Goal: Task Accomplishment & Management: Use online tool/utility

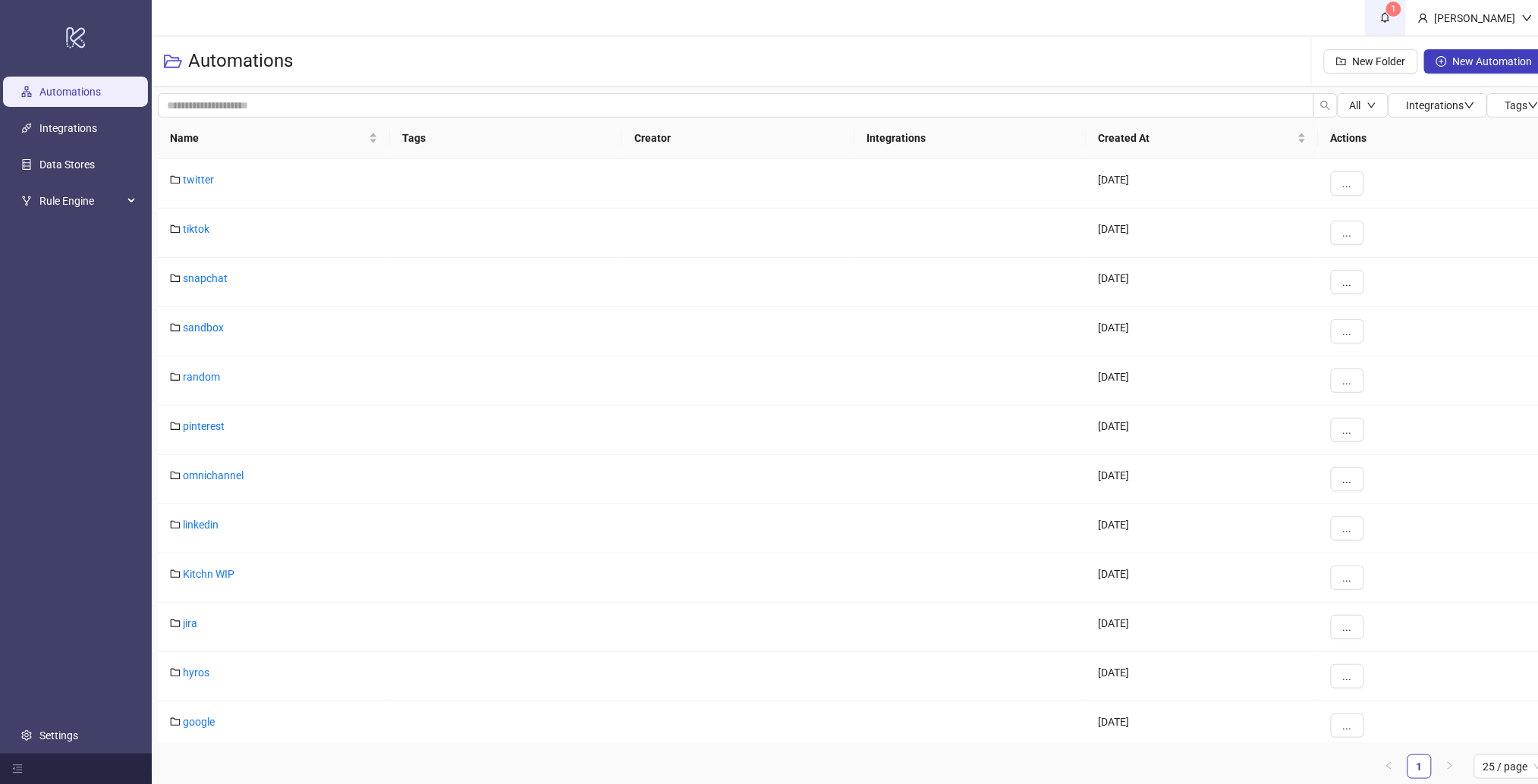
click at [1391, 21] on icon "bell" at bounding box center [1385, 17] width 11 height 11
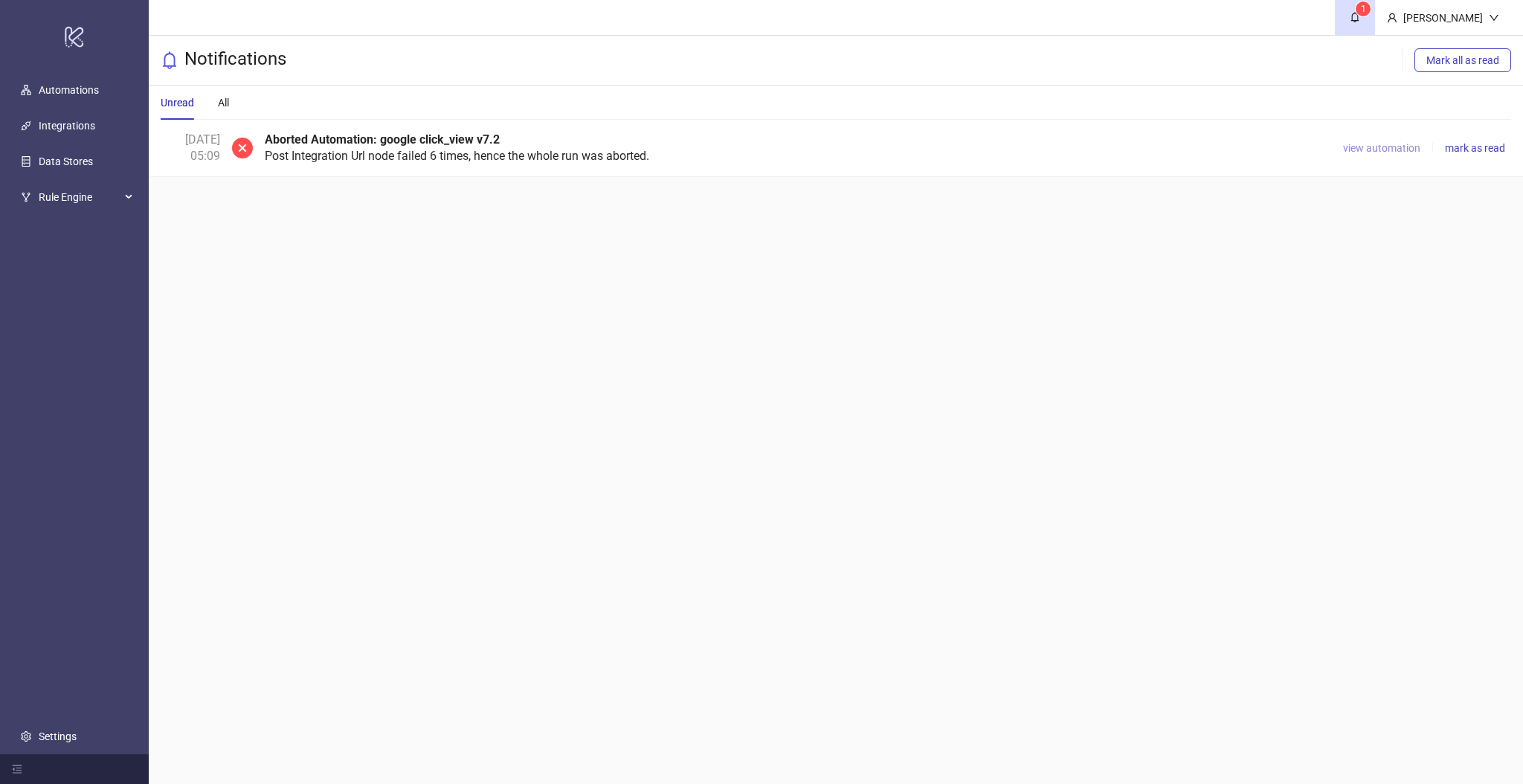
click at [1374, 147] on span "view automation" at bounding box center [1382, 147] width 77 height 12
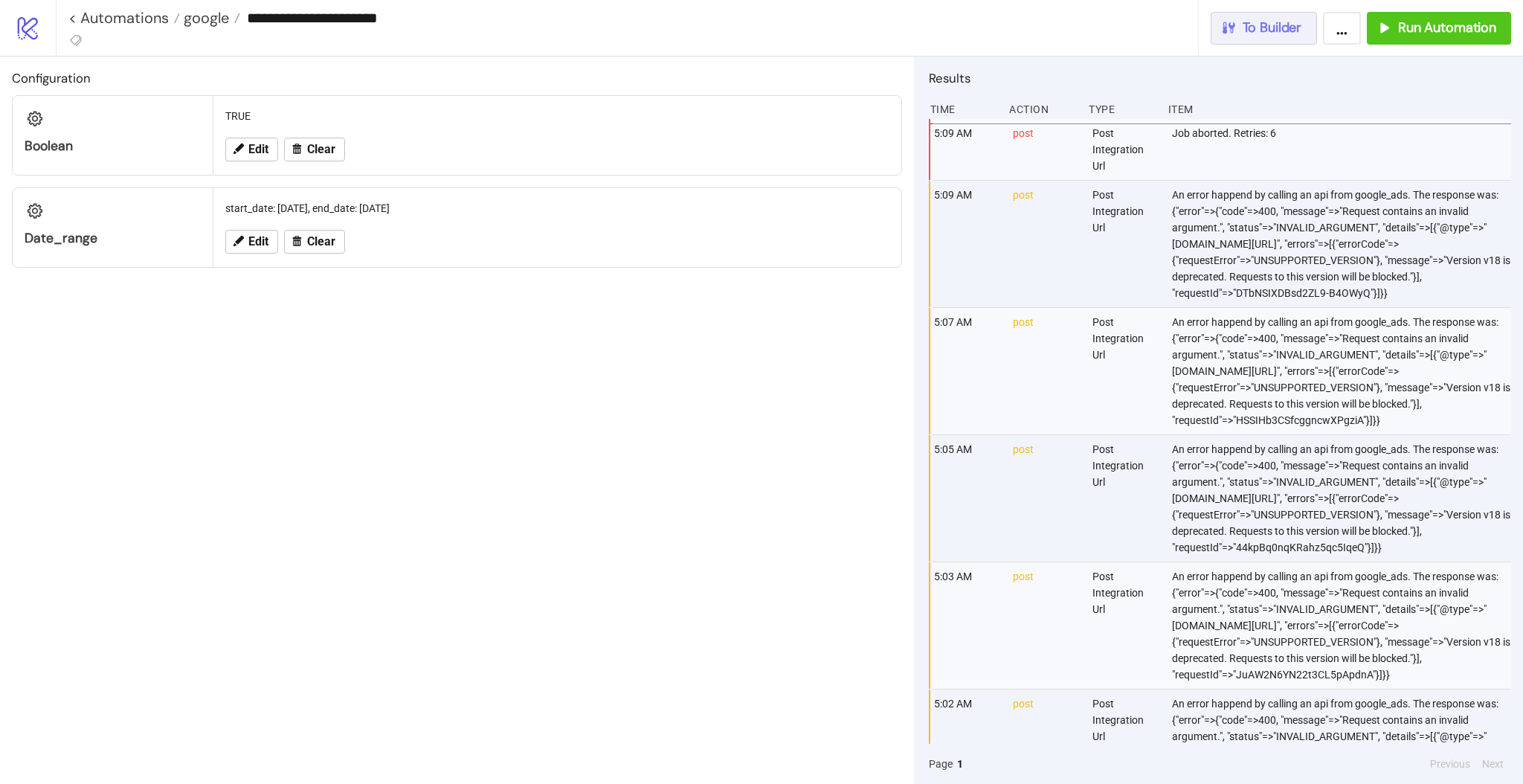
click at [1271, 25] on span "To Builder" at bounding box center [1272, 27] width 60 height 17
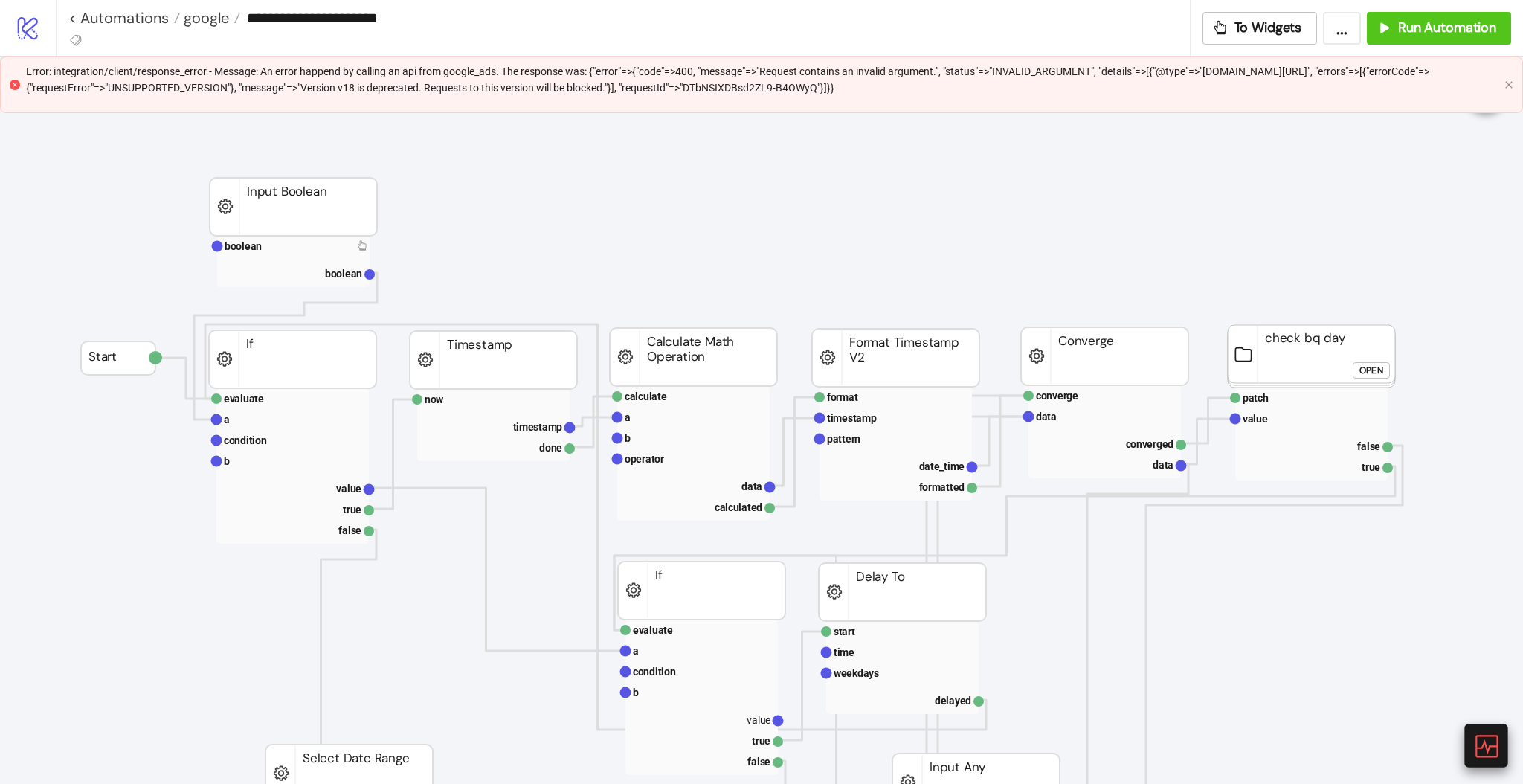
click at [1480, 751] on icon at bounding box center [1486, 745] width 26 height 26
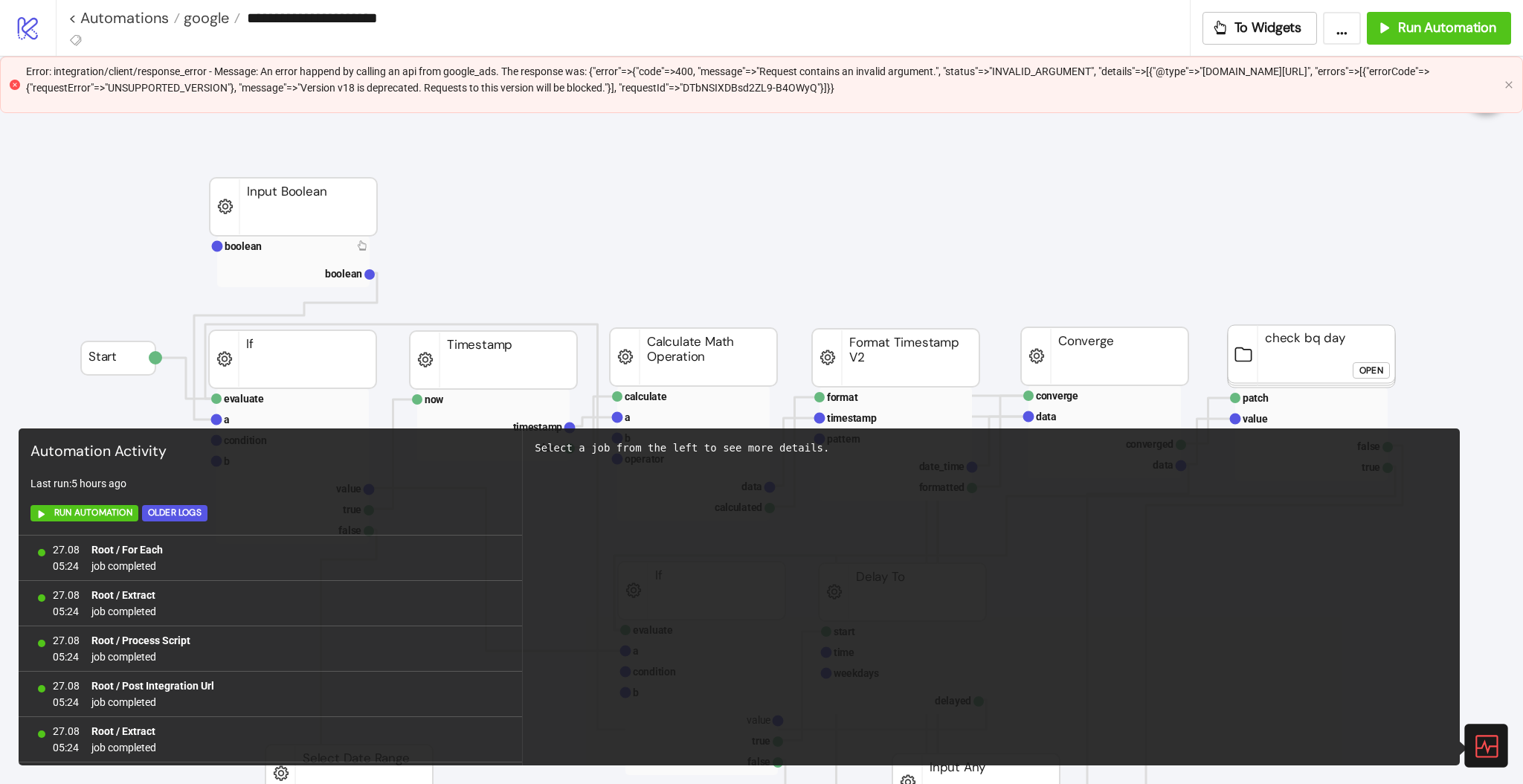
scroll to position [905, 0]
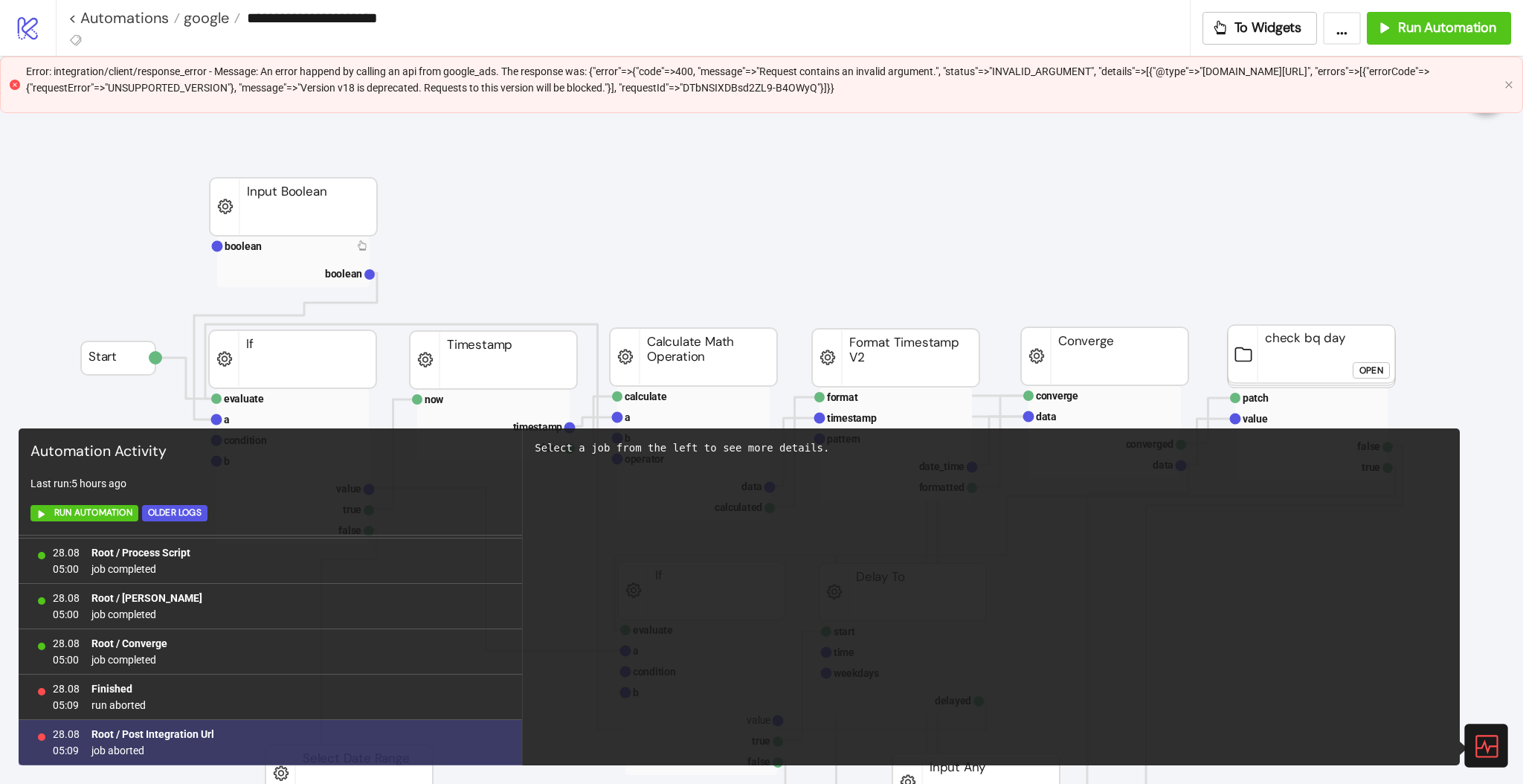
click at [184, 733] on b "Root / Post Integration Url" at bounding box center [153, 734] width 123 height 12
click at [129, 750] on span "job aborted" at bounding box center [153, 750] width 123 height 16
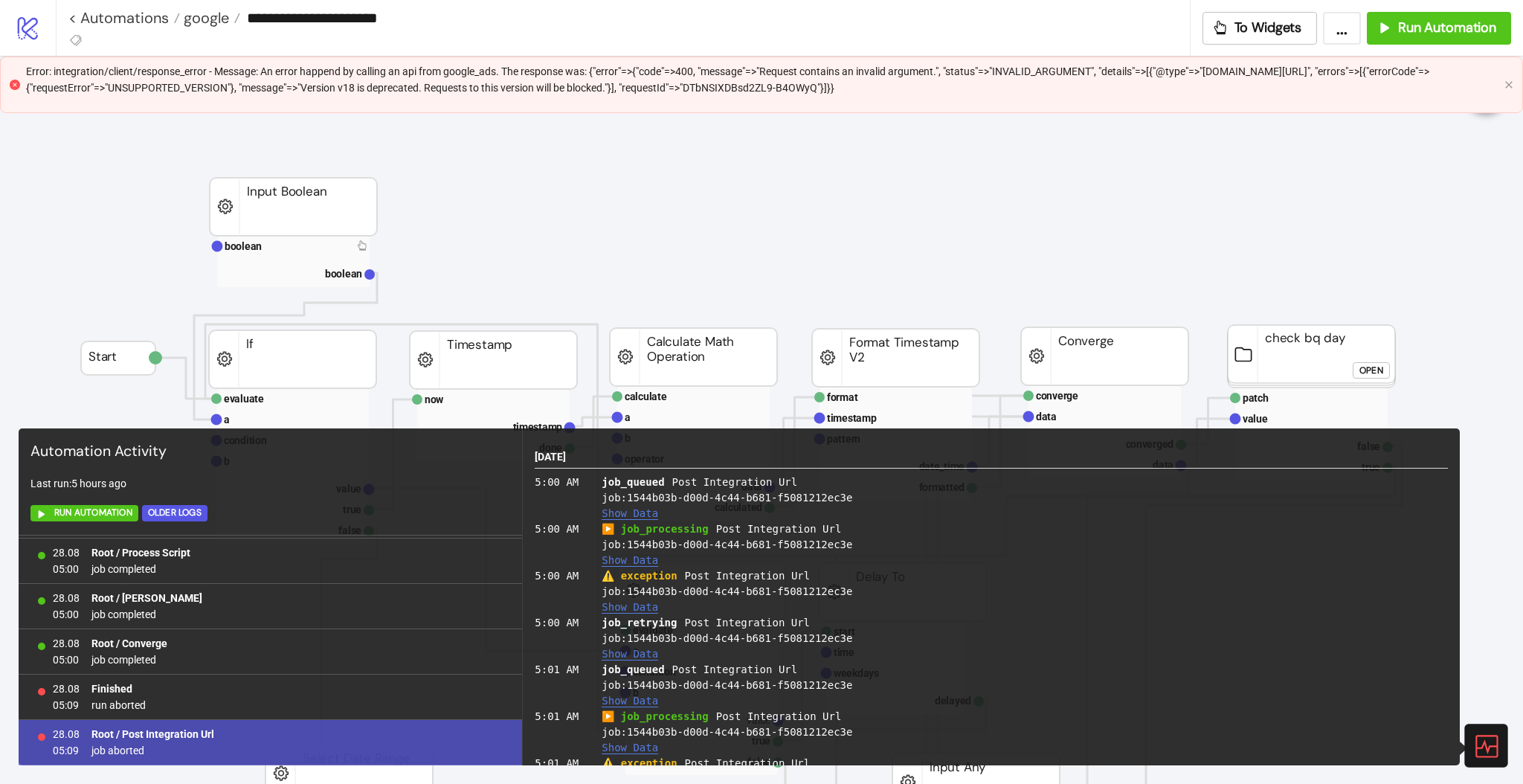
click at [613, 606] on button "Show Data" at bounding box center [630, 606] width 57 height 12
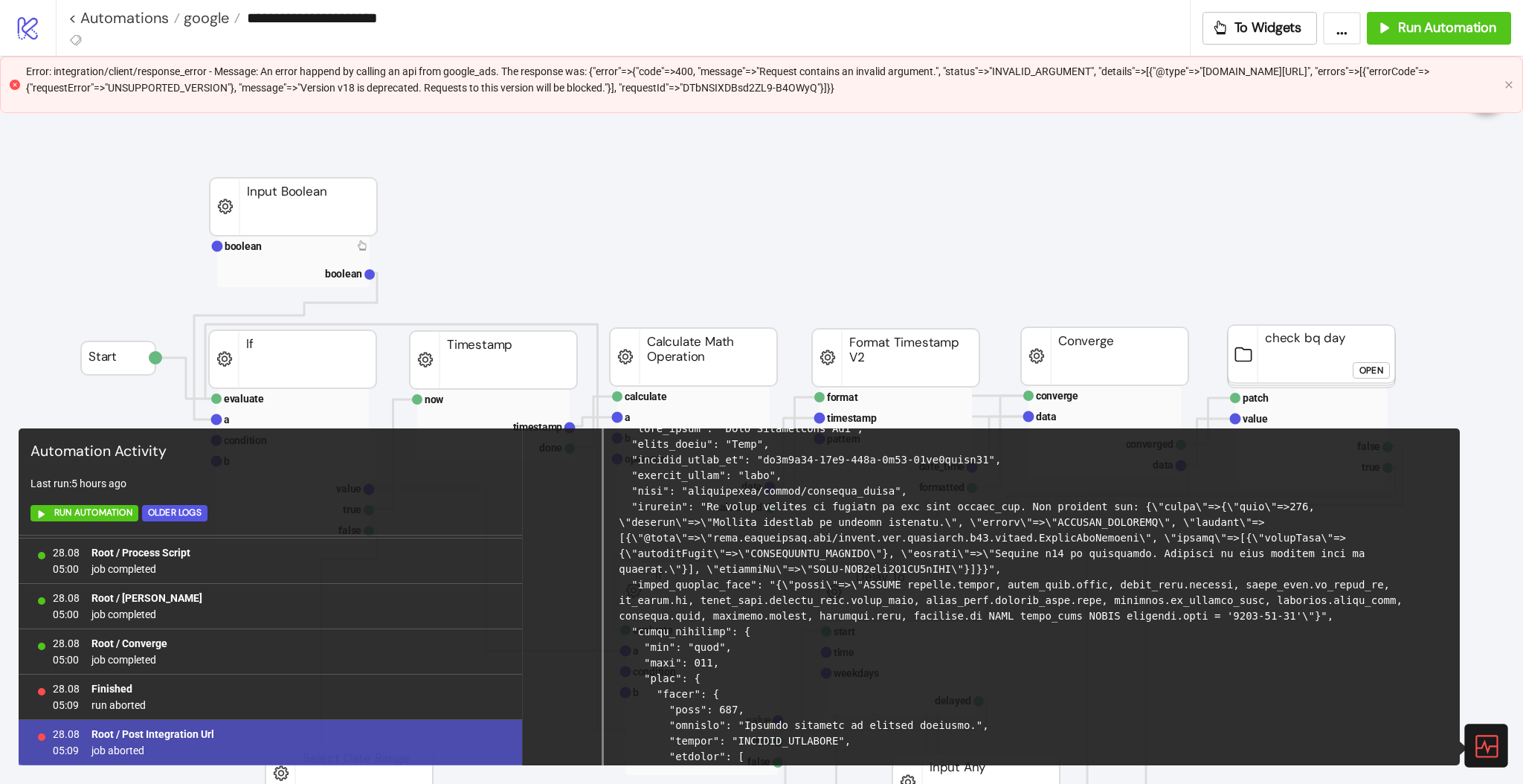
scroll to position [298, 0]
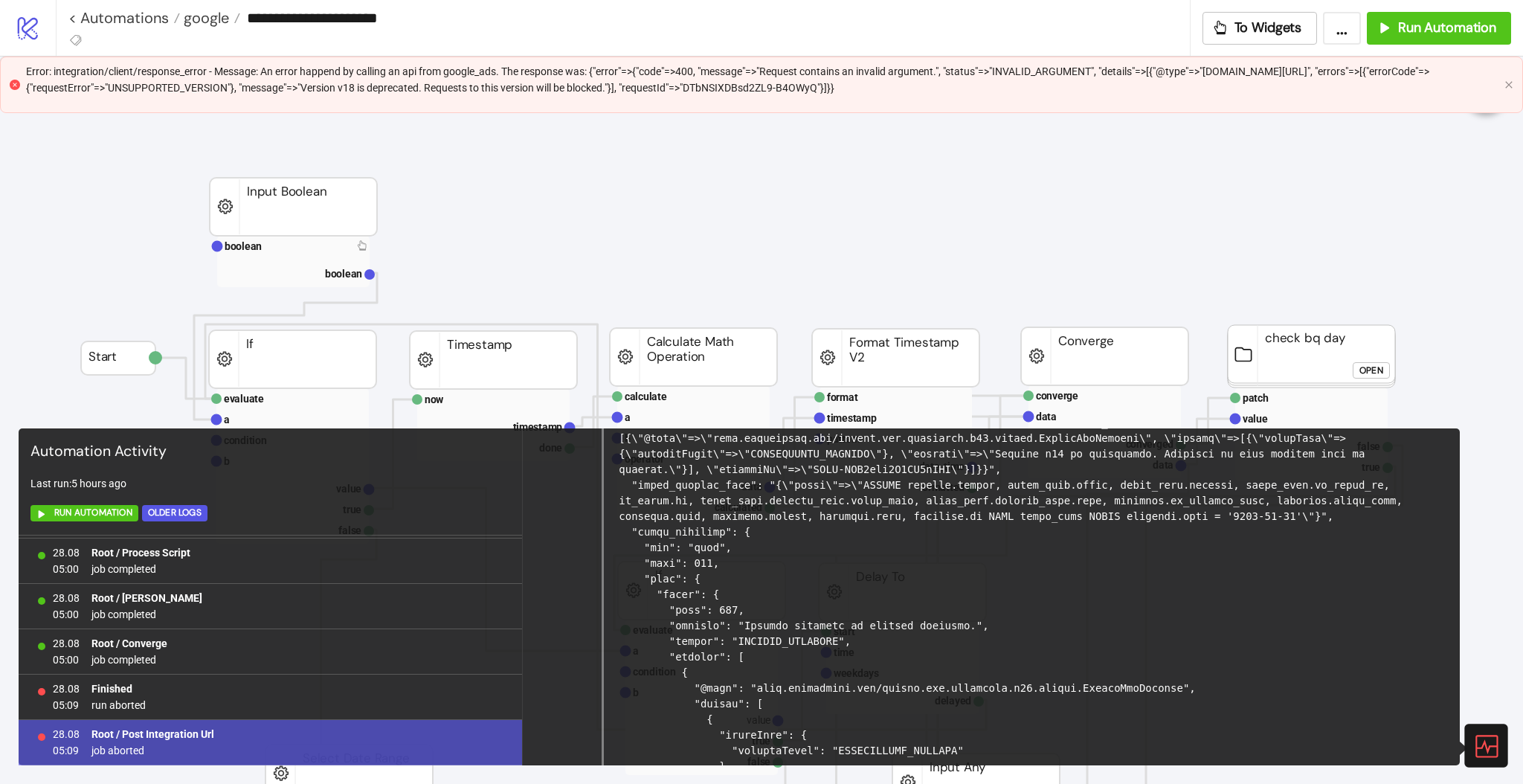
click at [1480, 741] on icon at bounding box center [1486, 745] width 26 height 26
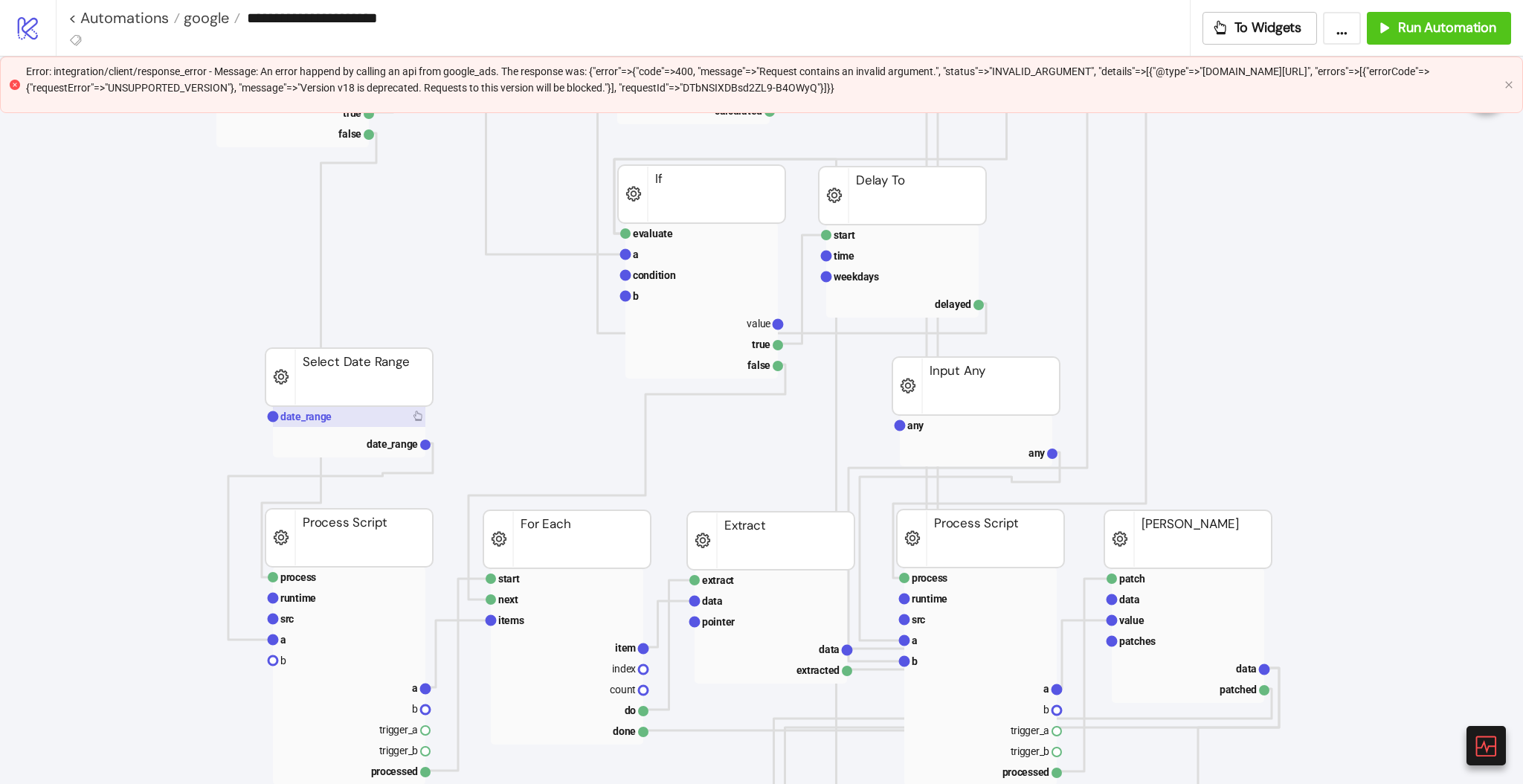
scroll to position [495, 0]
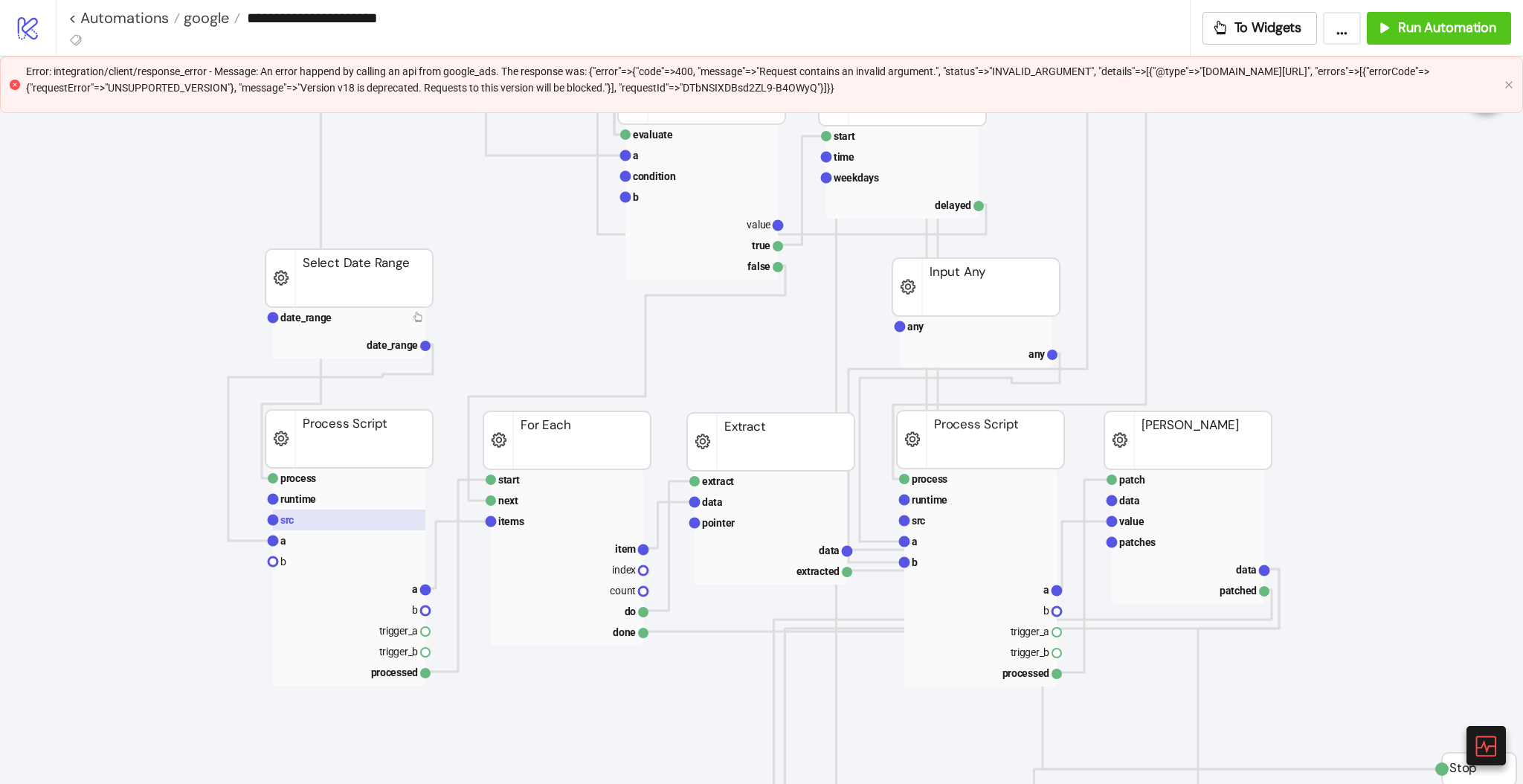
click at [317, 515] on rect at bounding box center [349, 520] width 152 height 21
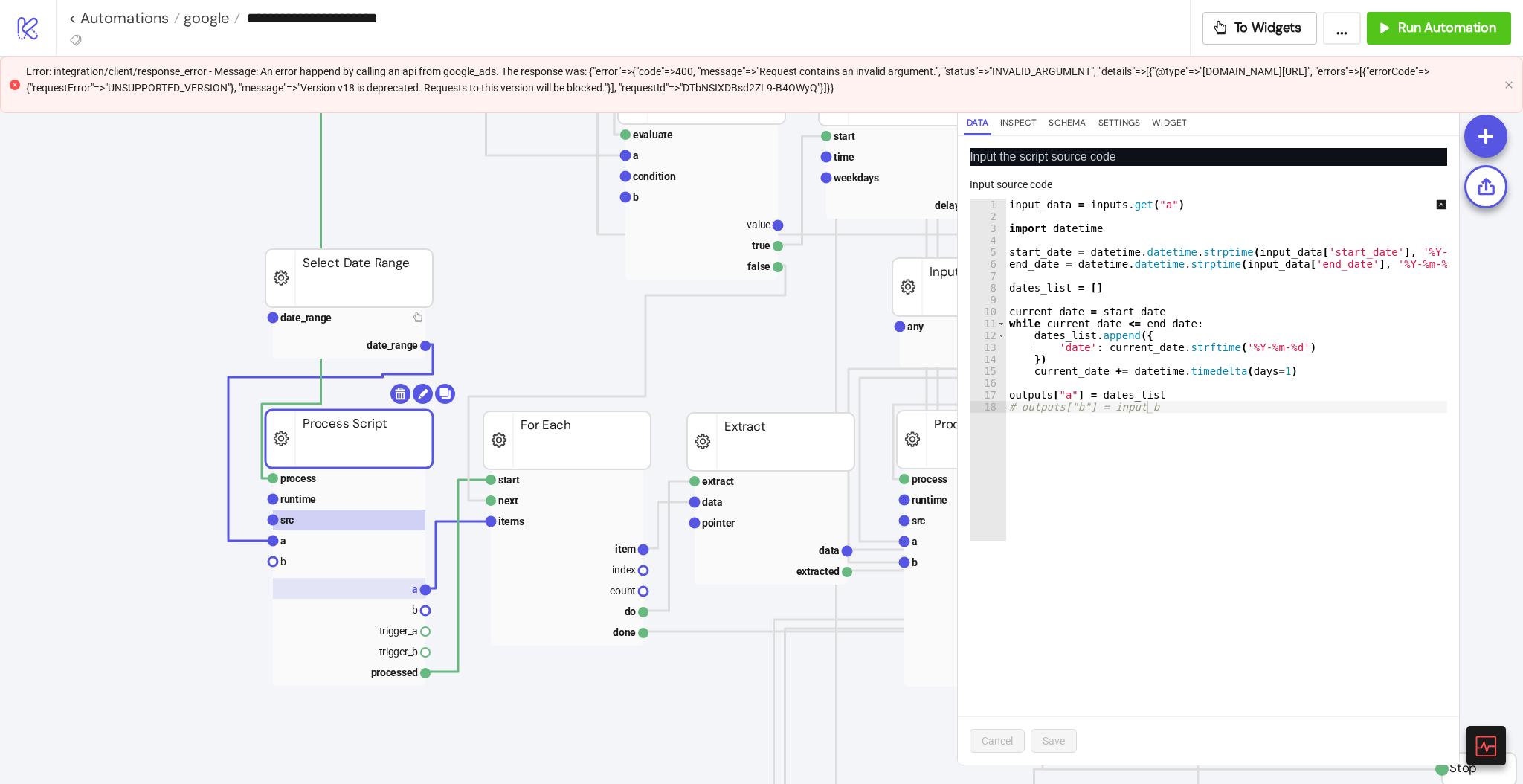
click at [354, 578] on rect at bounding box center [349, 588] width 152 height 21
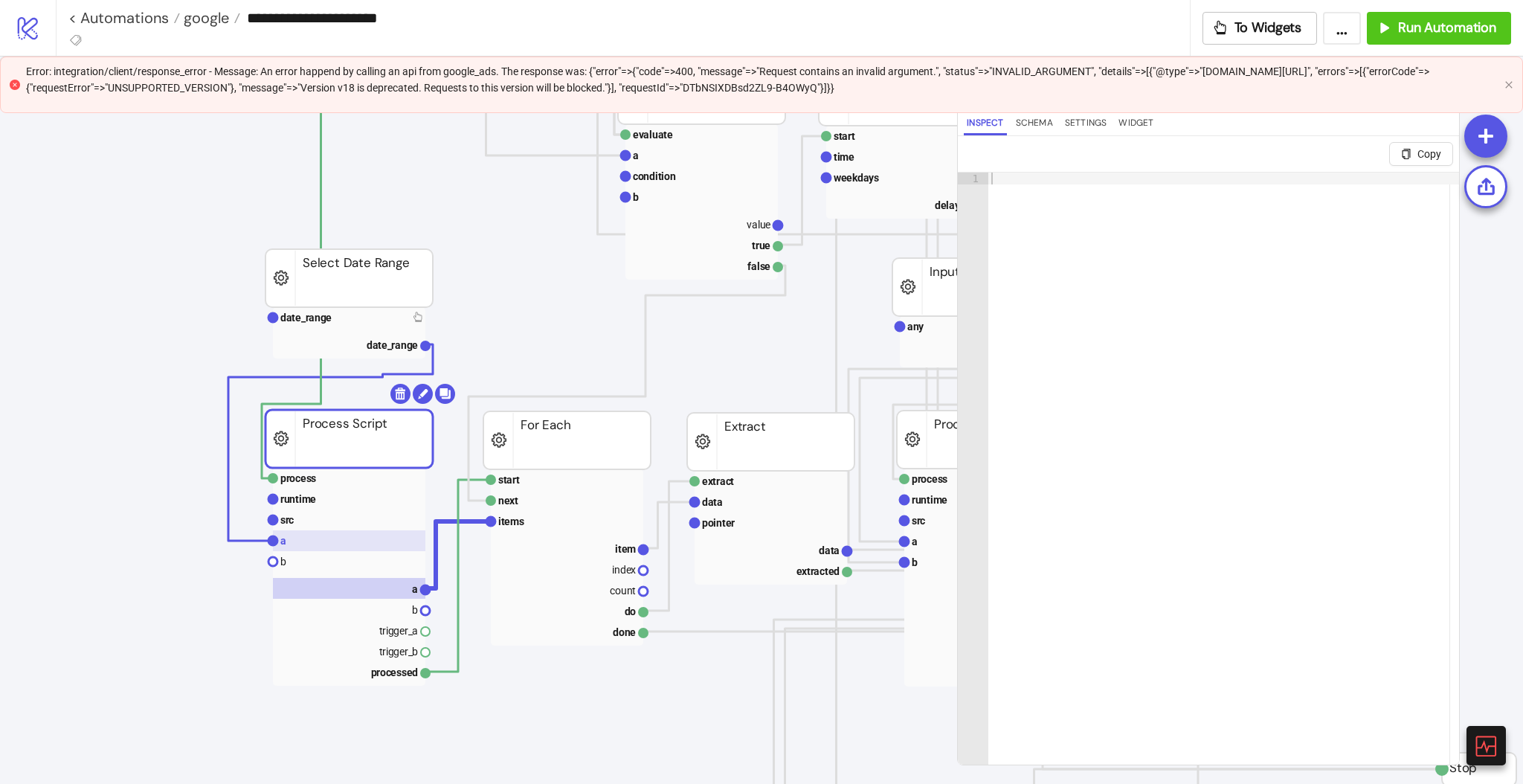
click at [313, 541] on rect at bounding box center [349, 540] width 152 height 21
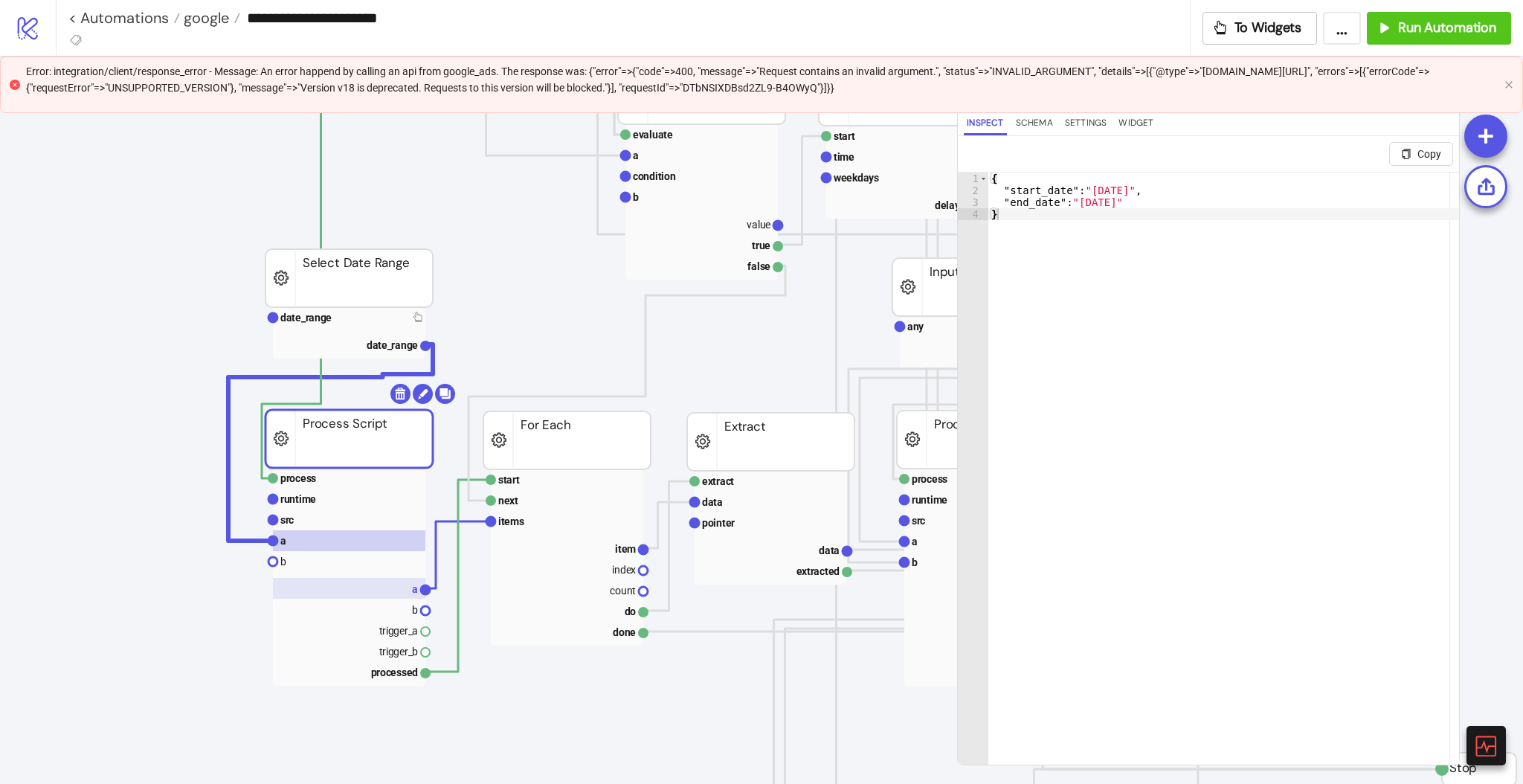
click at [393, 582] on rect at bounding box center [349, 588] width 152 height 21
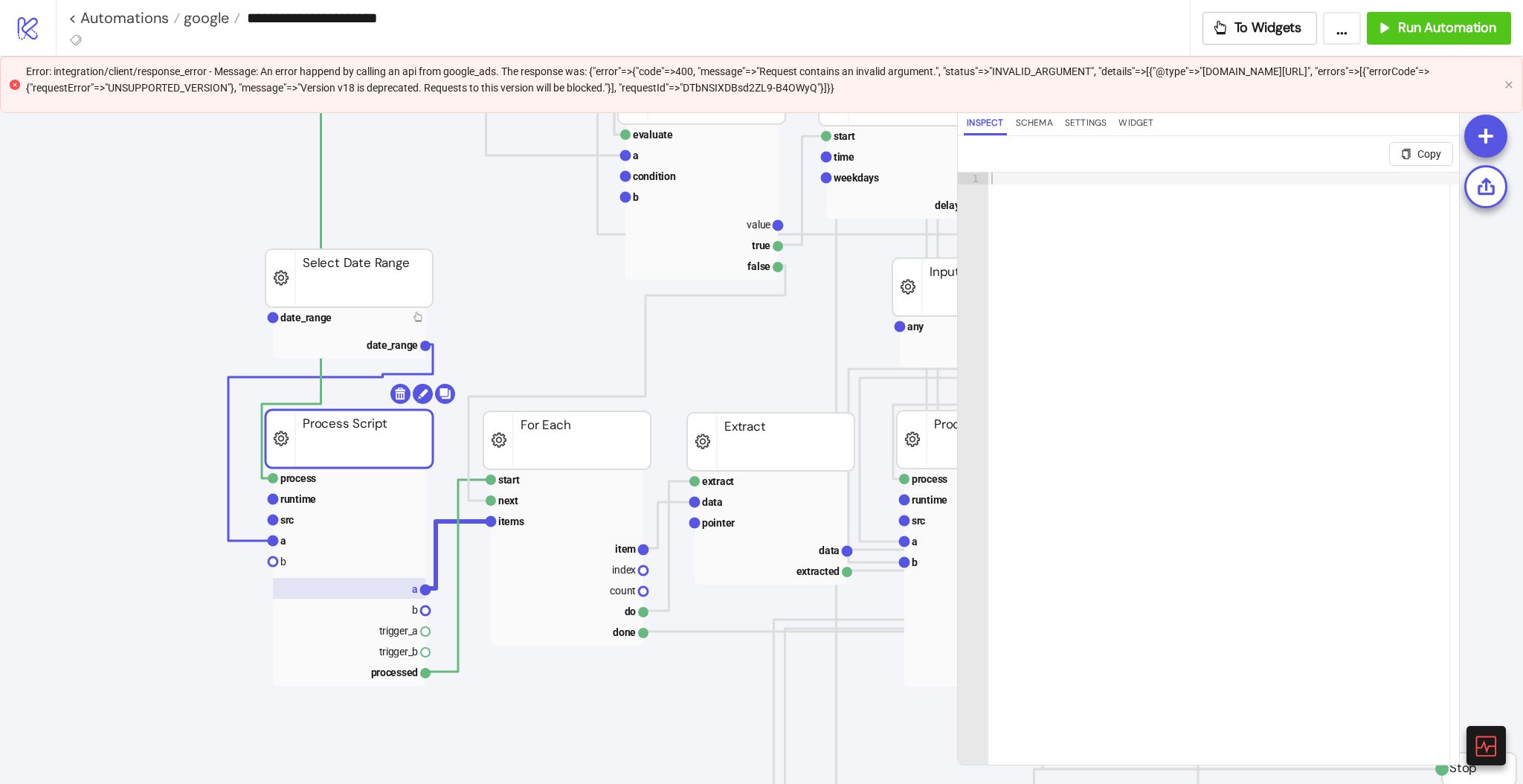
scroll to position [397, 0]
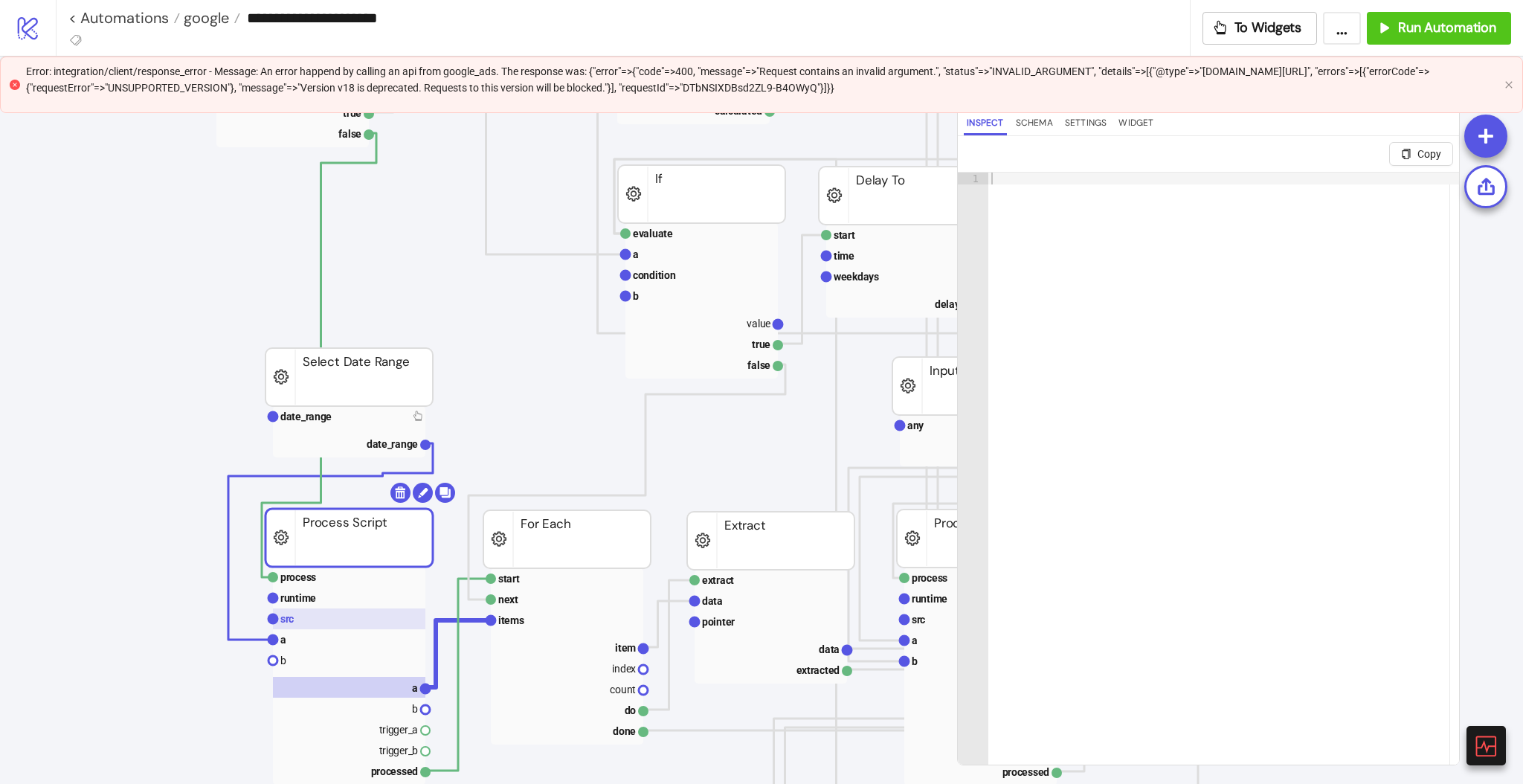
click at [334, 618] on rect at bounding box center [349, 619] width 152 height 21
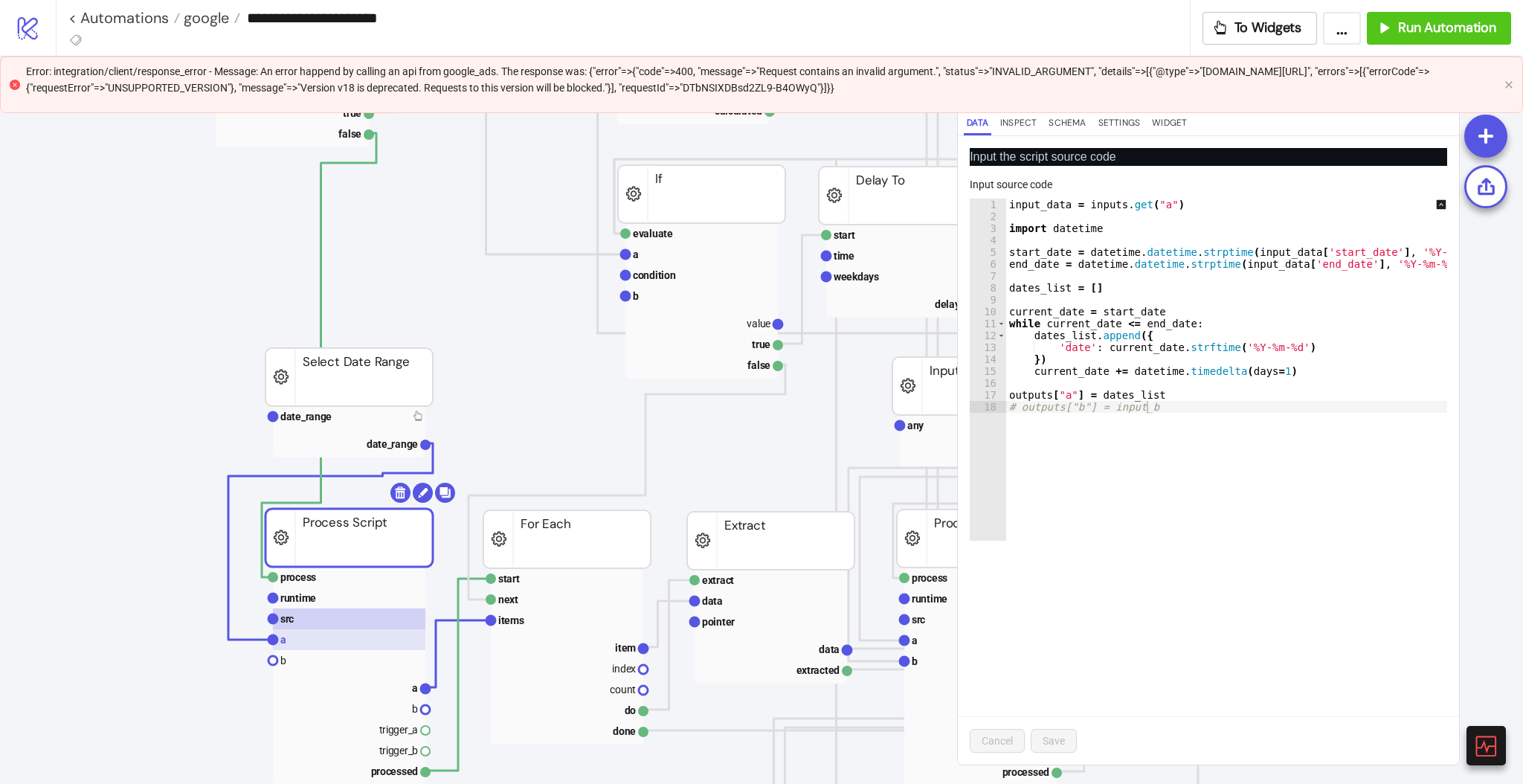
click at [329, 631] on rect at bounding box center [349, 639] width 152 height 21
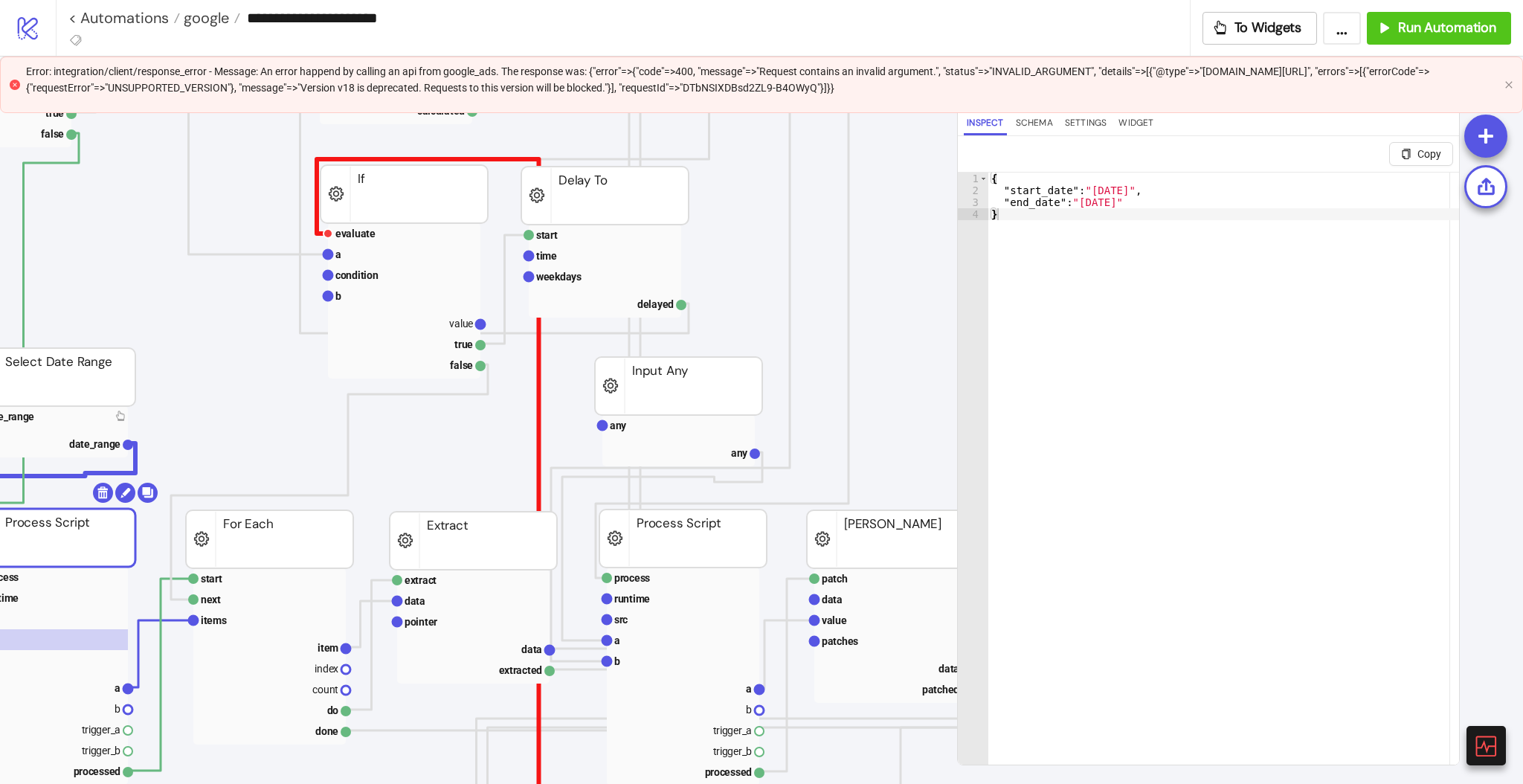
scroll to position [397, 397]
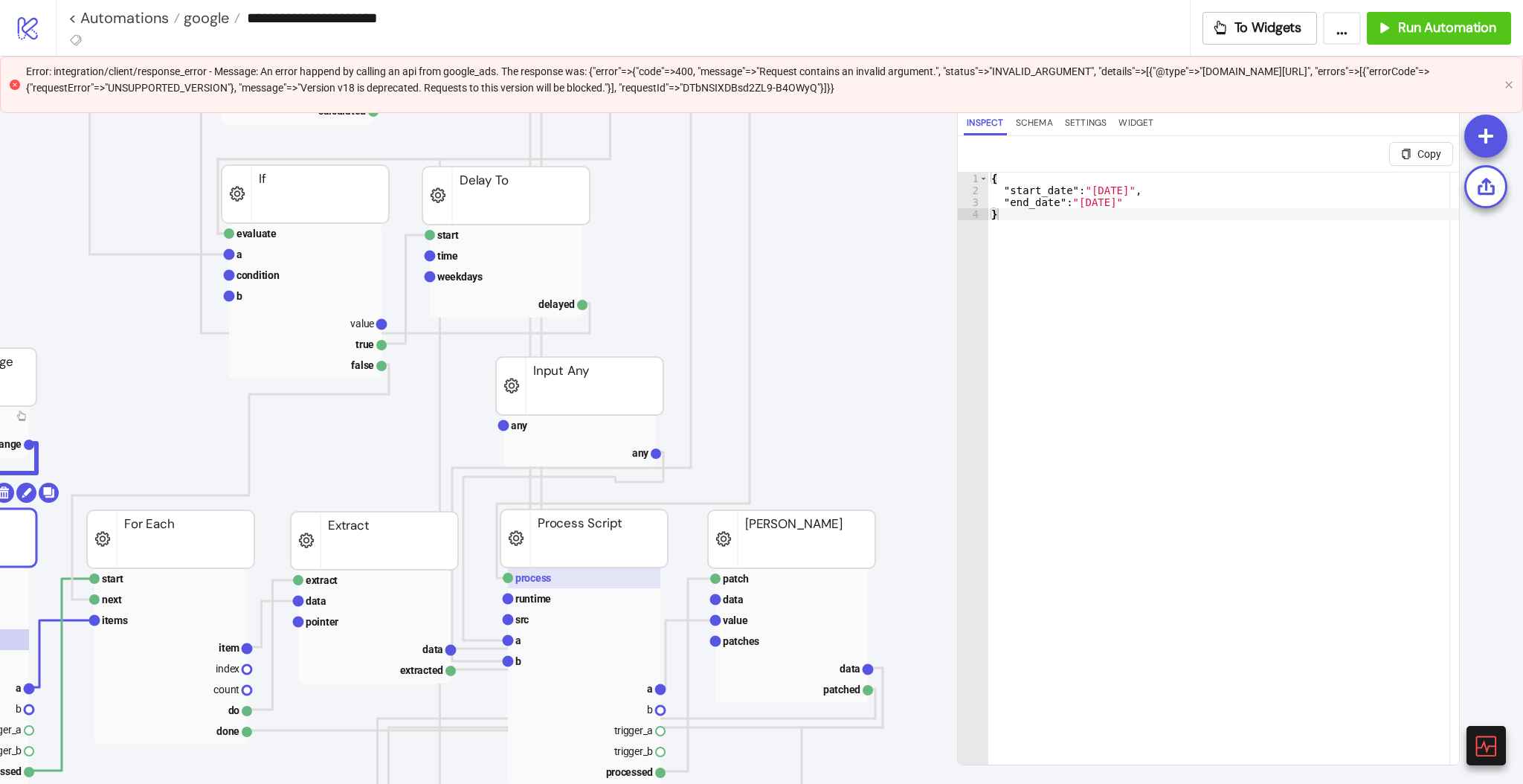
click at [539, 576] on text "process" at bounding box center [534, 577] width 36 height 12
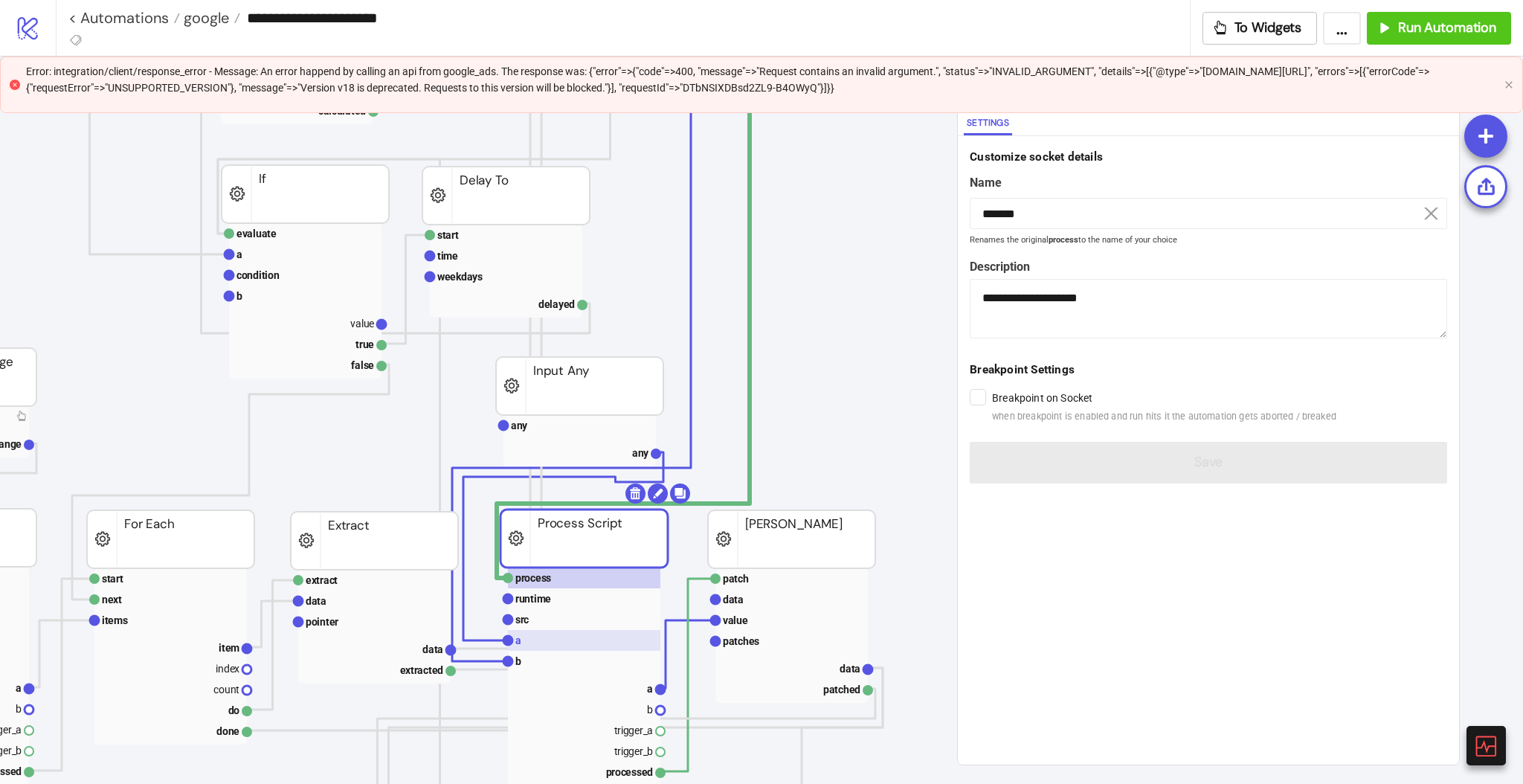
scroll to position [495, 397]
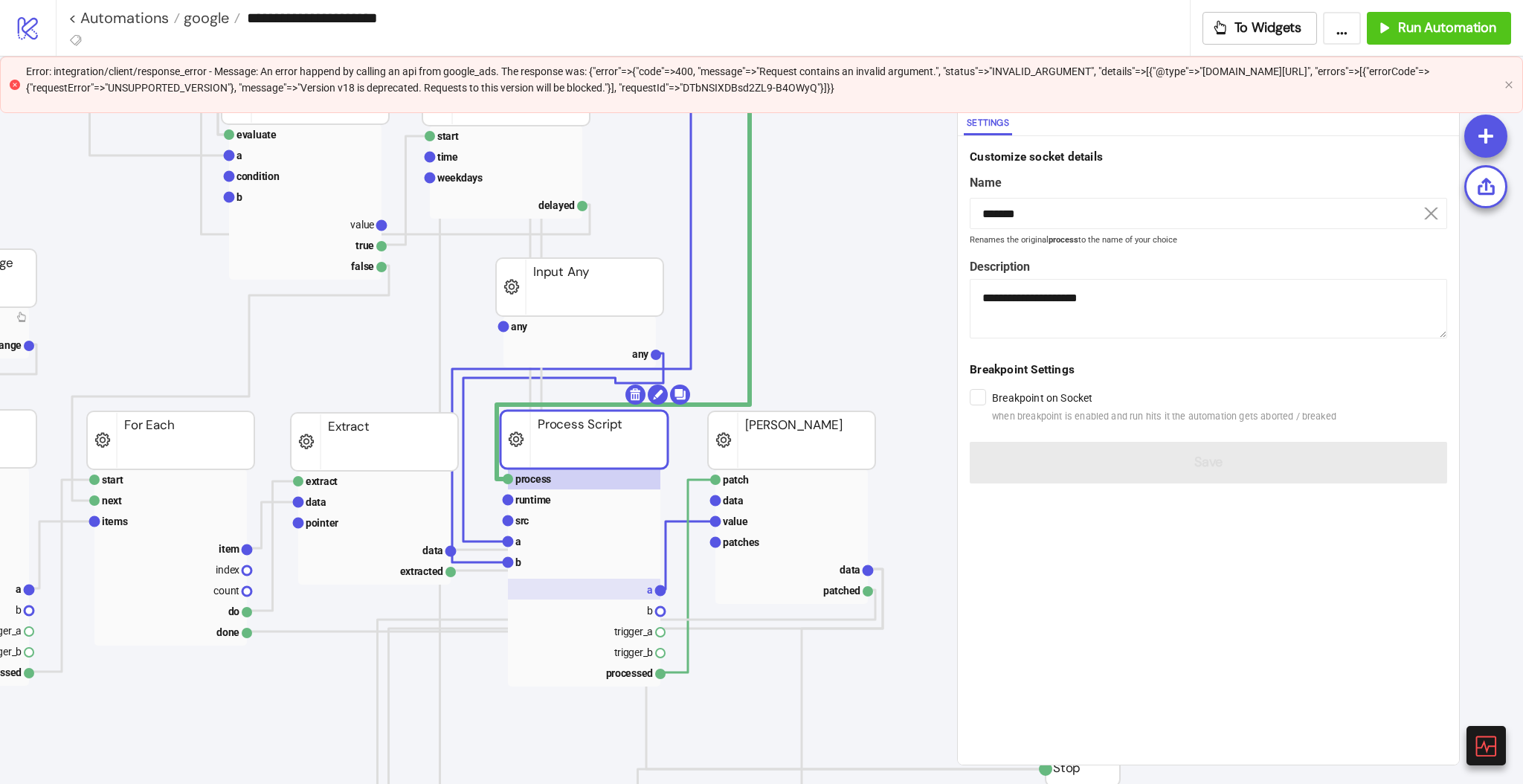
click at [607, 588] on rect at bounding box center [584, 588] width 152 height 21
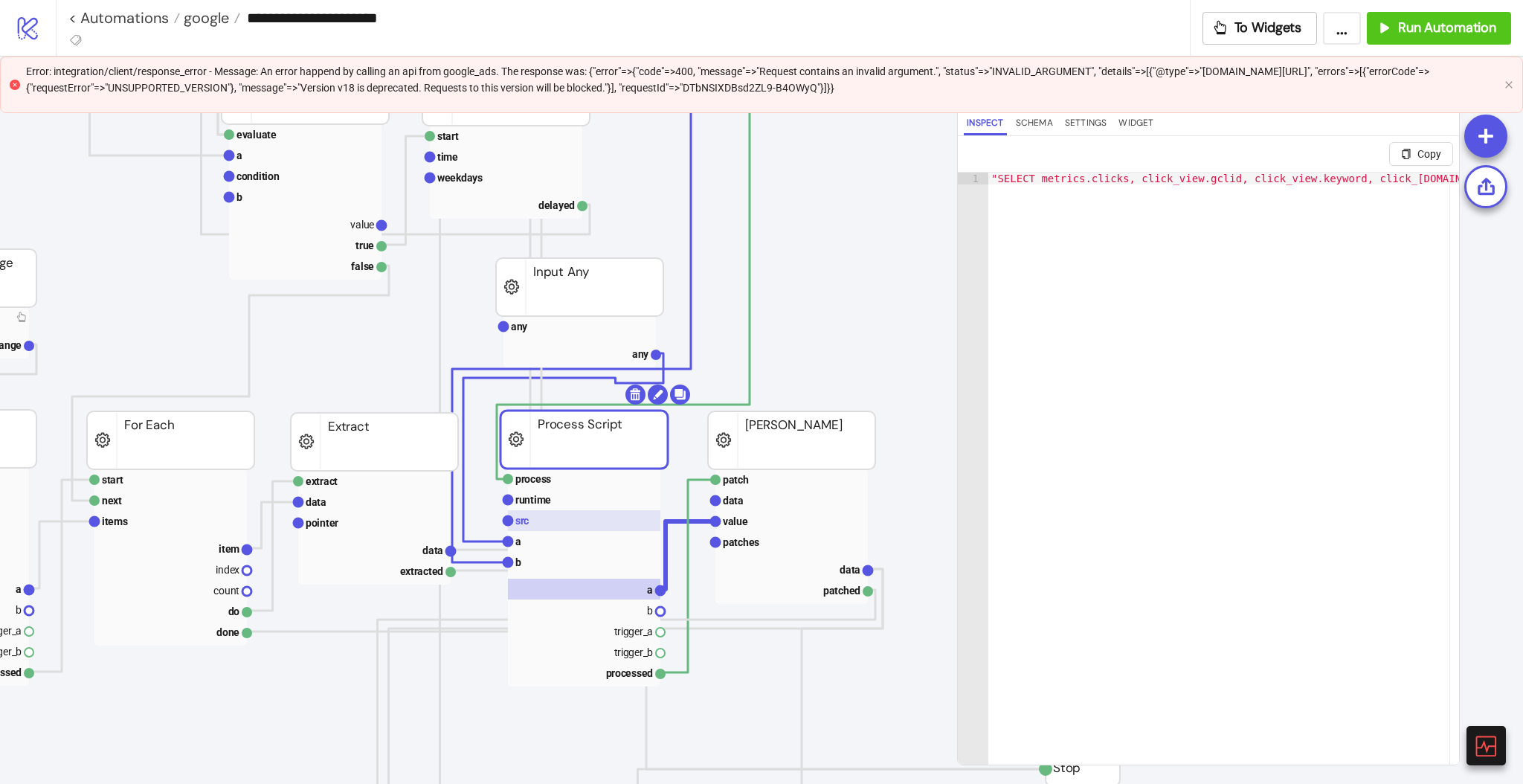
click at [574, 528] on rect at bounding box center [584, 520] width 152 height 21
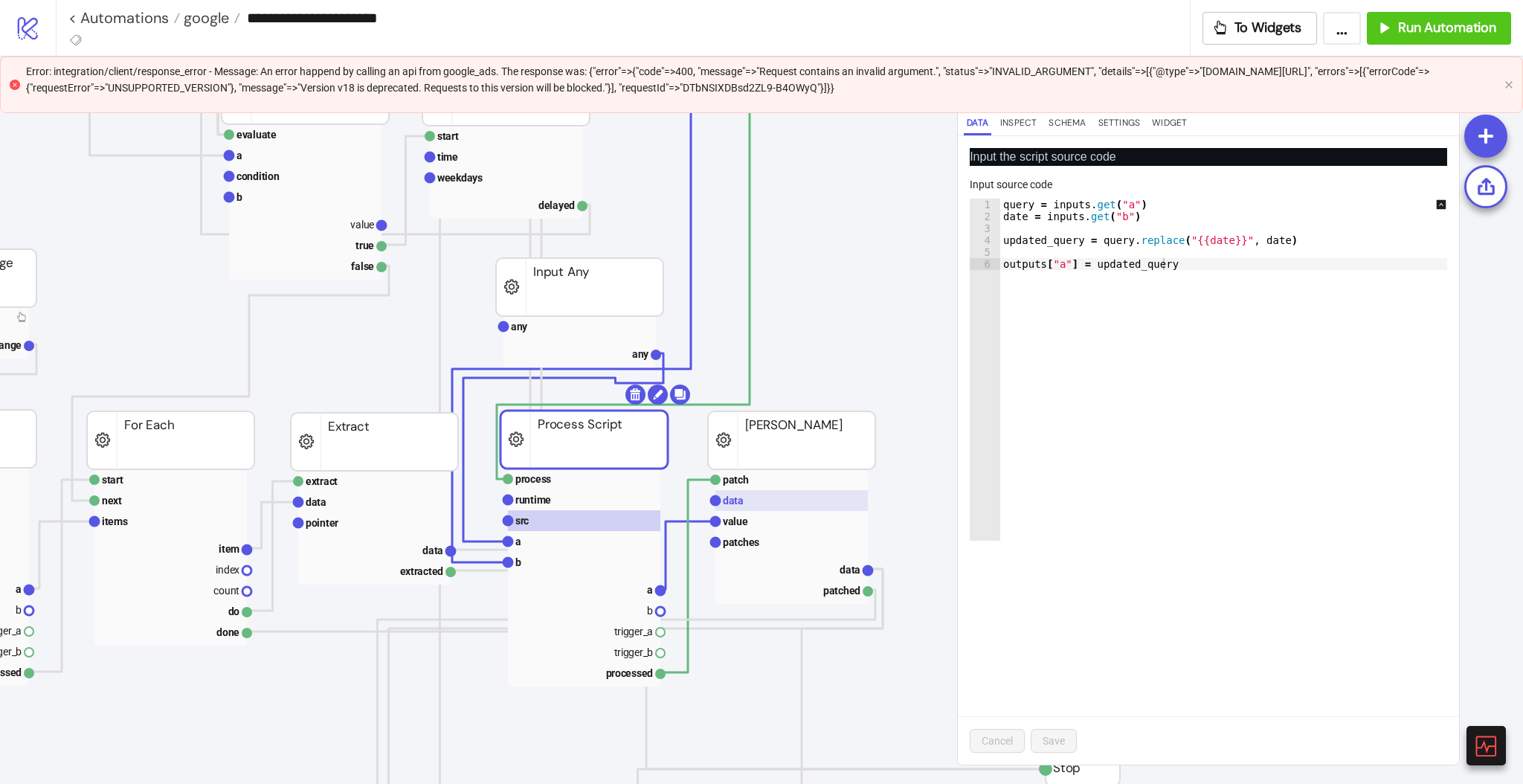
click at [762, 506] on rect at bounding box center [791, 501] width 152 height 21
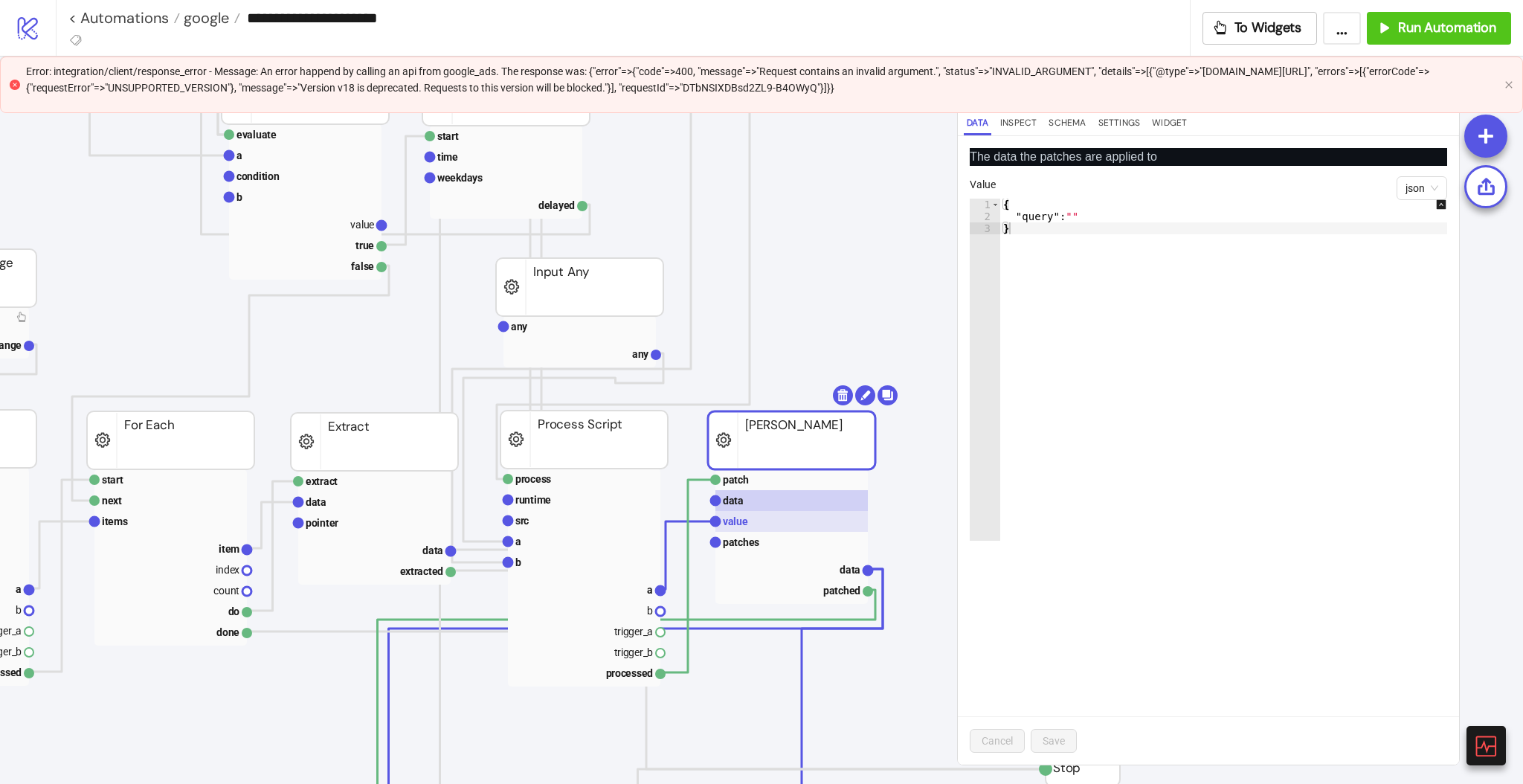
click at [762, 519] on rect at bounding box center [791, 521] width 152 height 21
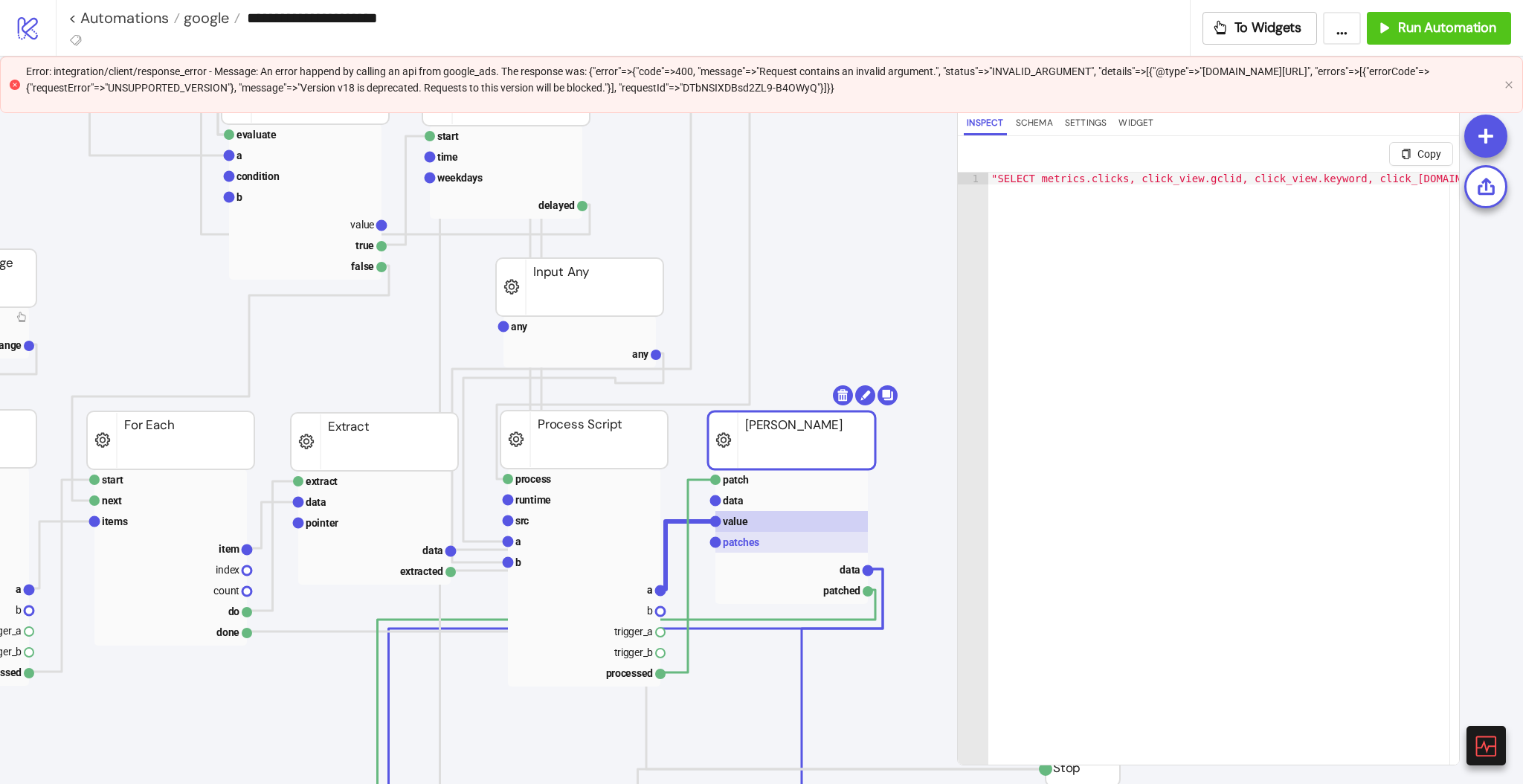
click at [763, 543] on rect at bounding box center [791, 542] width 152 height 21
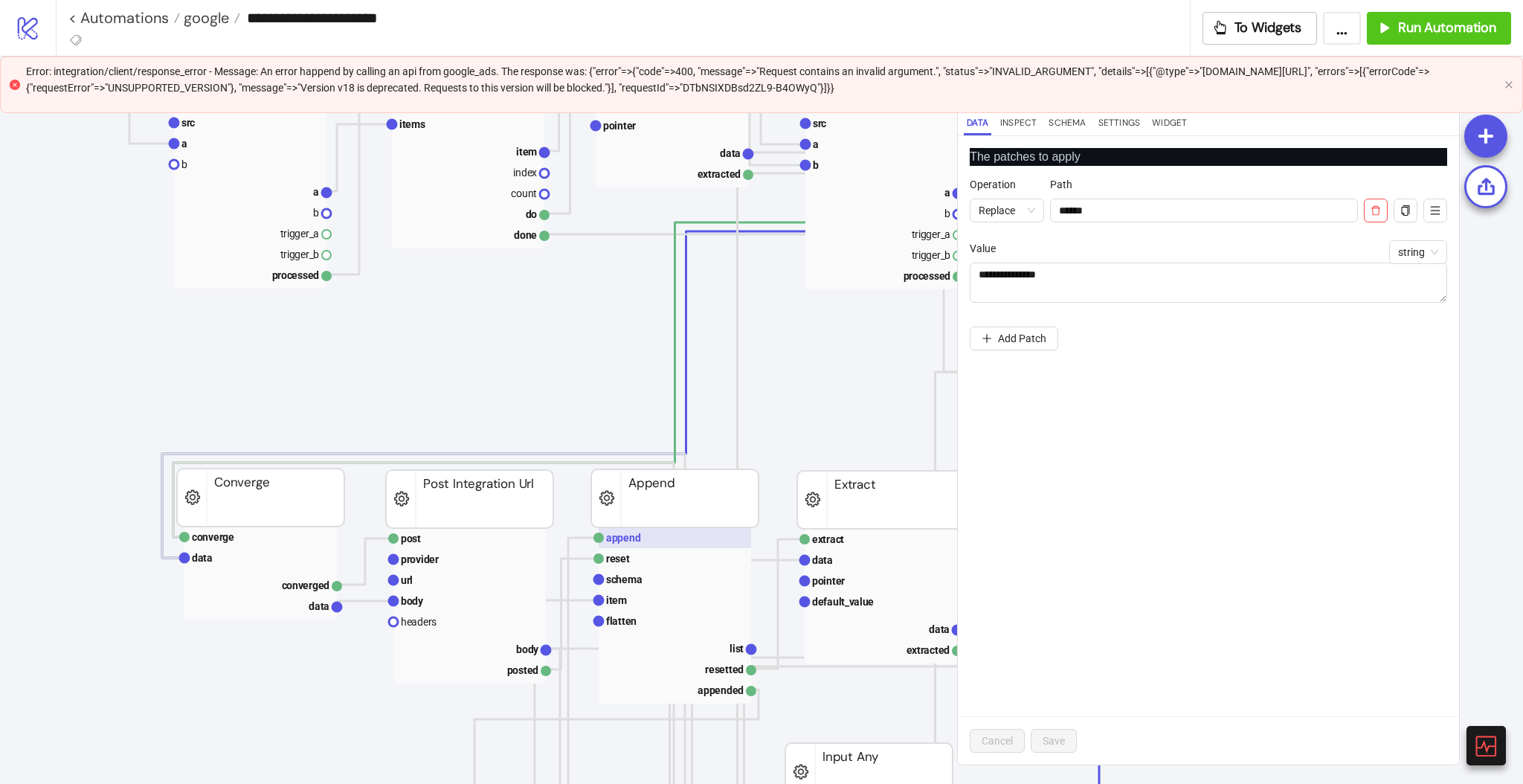
scroll to position [893, 0]
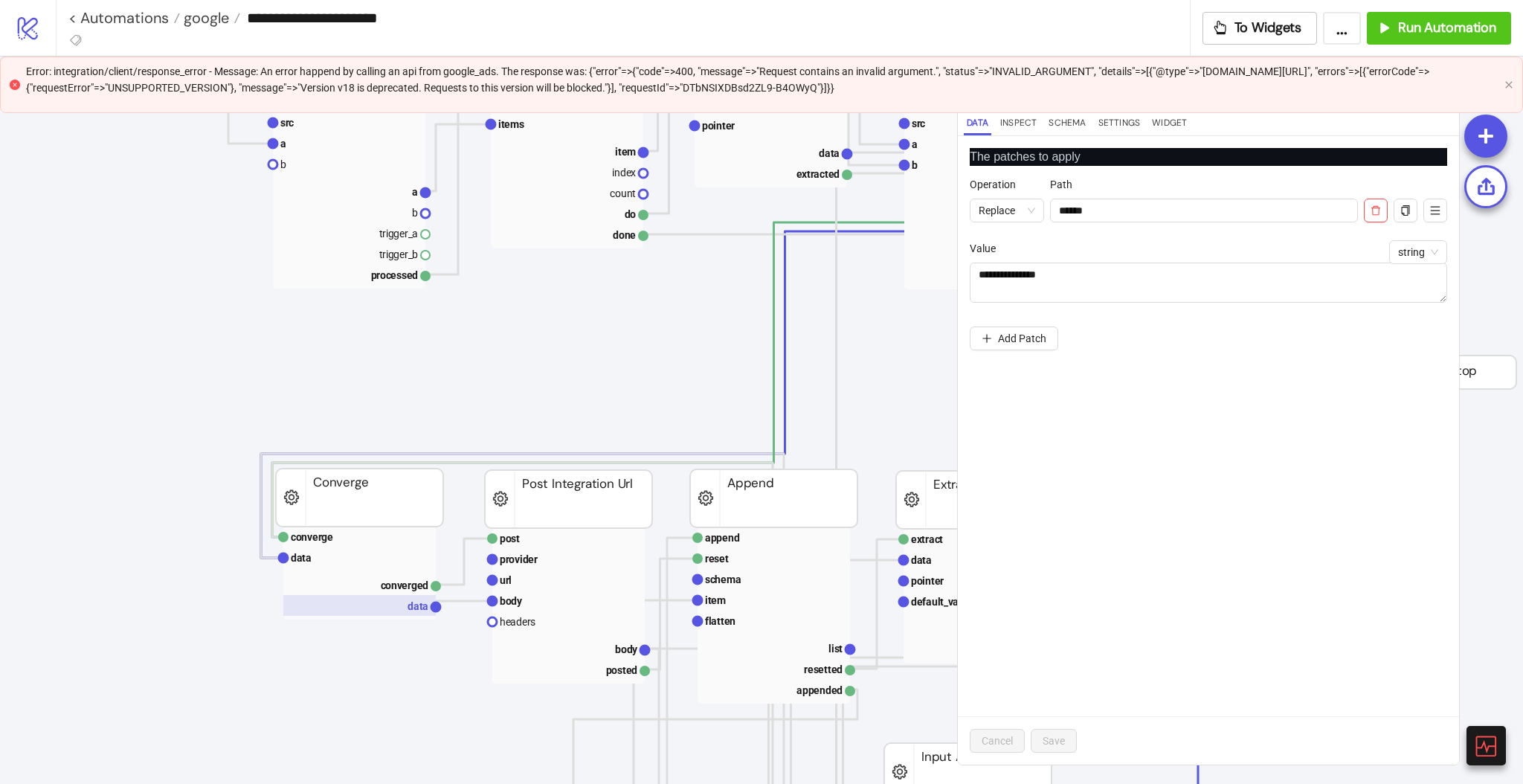
click at [395, 604] on rect at bounding box center [359, 605] width 152 height 21
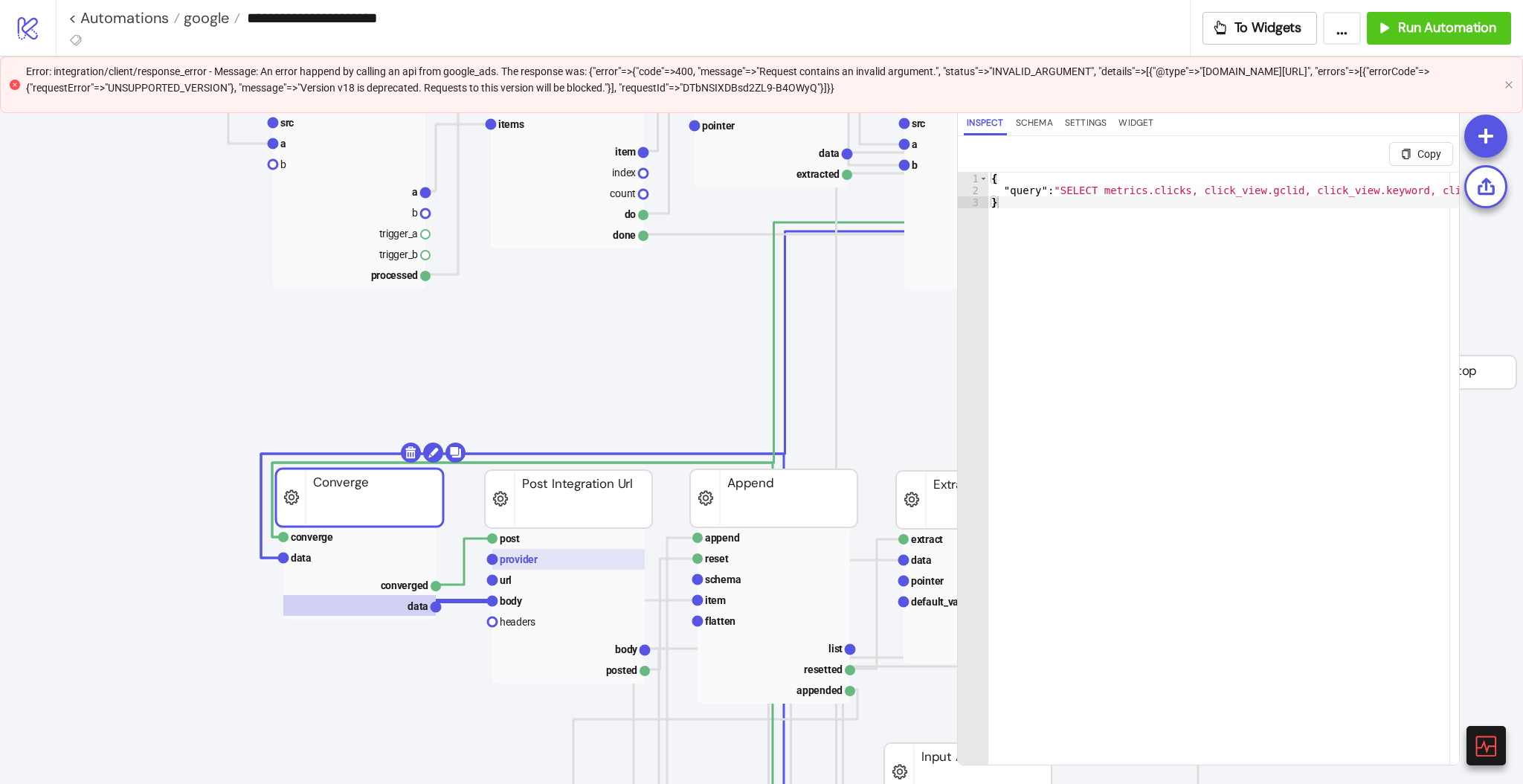
click at [530, 562] on text "provider" at bounding box center [519, 559] width 38 height 12
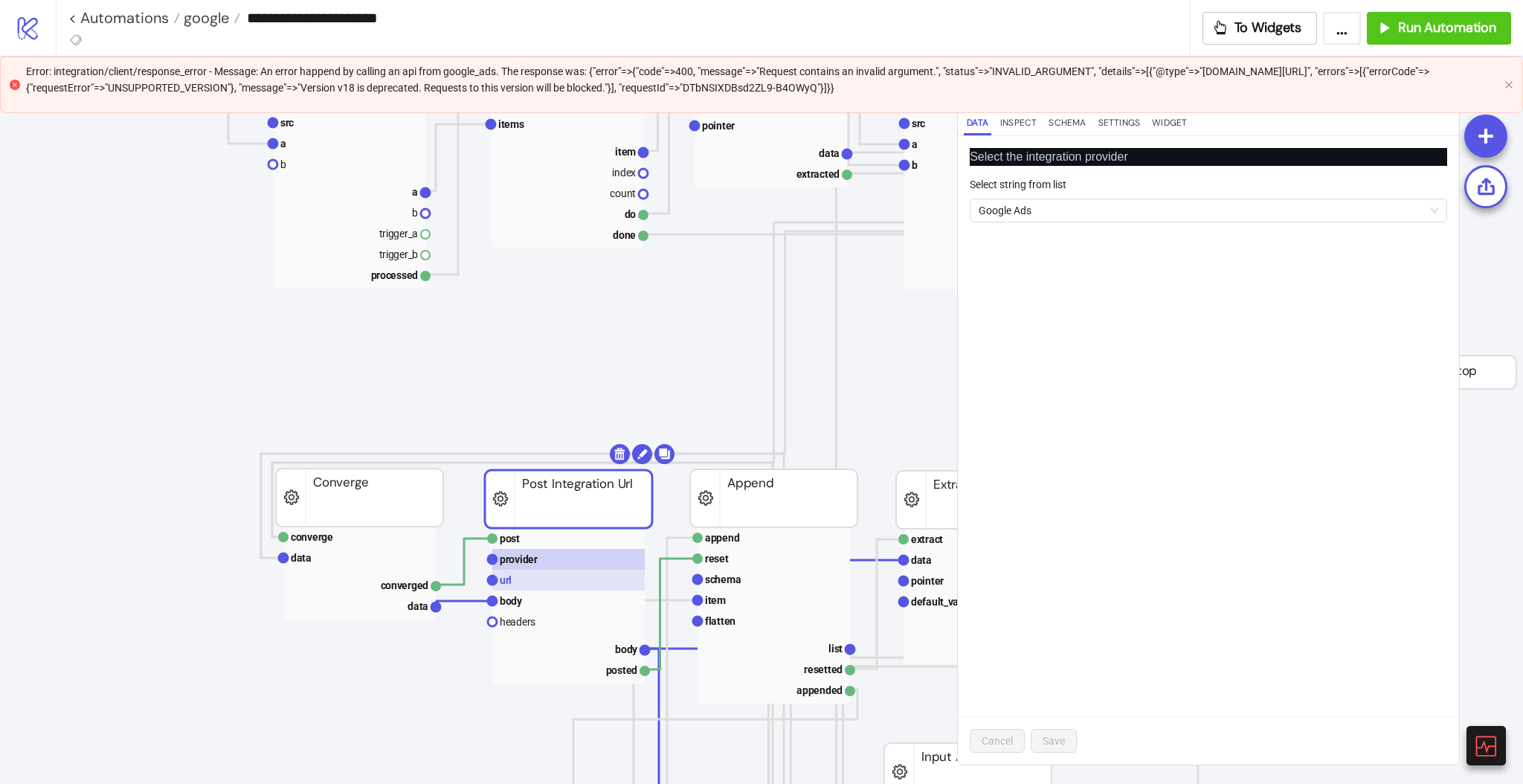
click at [531, 578] on rect at bounding box center [568, 580] width 152 height 21
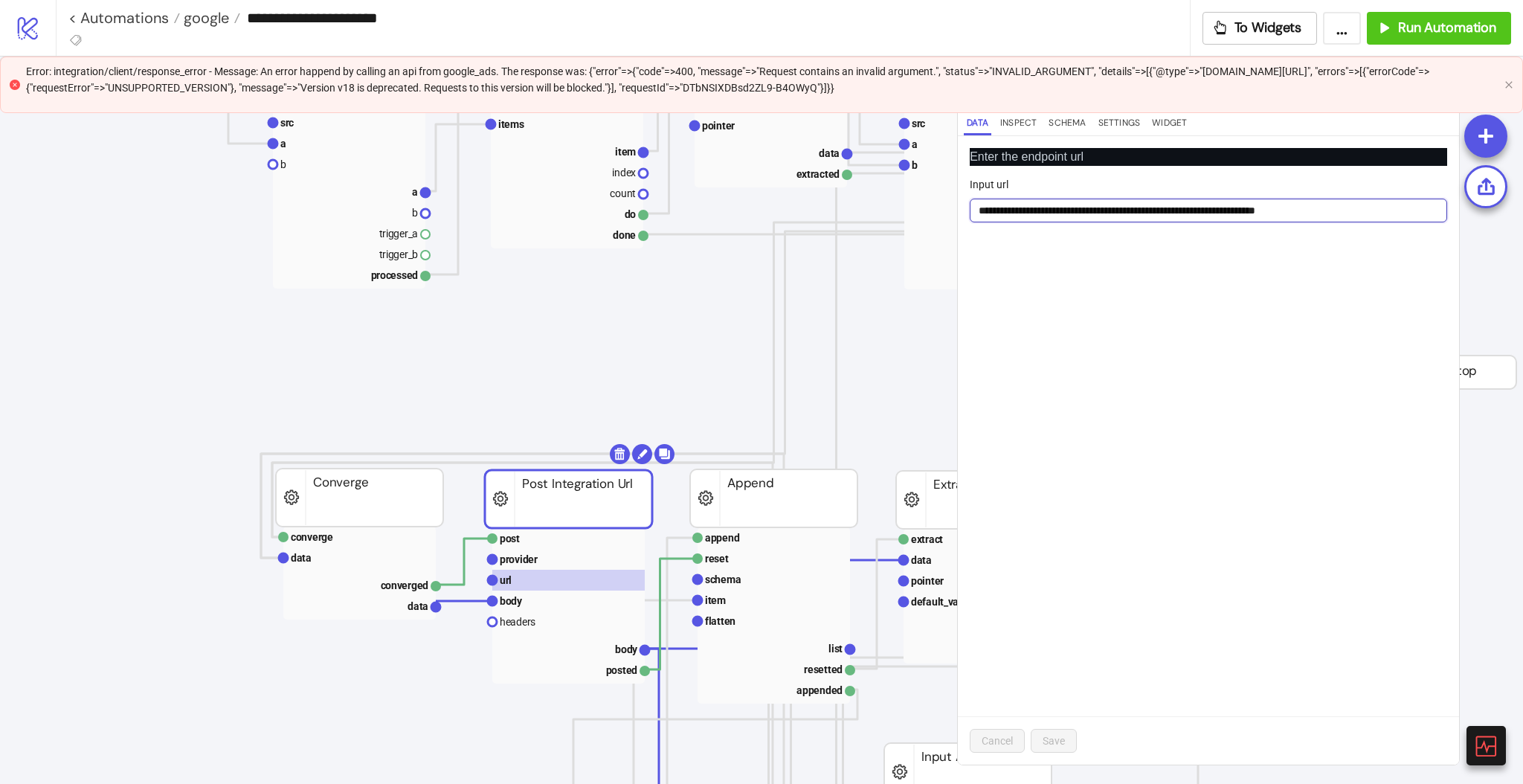
click at [1147, 209] on input "**********" at bounding box center [1207, 210] width 477 height 24
type input "**********"
click at [1133, 344] on div "**********" at bounding box center [1208, 450] width 502 height 628
click at [1059, 742] on span "Save" at bounding box center [1054, 741] width 23 height 12
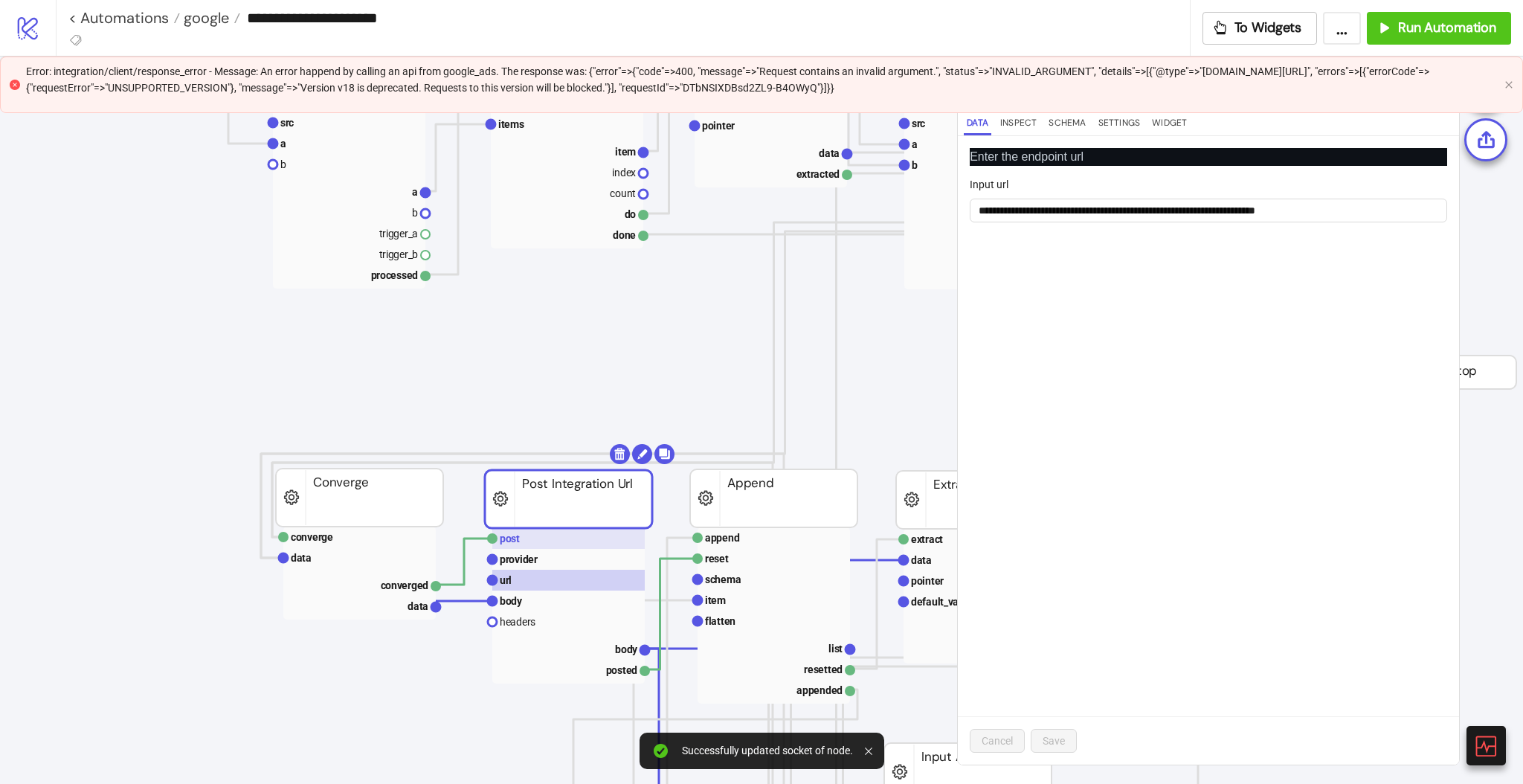
click at [525, 546] on rect at bounding box center [568, 538] width 152 height 21
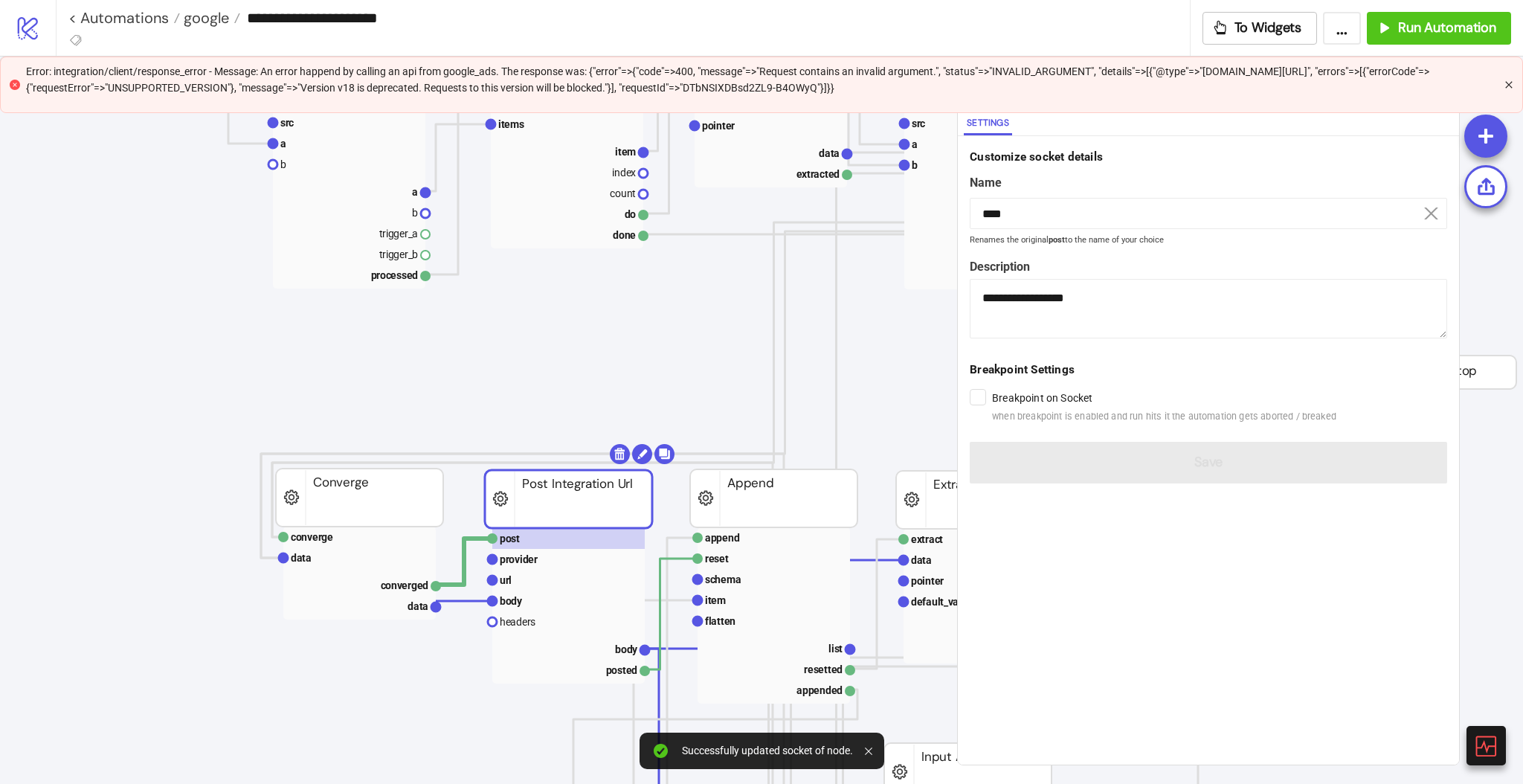
click at [1507, 83] on icon "close" at bounding box center [1508, 84] width 9 height 9
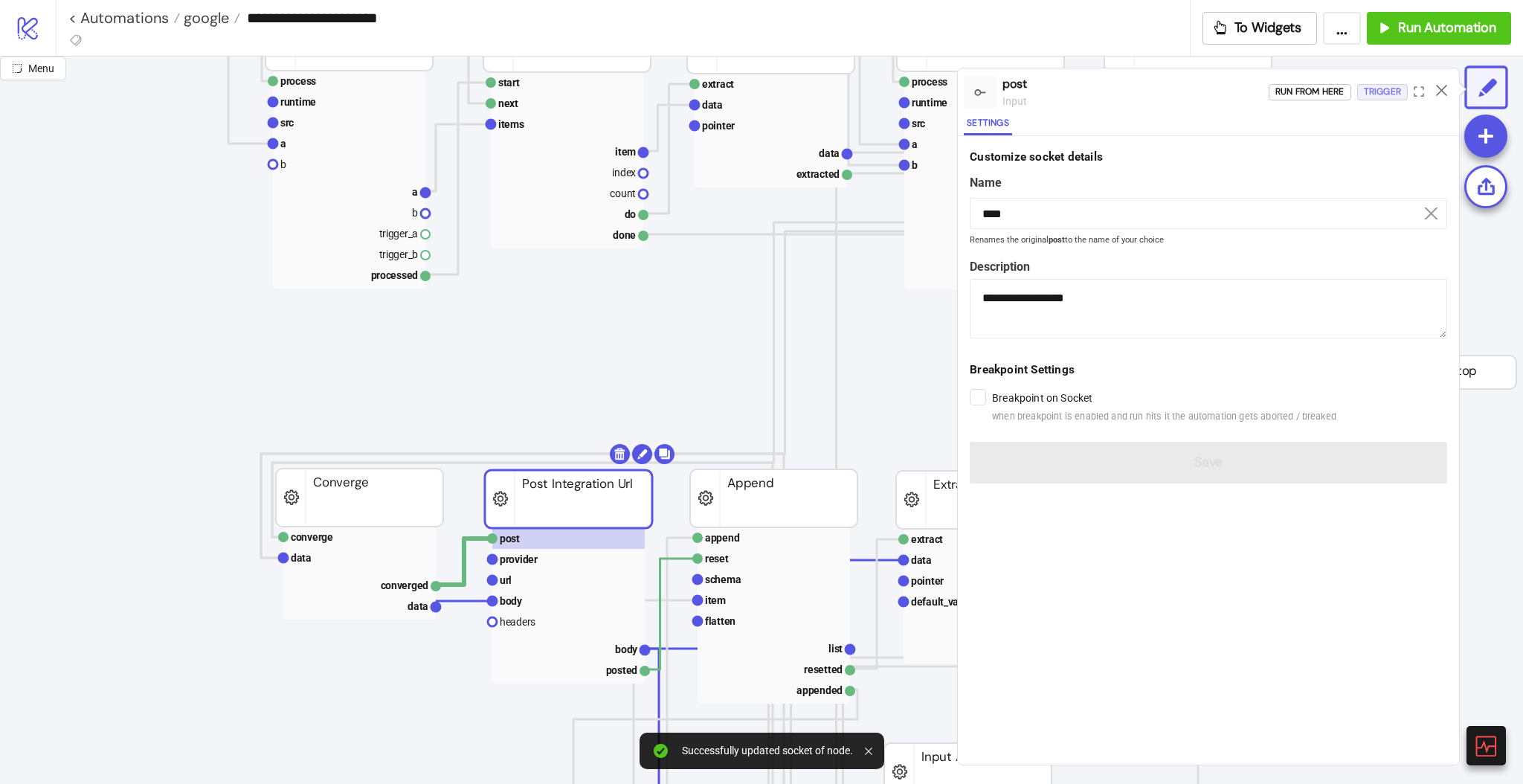
click at [1378, 93] on div "Trigger" at bounding box center [1382, 92] width 37 height 17
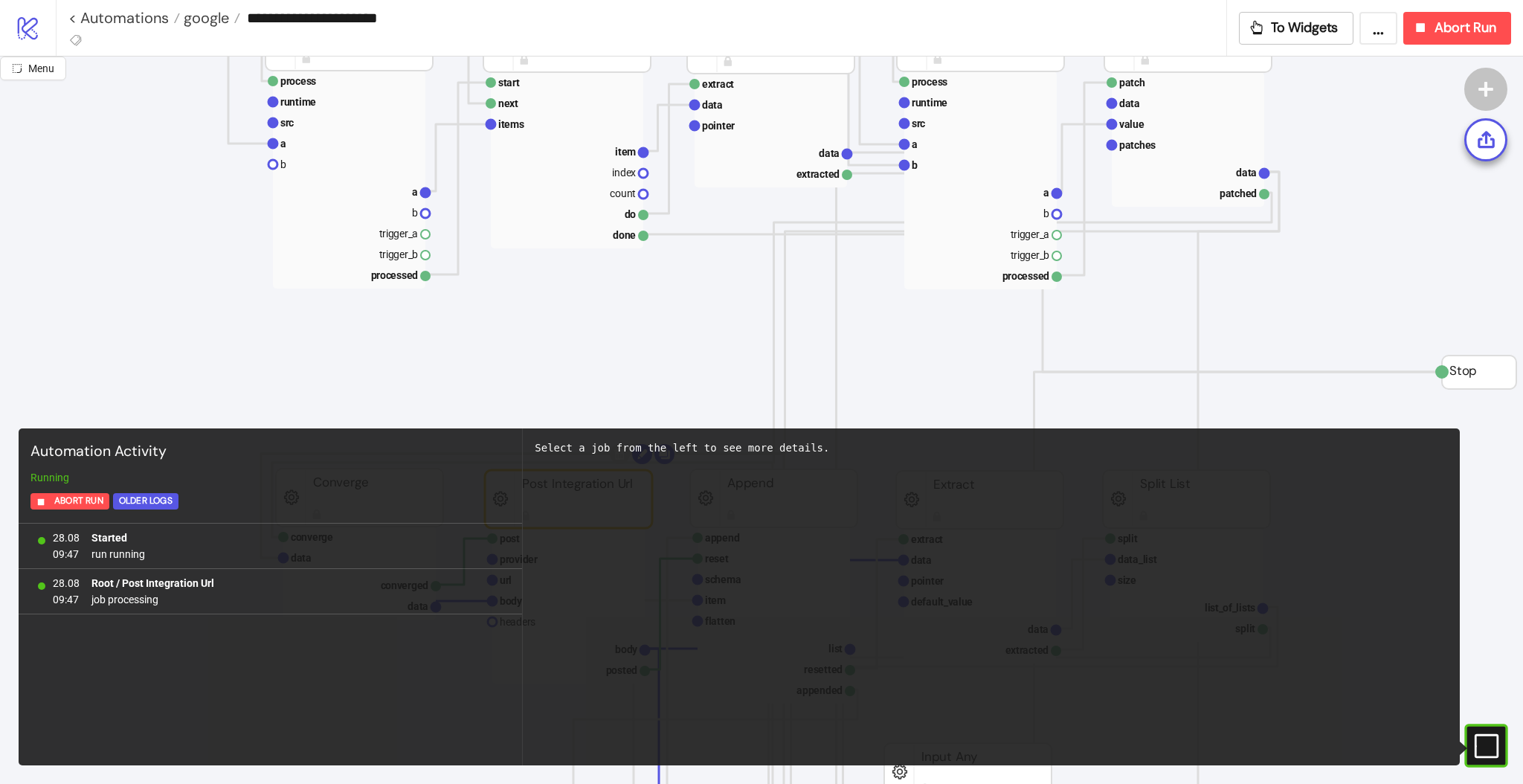
scroll to position [1189, 0]
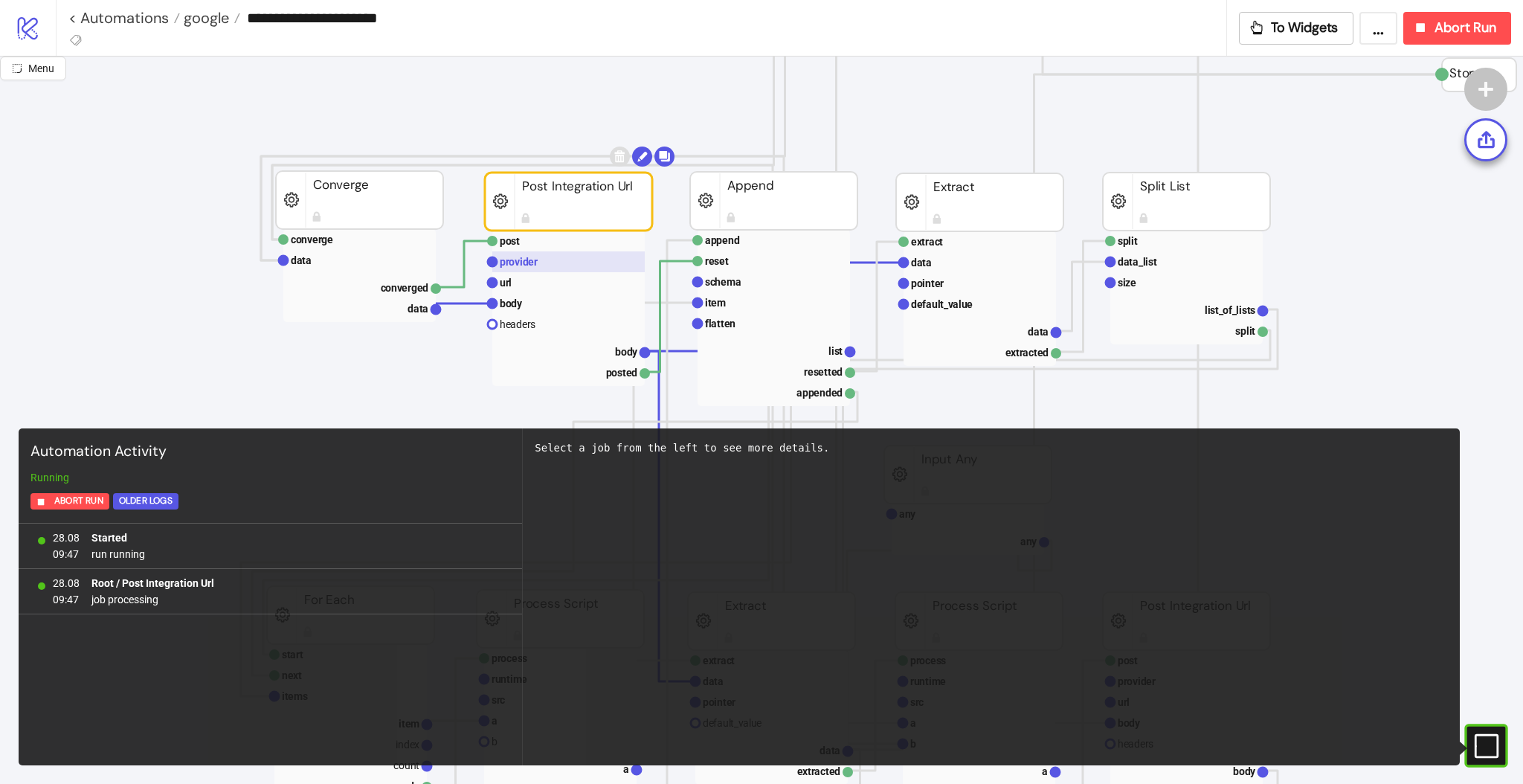
click at [519, 261] on text "provider" at bounding box center [519, 262] width 38 height 12
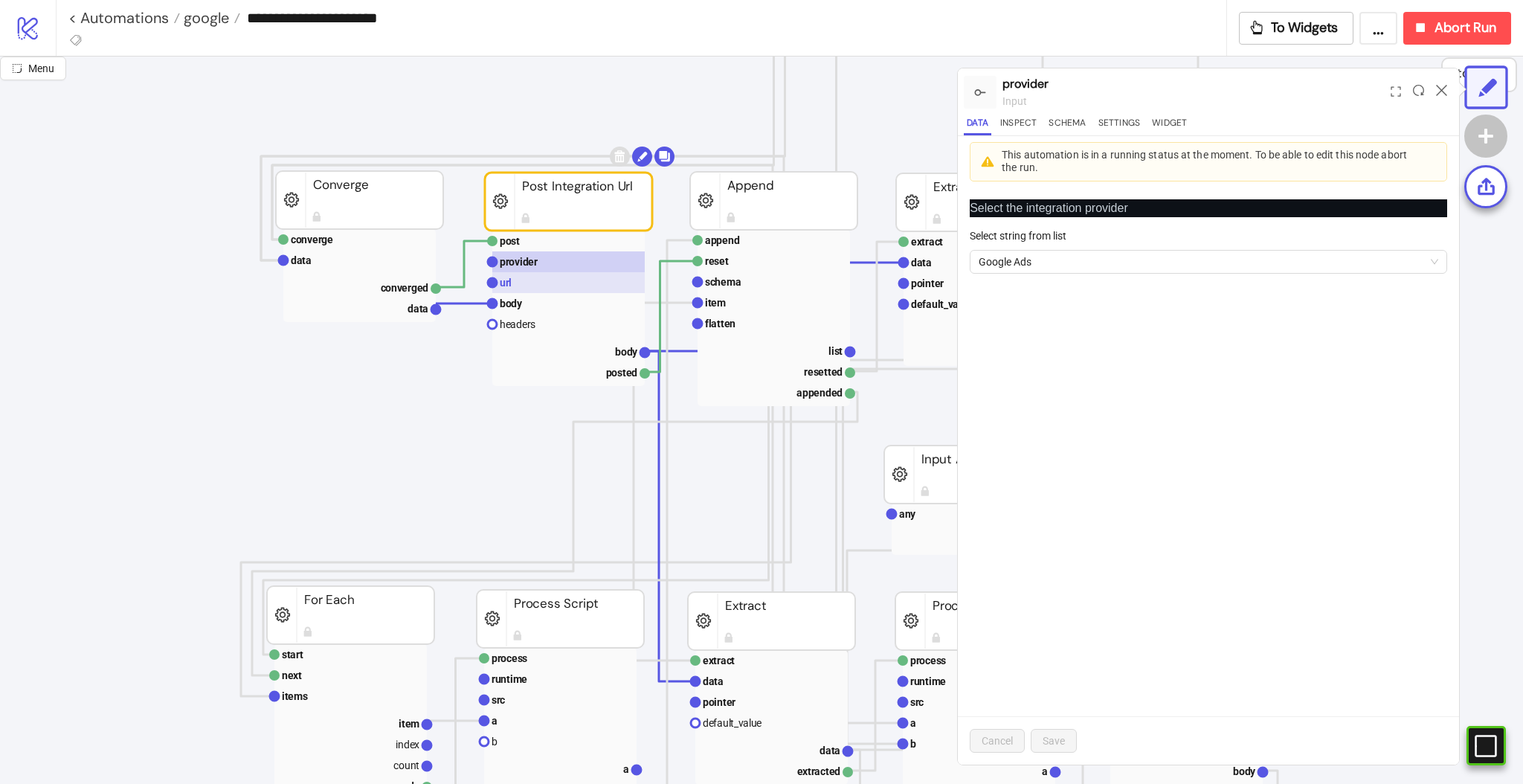
click at [515, 284] on rect at bounding box center [568, 282] width 152 height 21
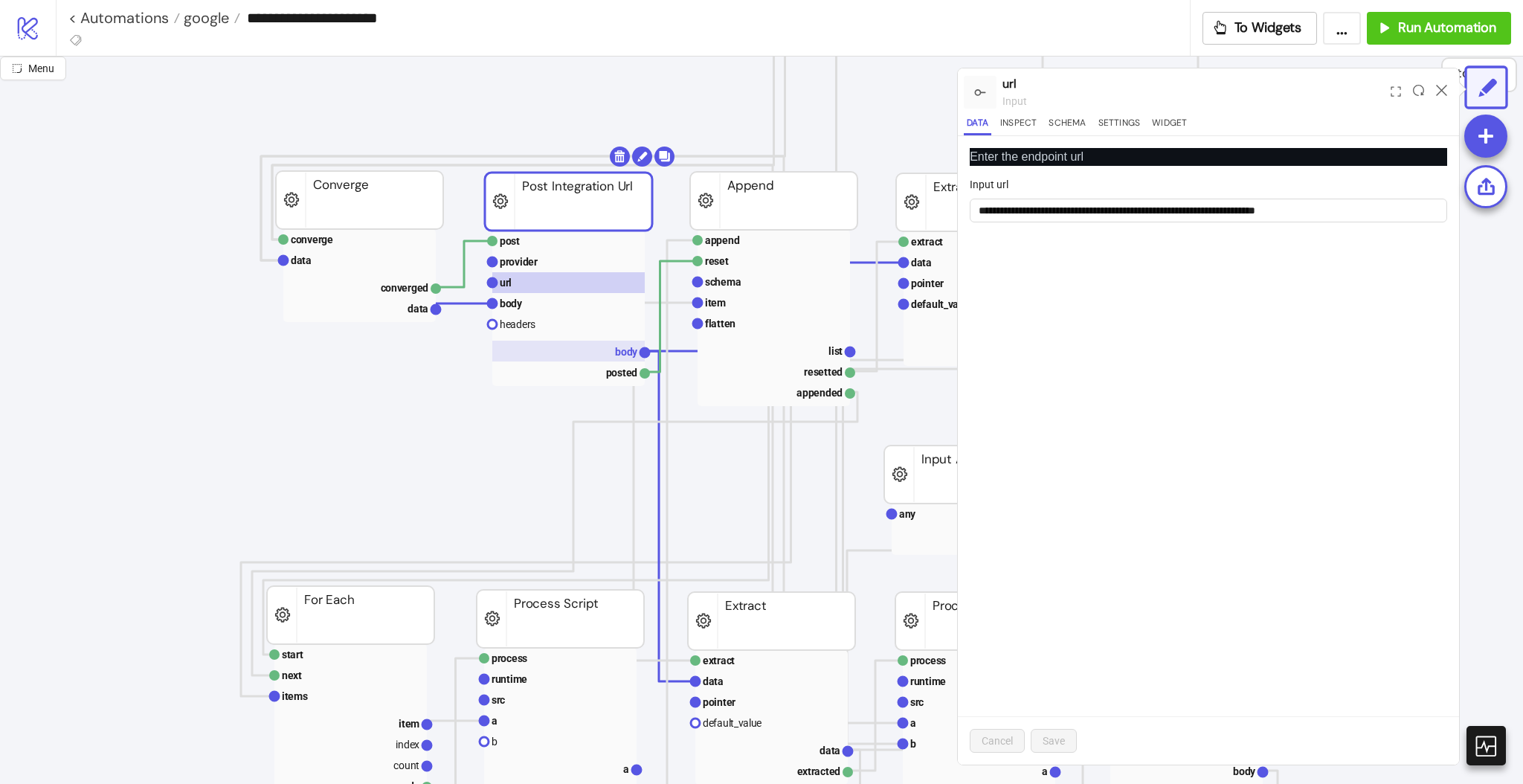
click at [604, 360] on rect at bounding box center [568, 351] width 152 height 21
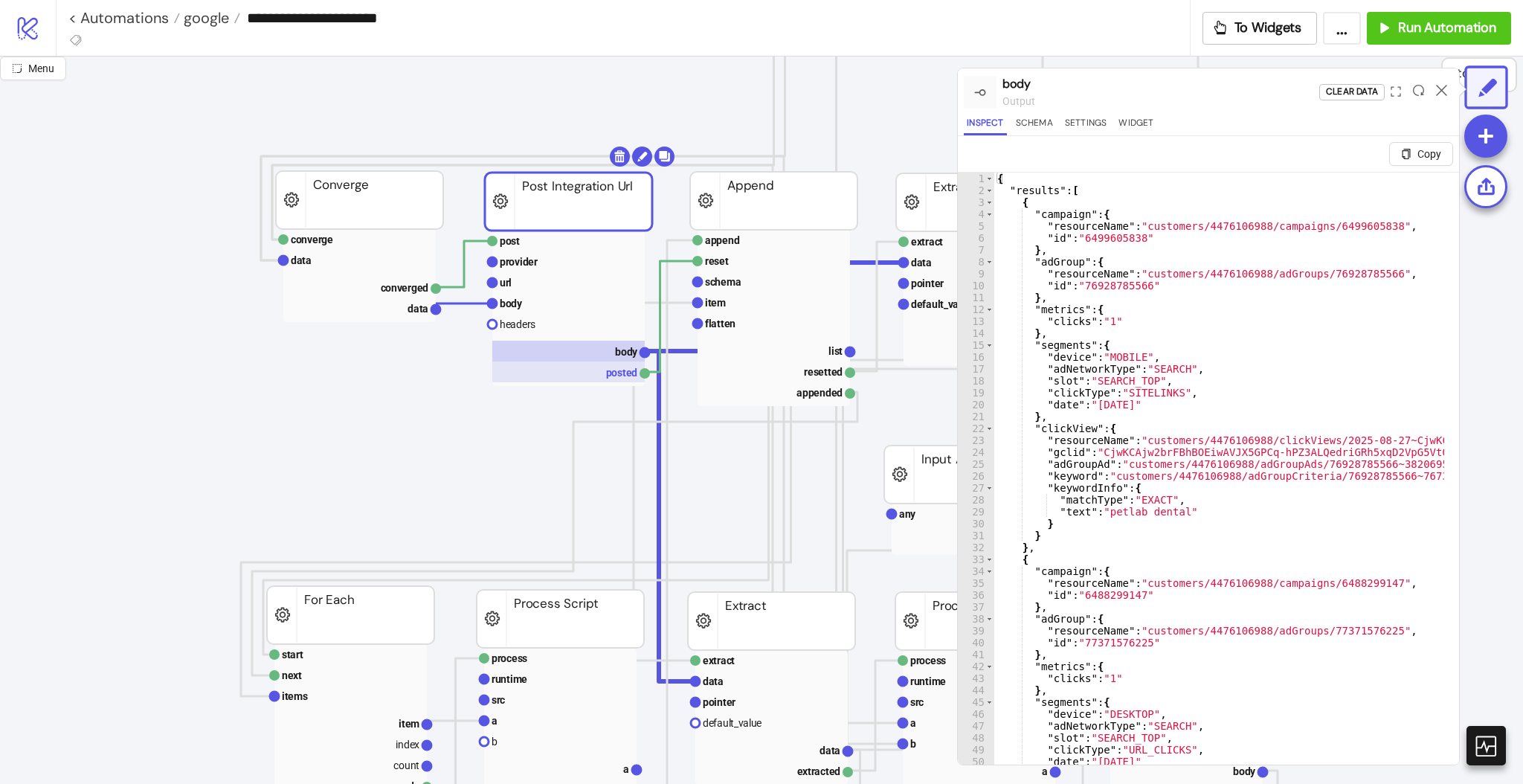
click at [613, 374] on rect at bounding box center [568, 372] width 152 height 21
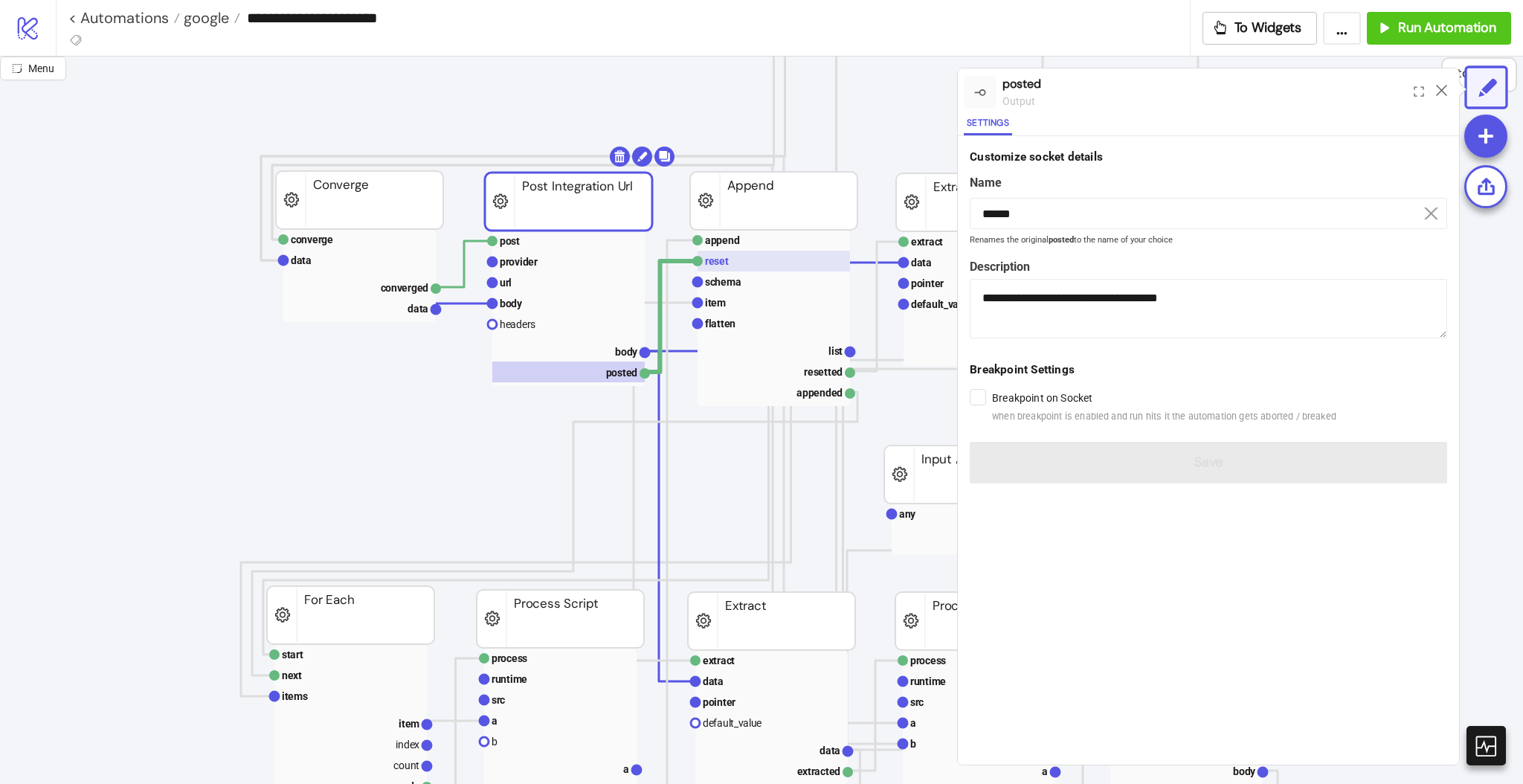
click at [735, 267] on rect at bounding box center [773, 261] width 152 height 21
type input "*****"
type textarea "**********"
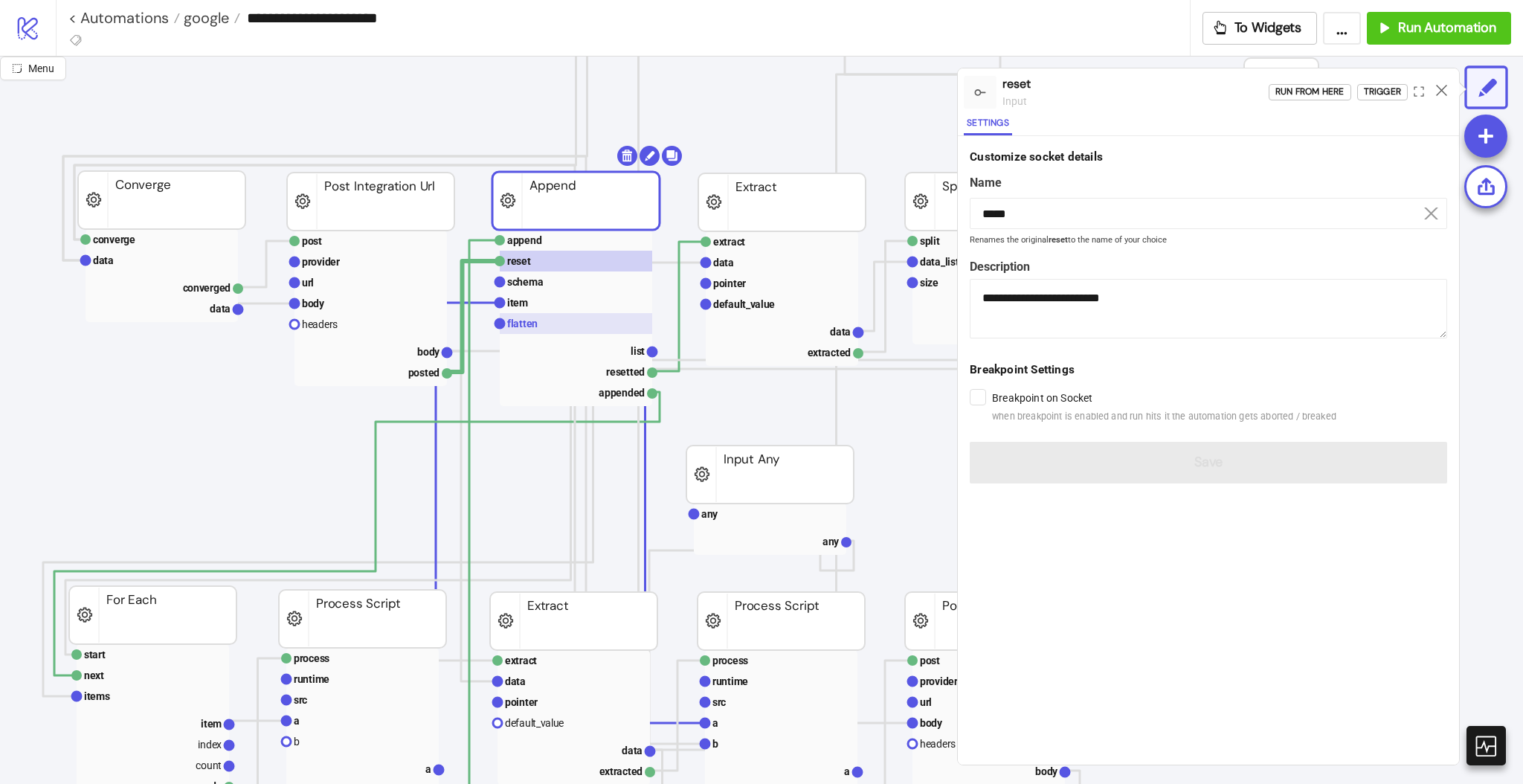
scroll to position [1189, 397]
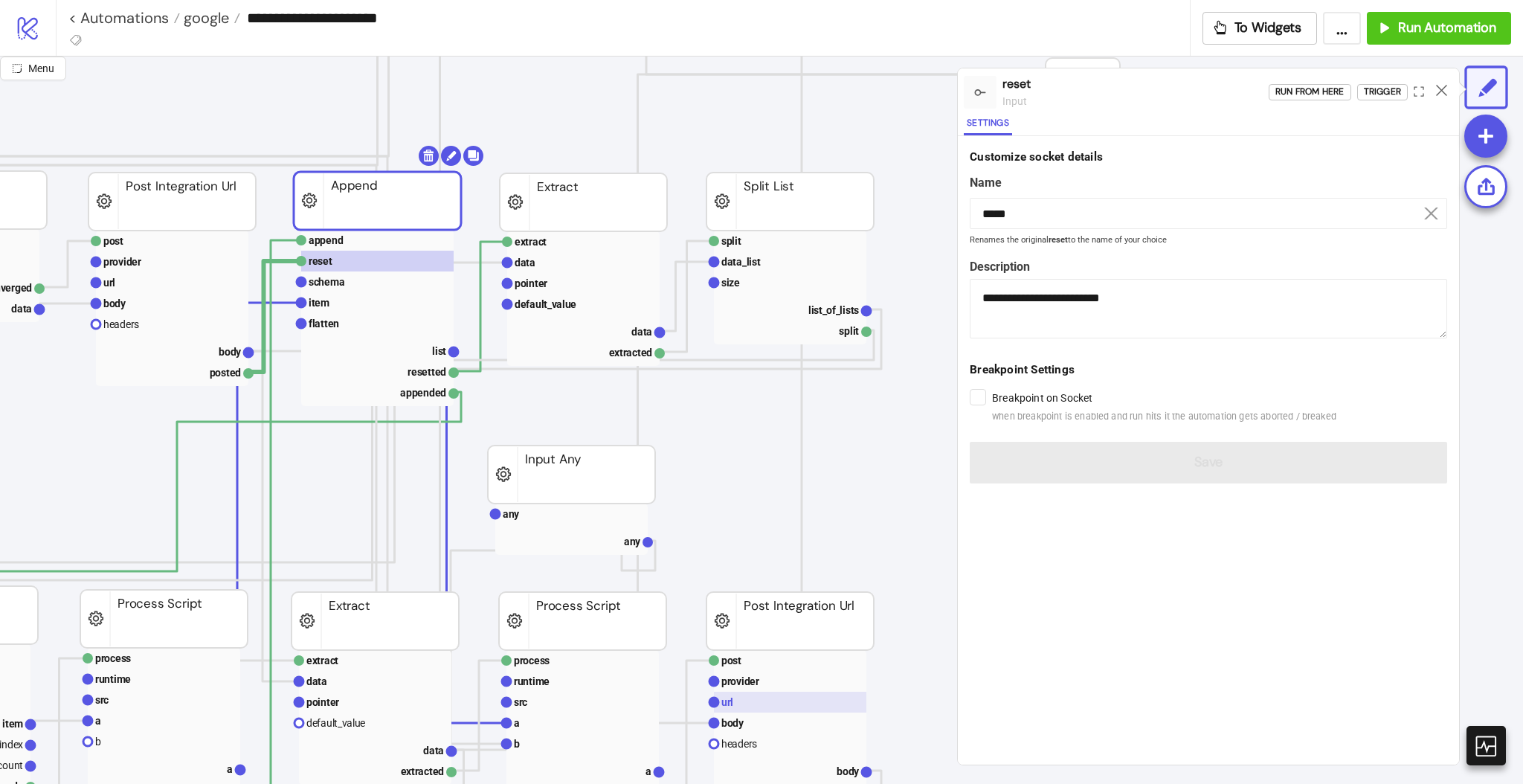
click at [746, 698] on rect at bounding box center [790, 702] width 152 height 21
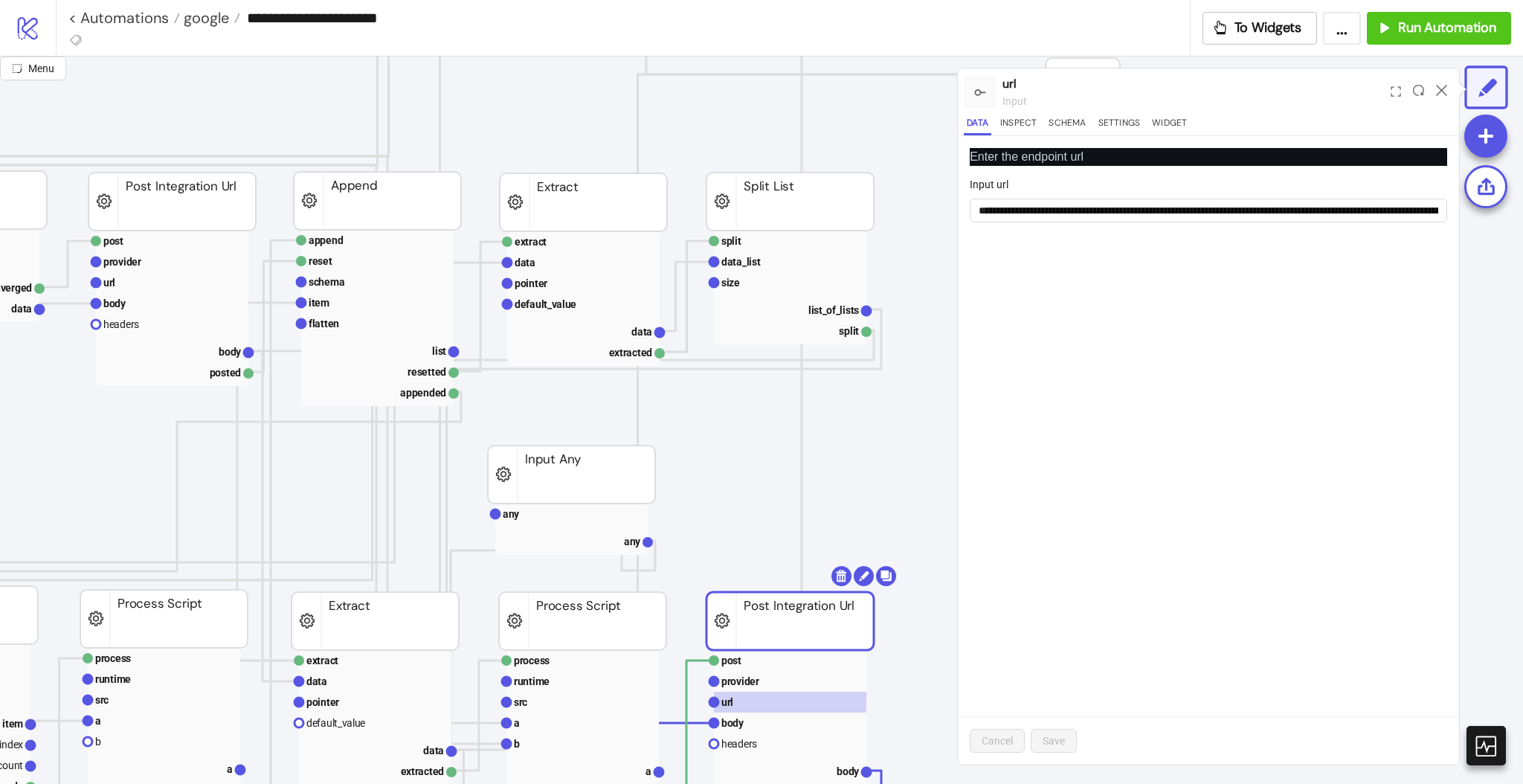
scroll to position [1189, 197]
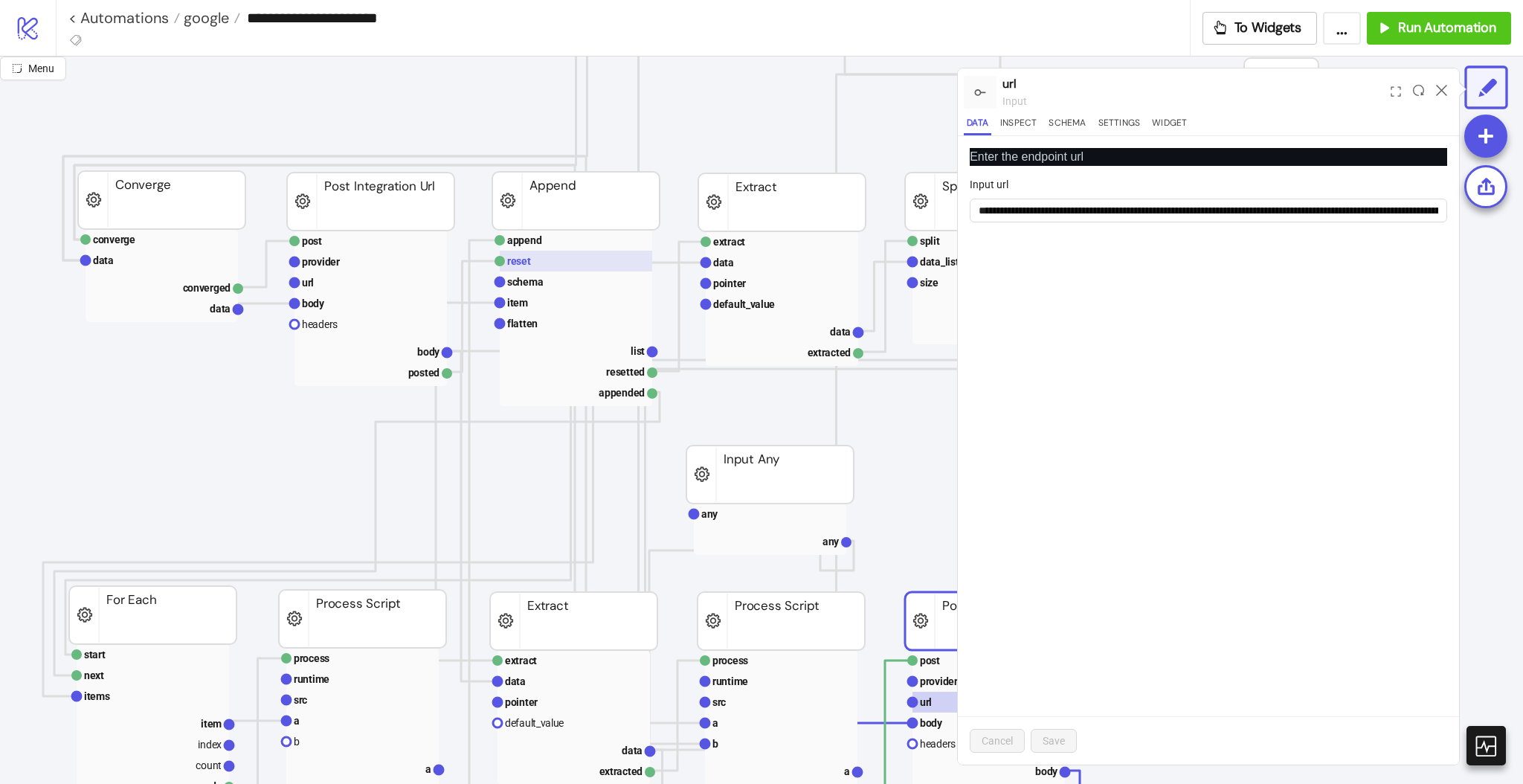
click at [534, 261] on rect at bounding box center [575, 261] width 152 height 21
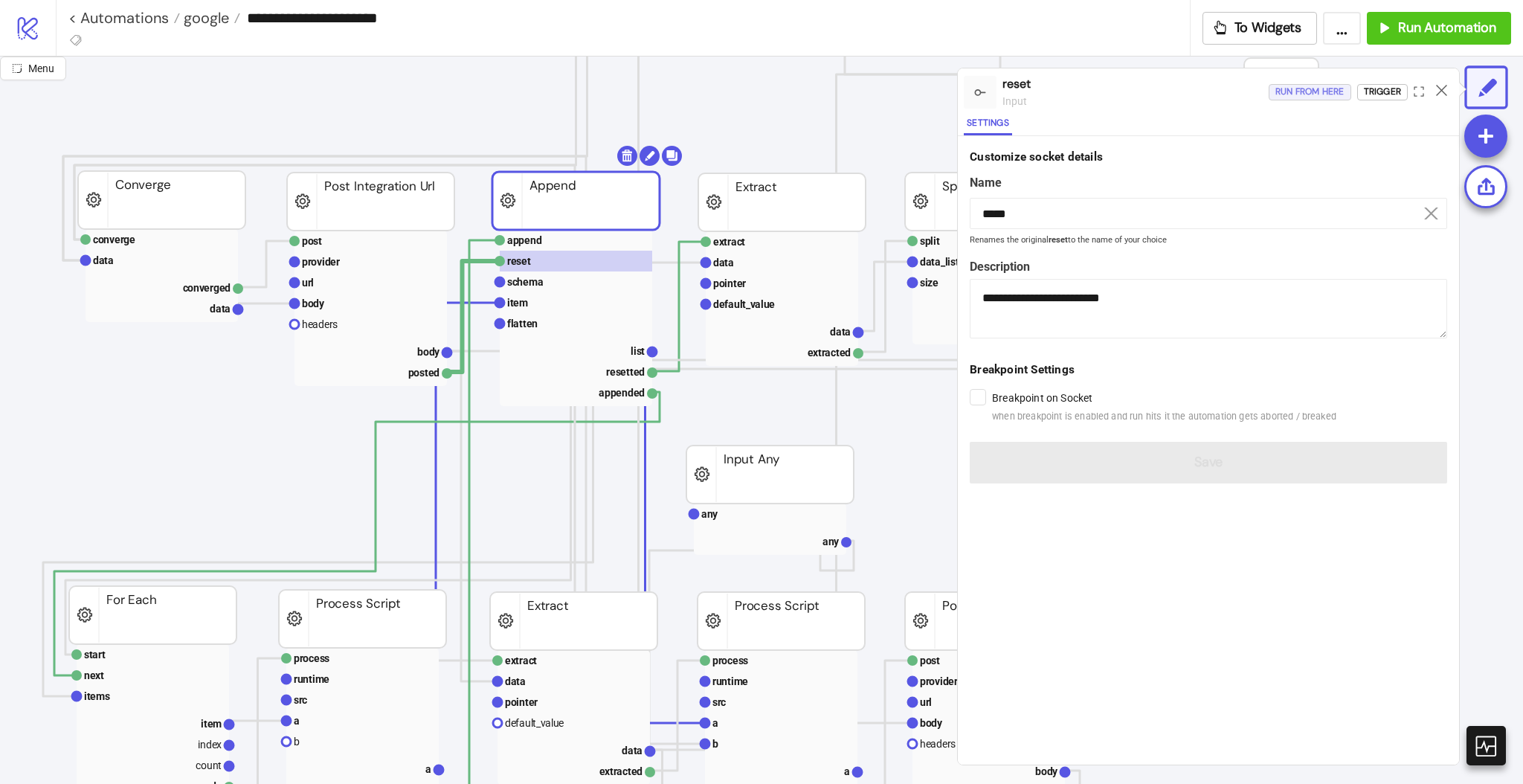
click at [1309, 93] on div "Run from here" at bounding box center [1309, 92] width 69 height 17
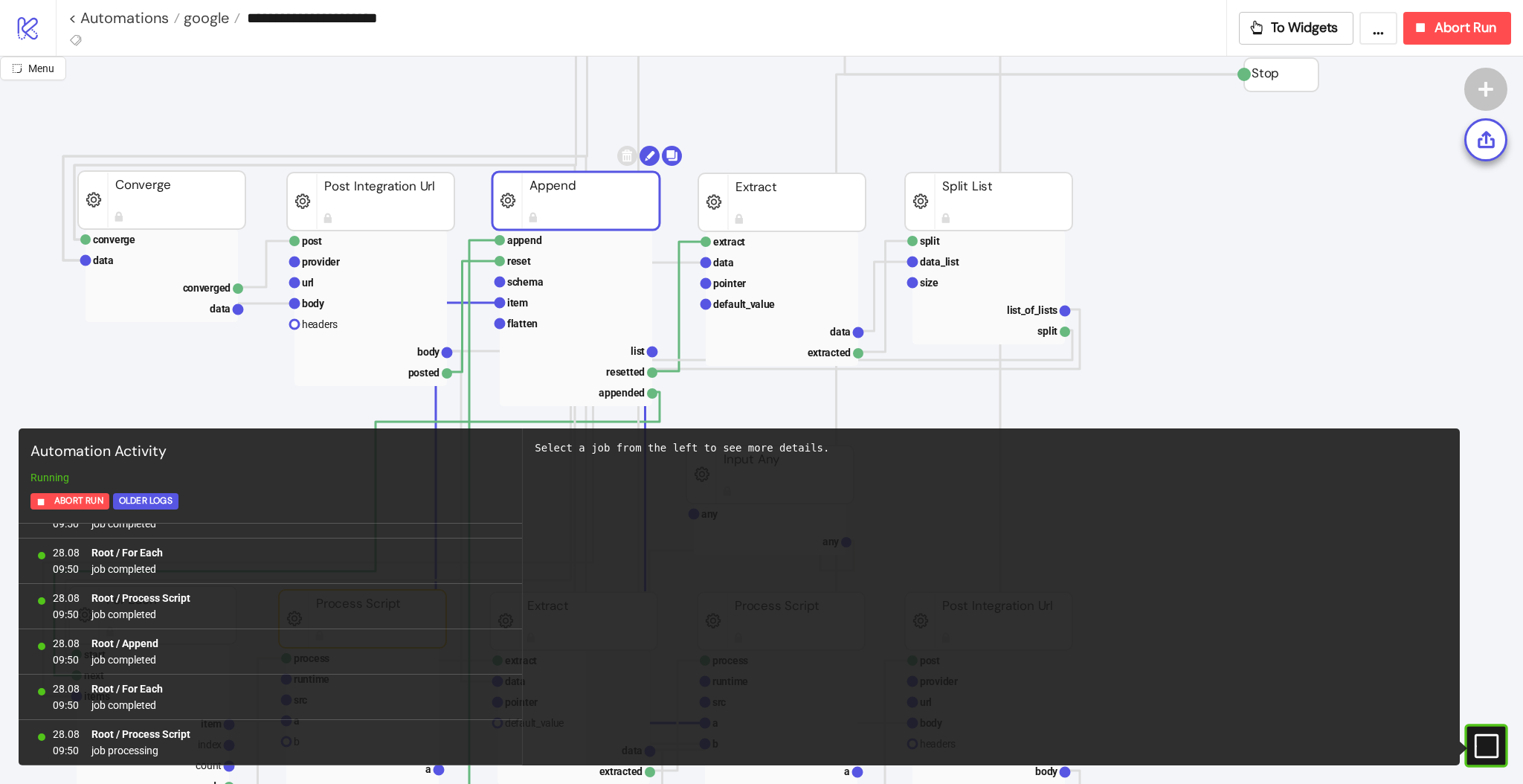
scroll to position [4753, 0]
click at [147, 21] on link "< Automations" at bounding box center [124, 18] width 111 height 15
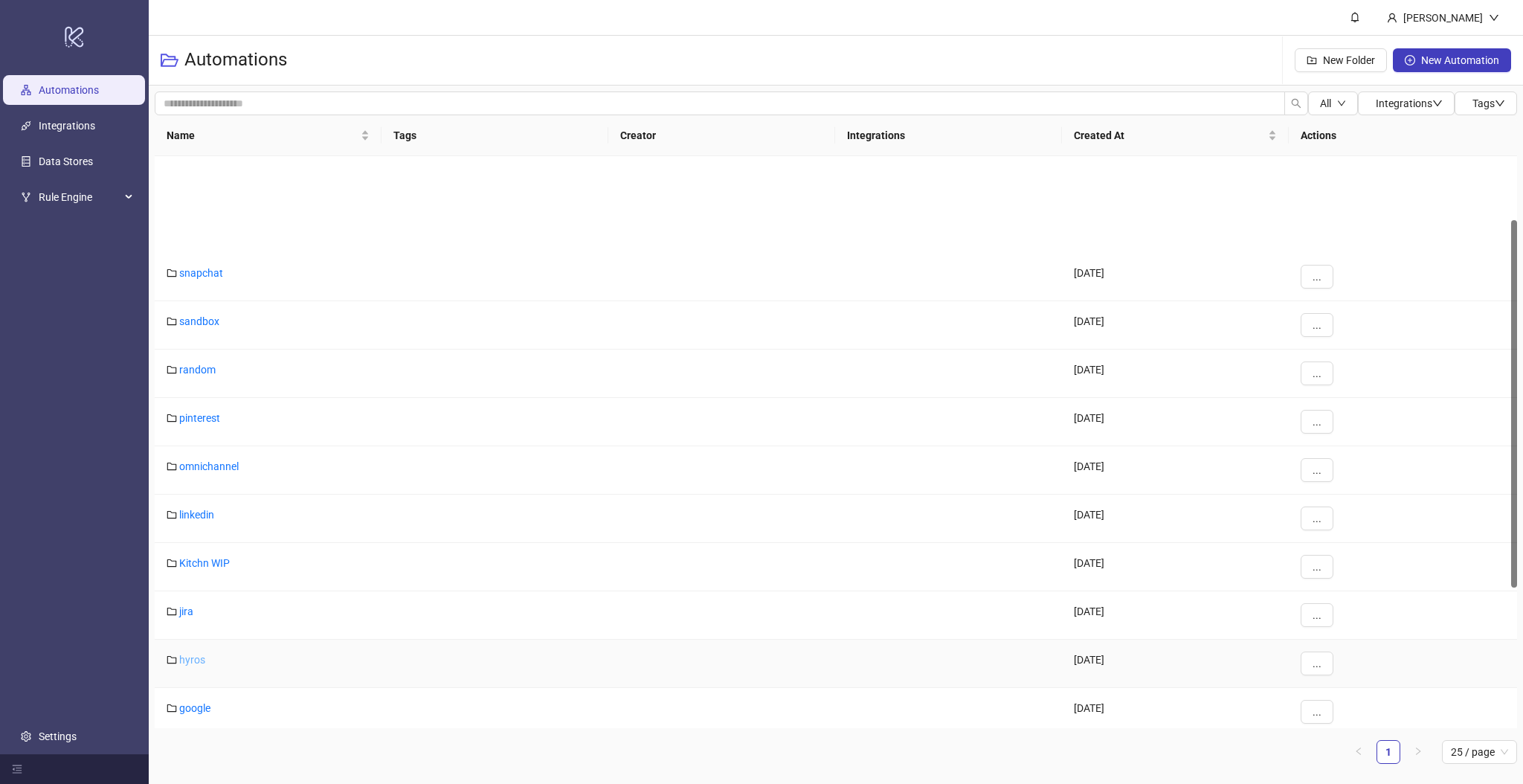
scroll to position [298, 0]
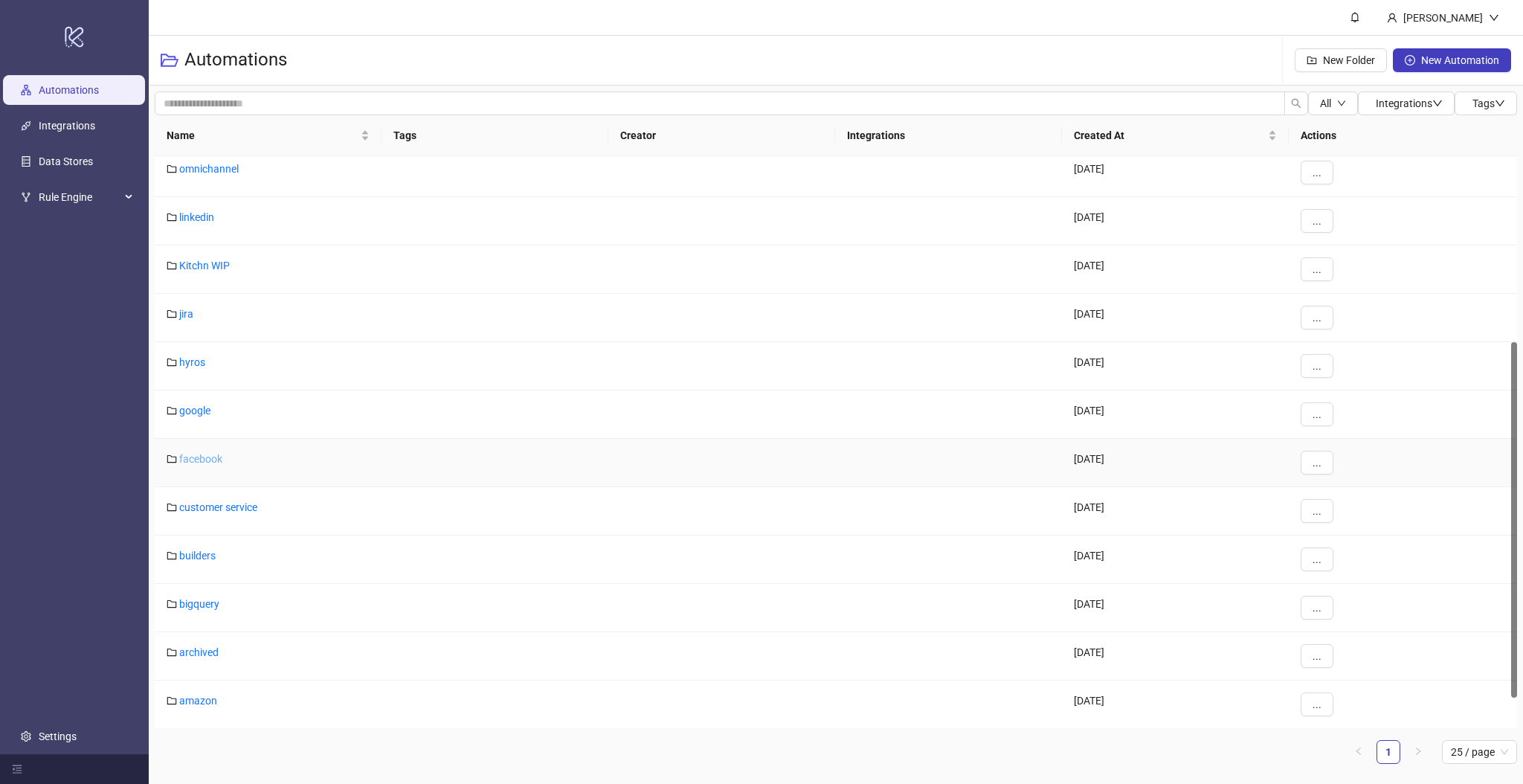
click at [183, 457] on link "facebook" at bounding box center [201, 458] width 43 height 12
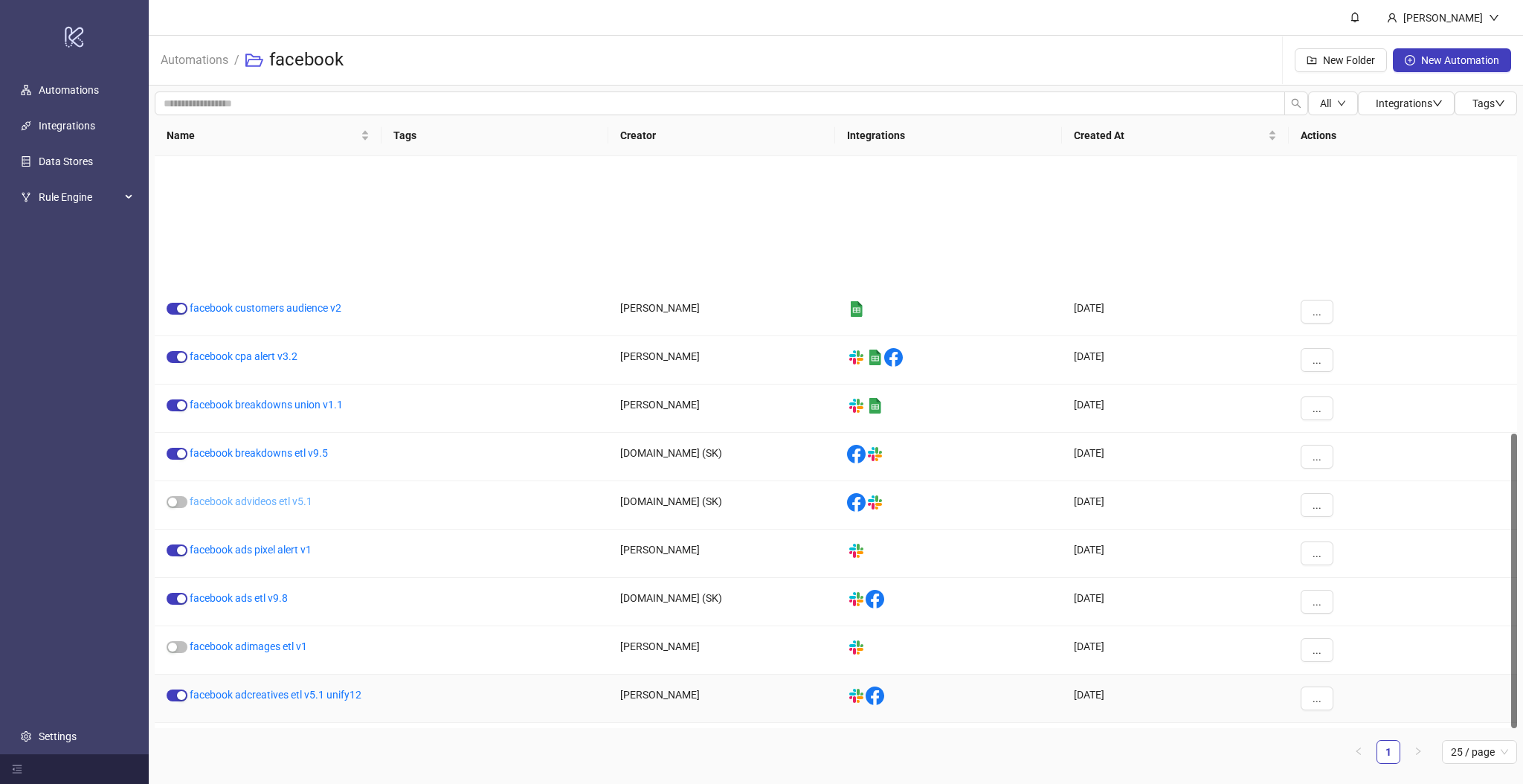
scroll to position [537, 0]
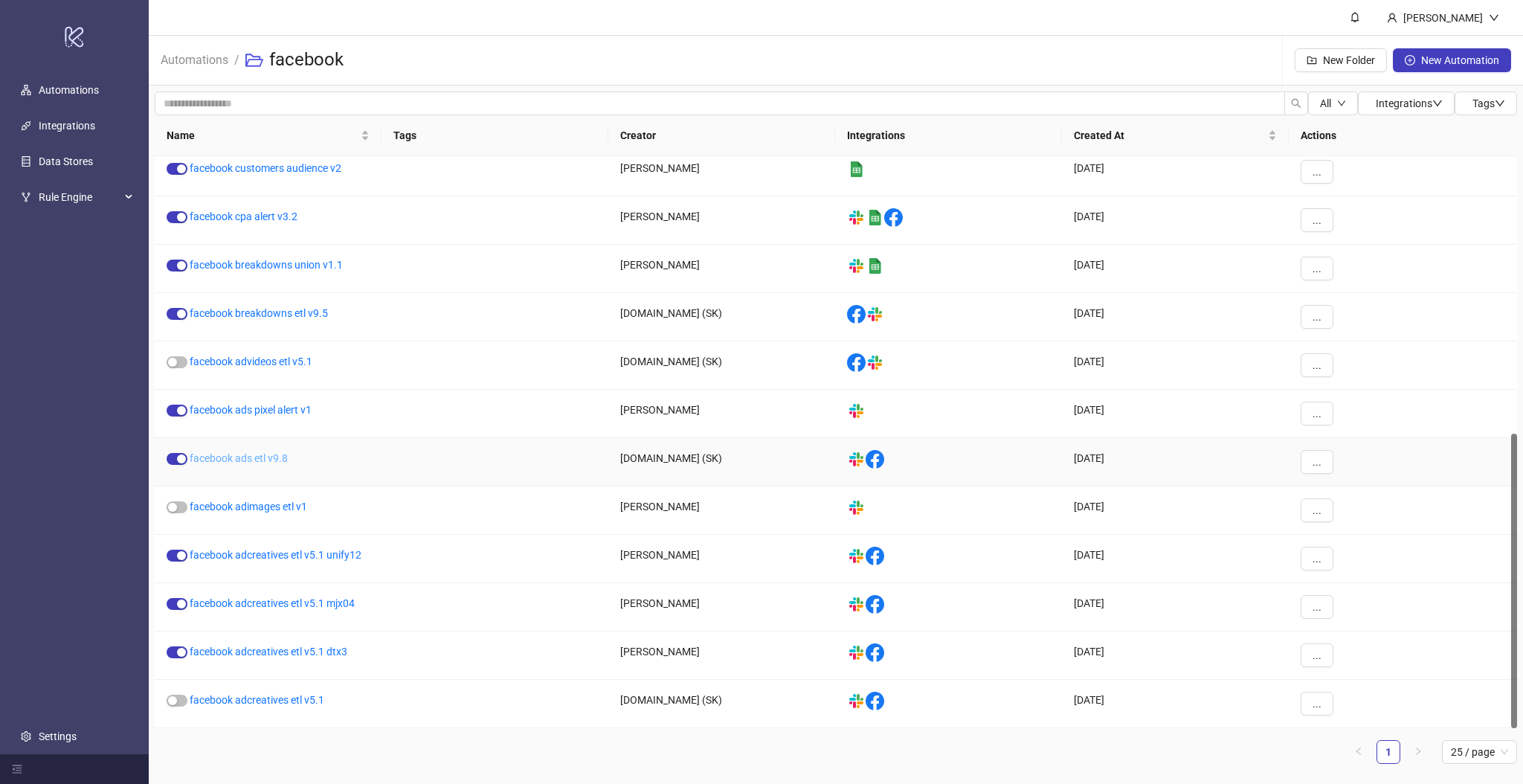
click at [247, 463] on link "facebook ads etl v9.8" at bounding box center [239, 458] width 98 height 12
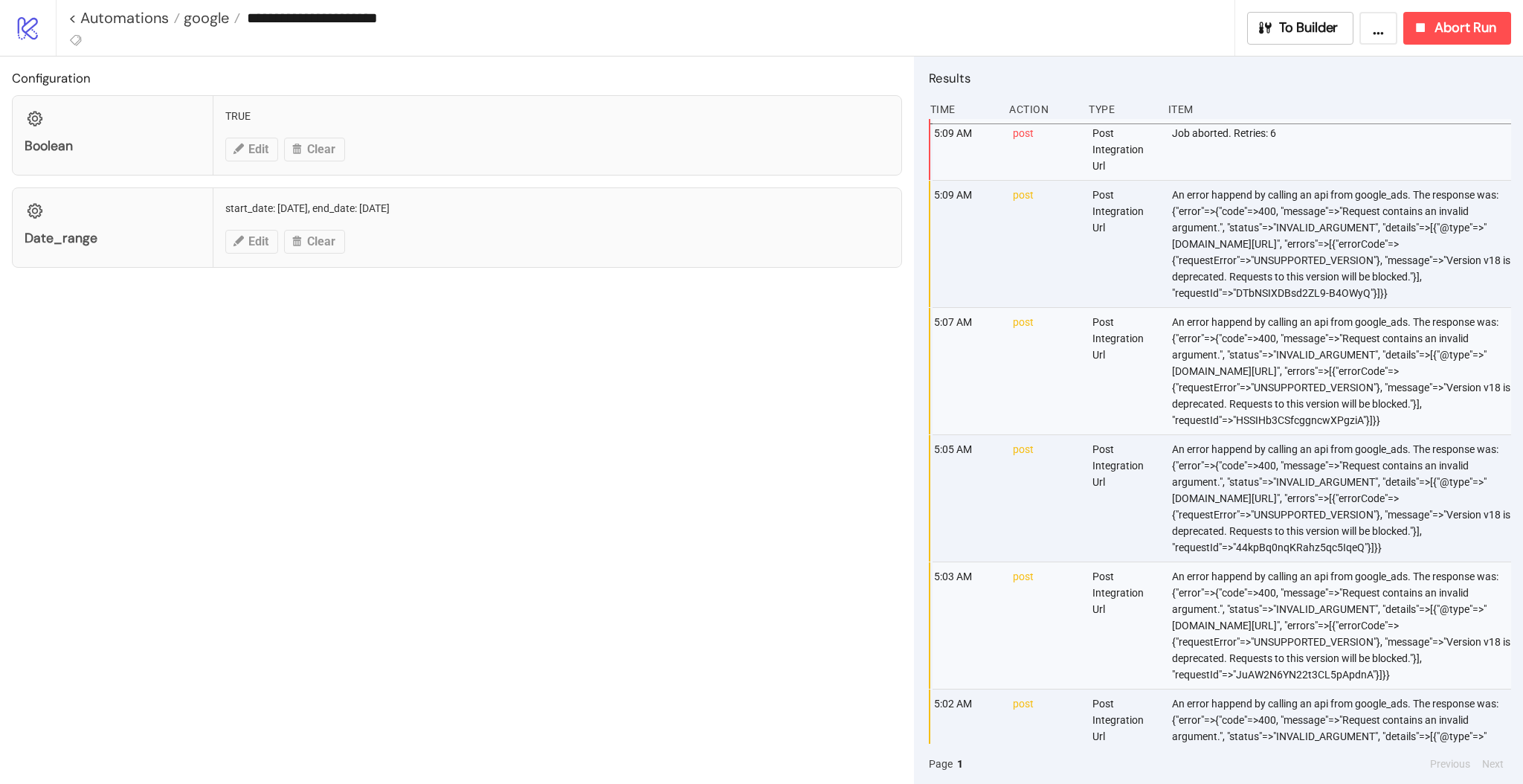
type input "**********"
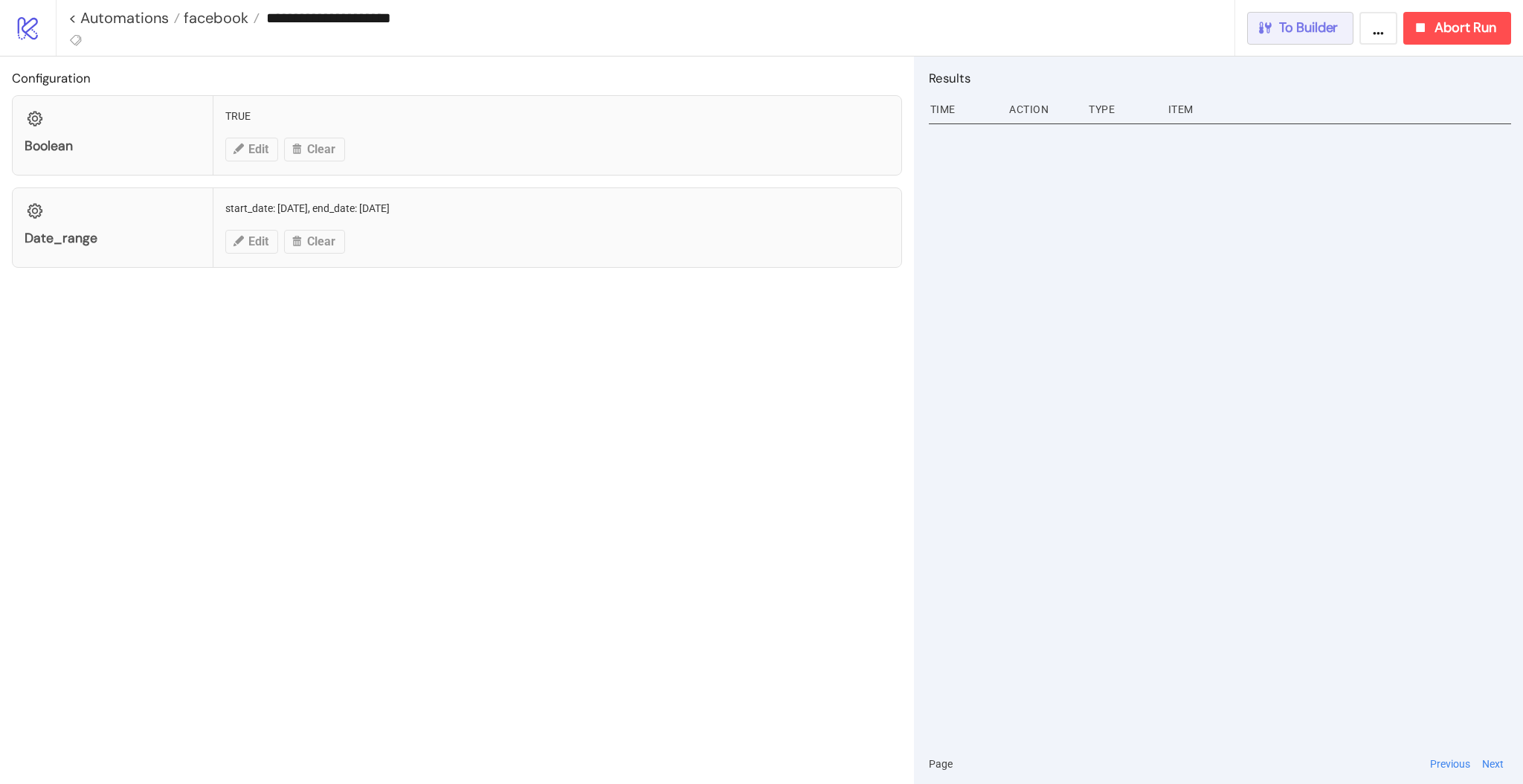
click at [1277, 30] on div "To Builder" at bounding box center [1297, 27] width 82 height 17
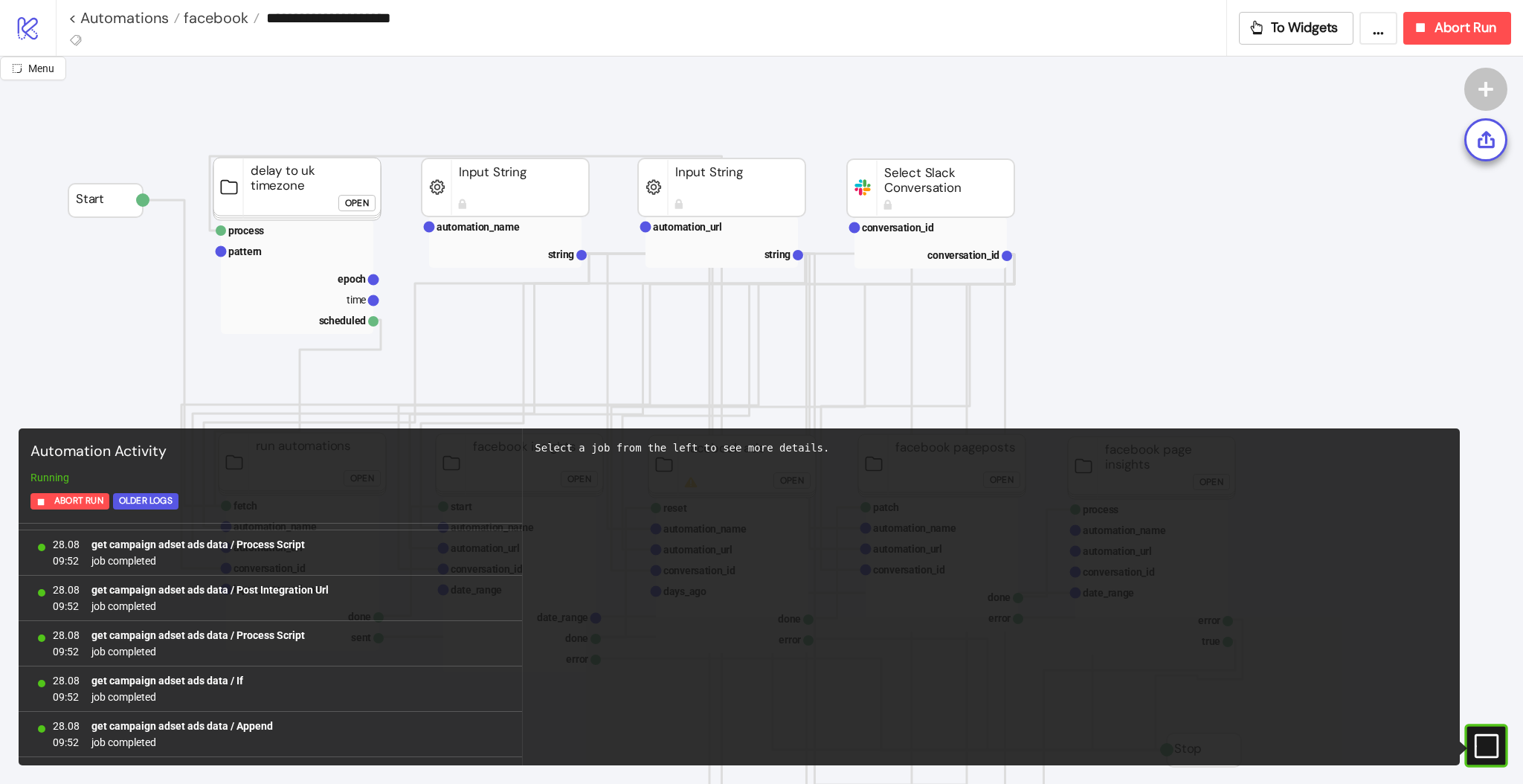
scroll to position [8112, 0]
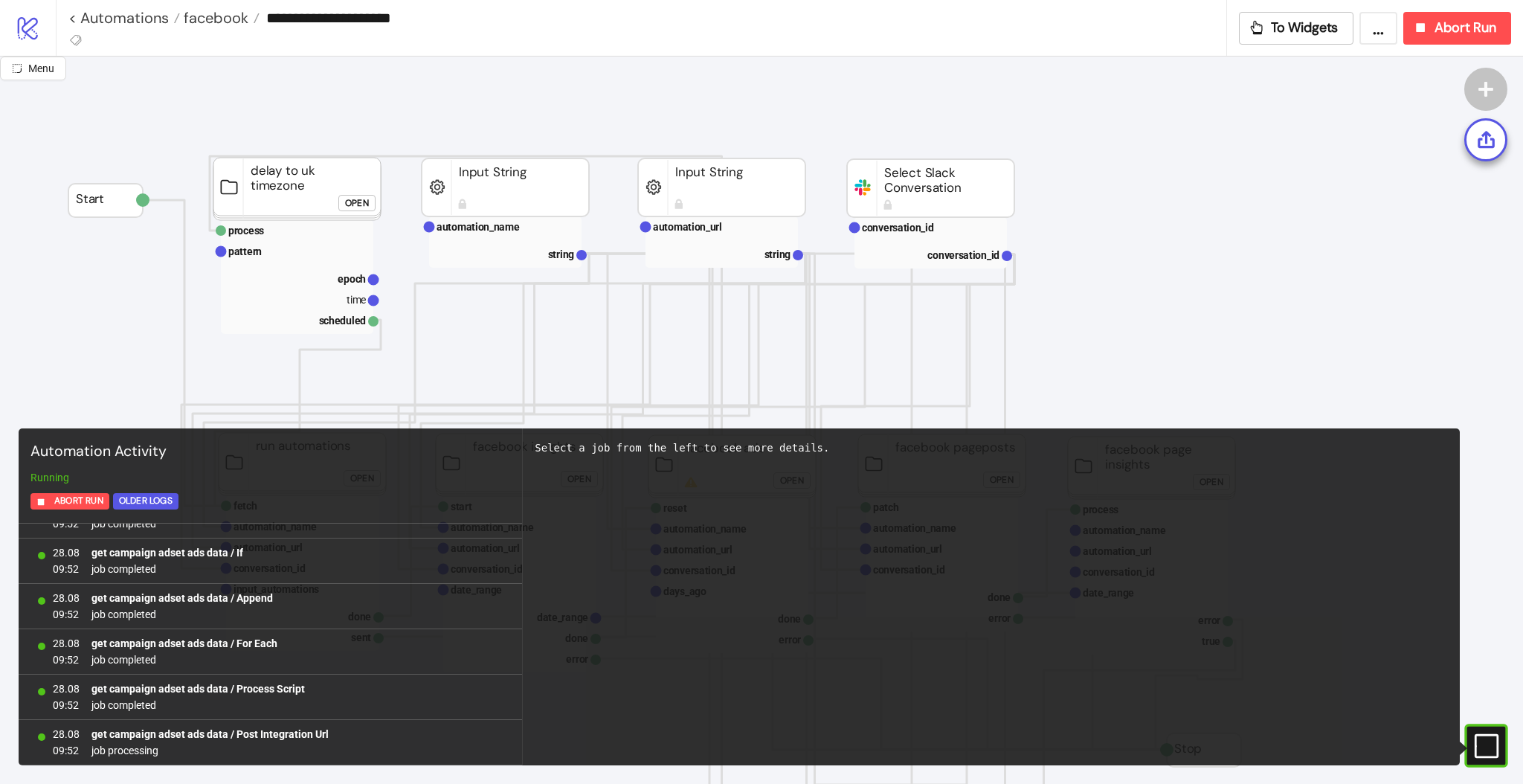
click at [1477, 749] on rect at bounding box center [1466, 746] width 23 height 23
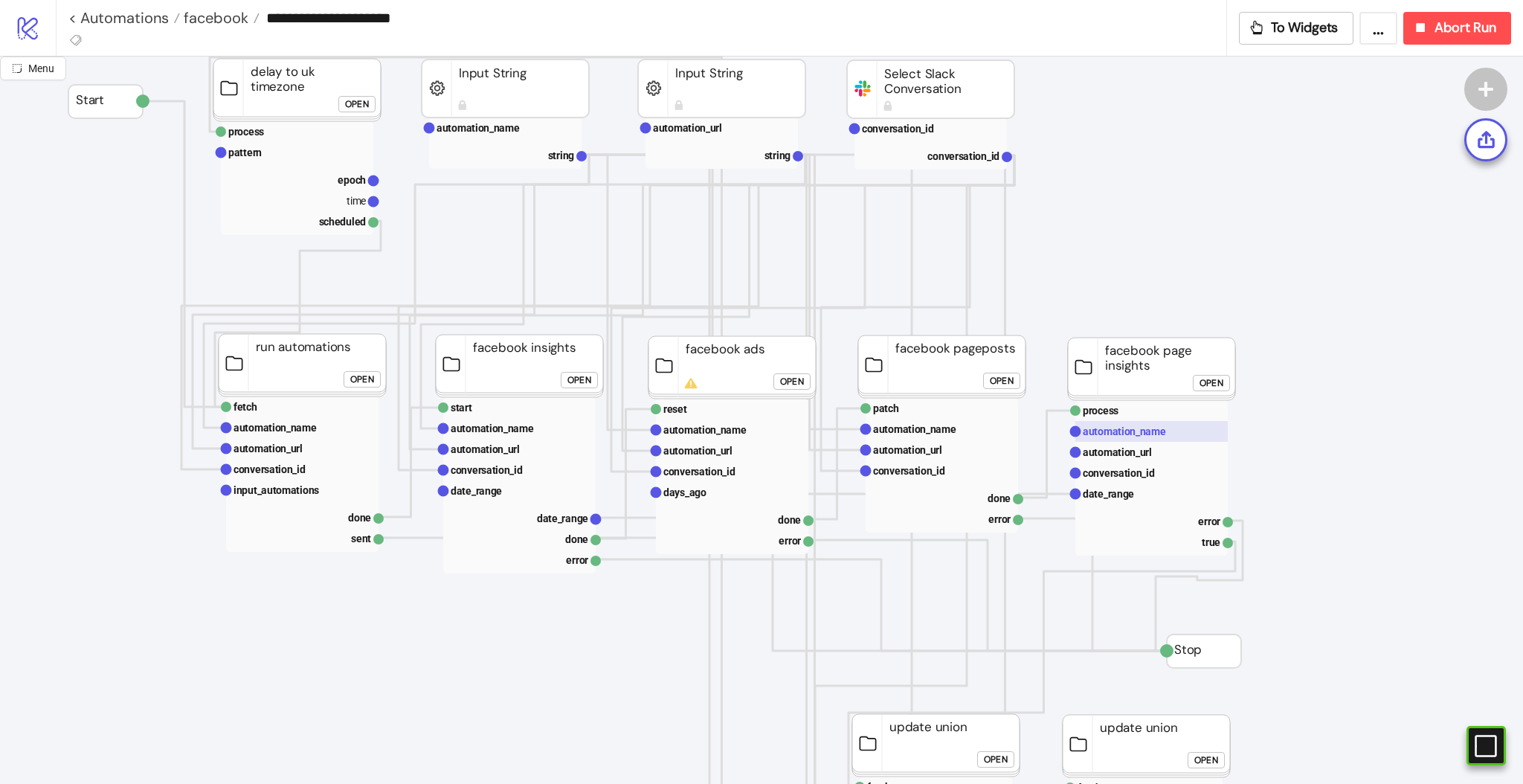
scroll to position [197, 0]
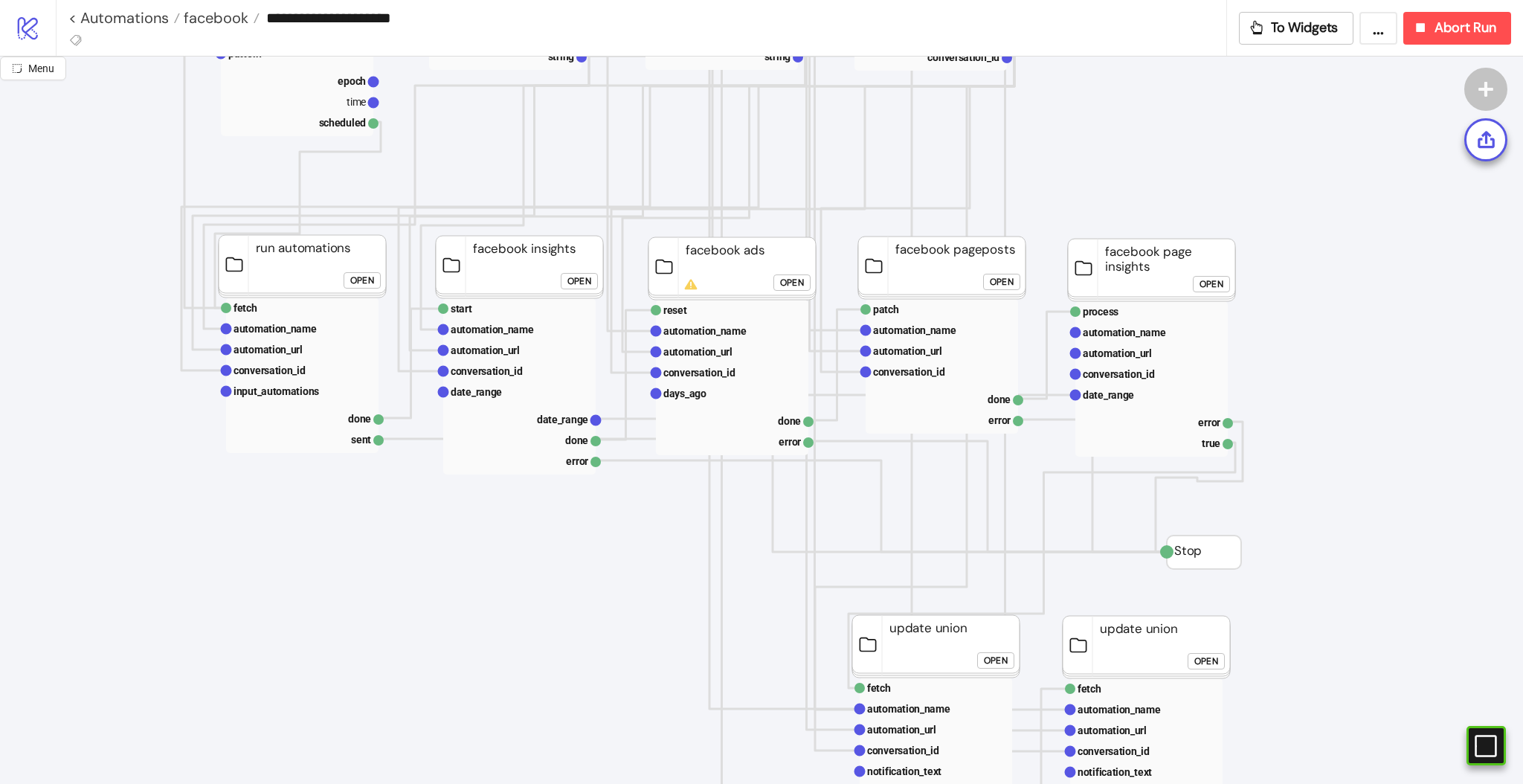
click at [1001, 279] on div "Open" at bounding box center [1001, 282] width 24 height 17
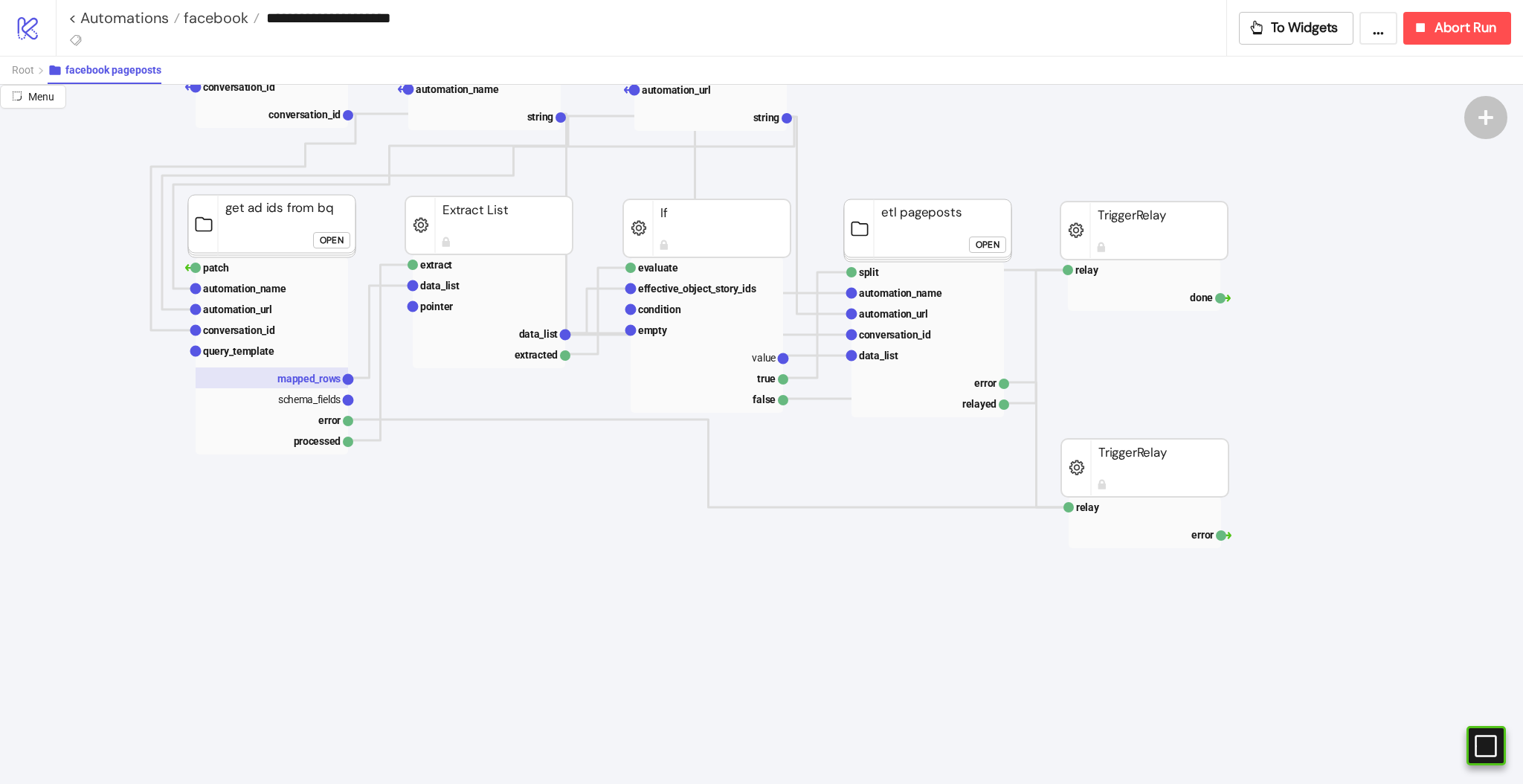
click at [306, 374] on text "mapped_rows" at bounding box center [309, 378] width 63 height 12
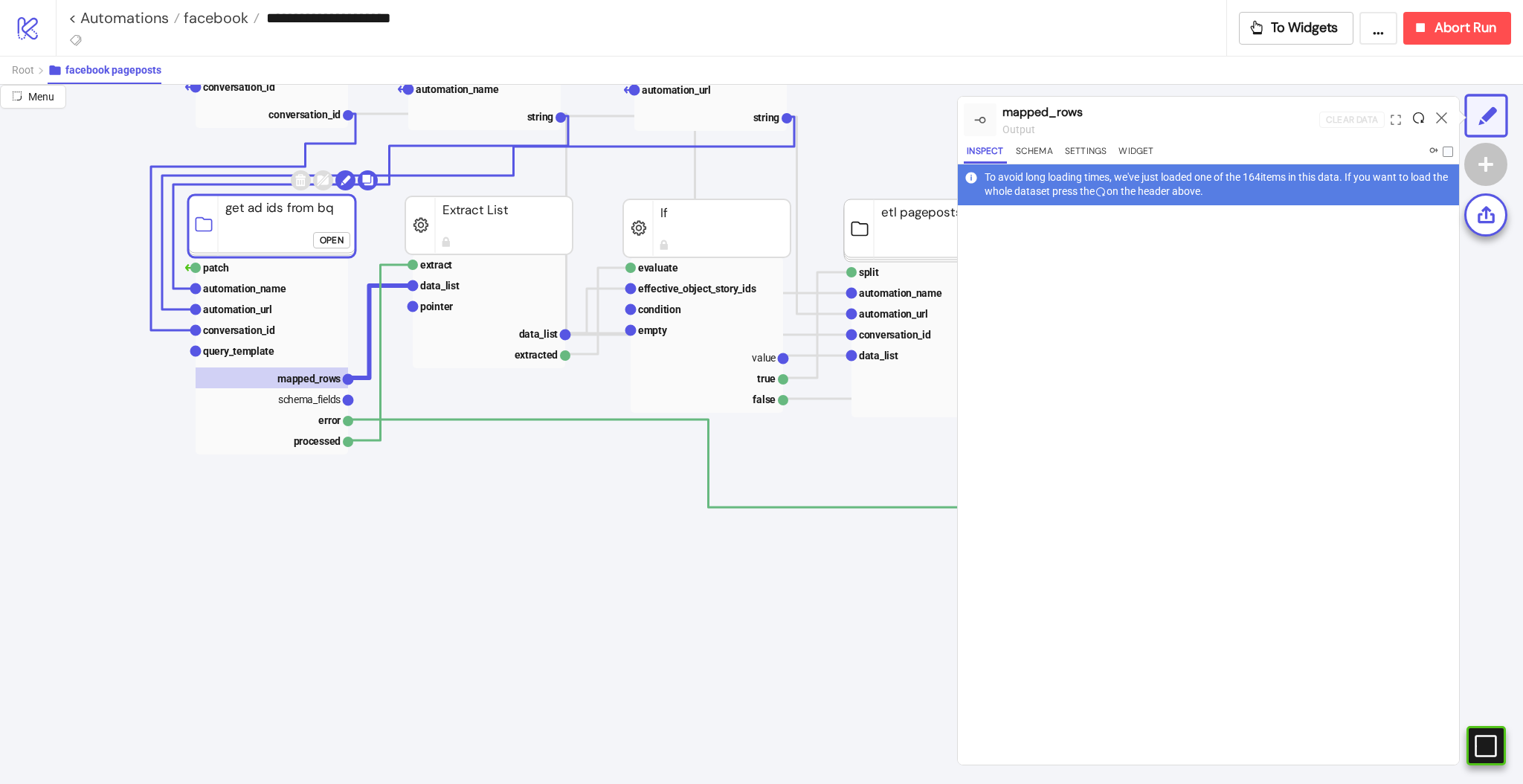
click at [1416, 117] on icon at bounding box center [1419, 118] width 11 height 11
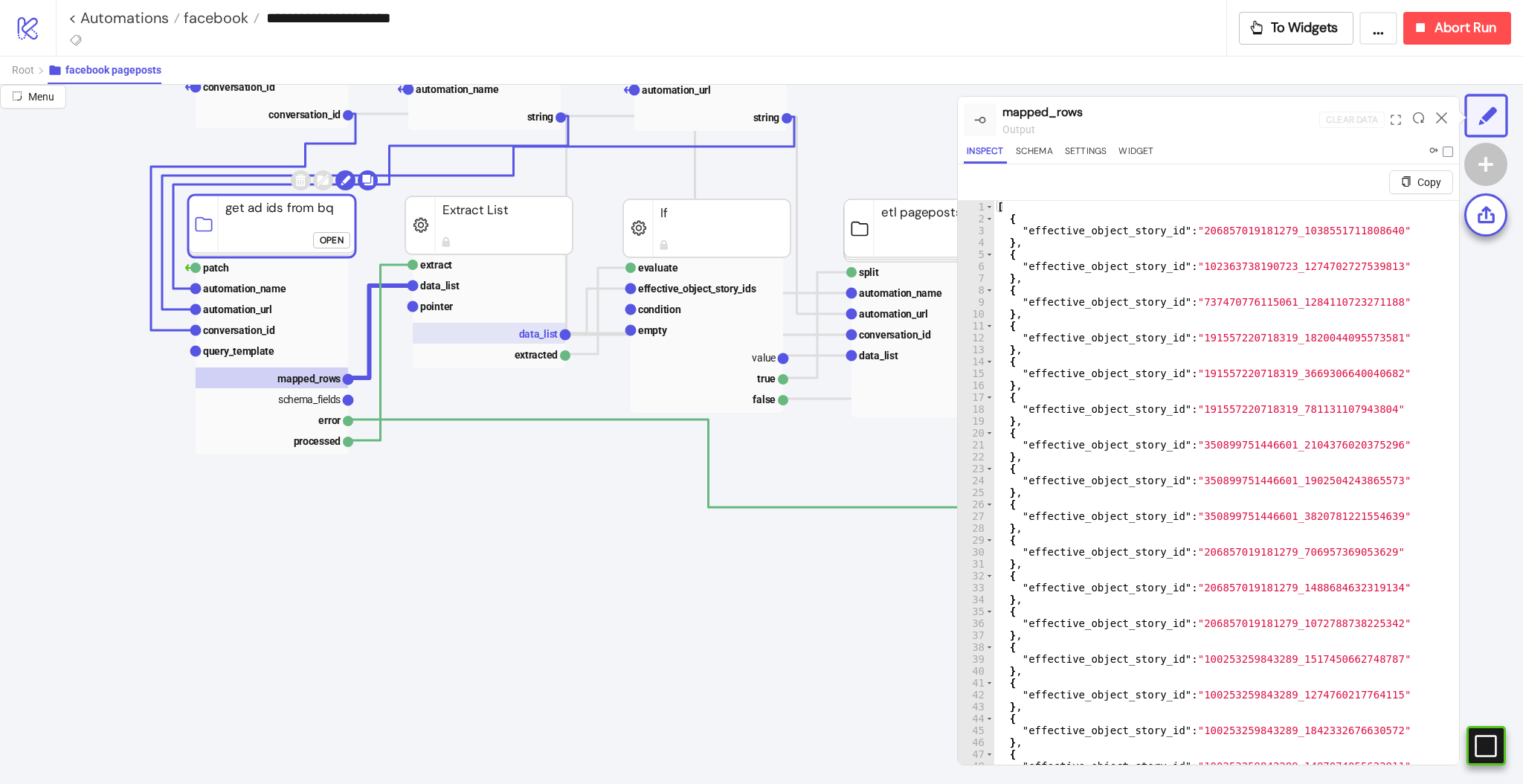
click at [524, 329] on text "data_list" at bounding box center [539, 333] width 40 height 12
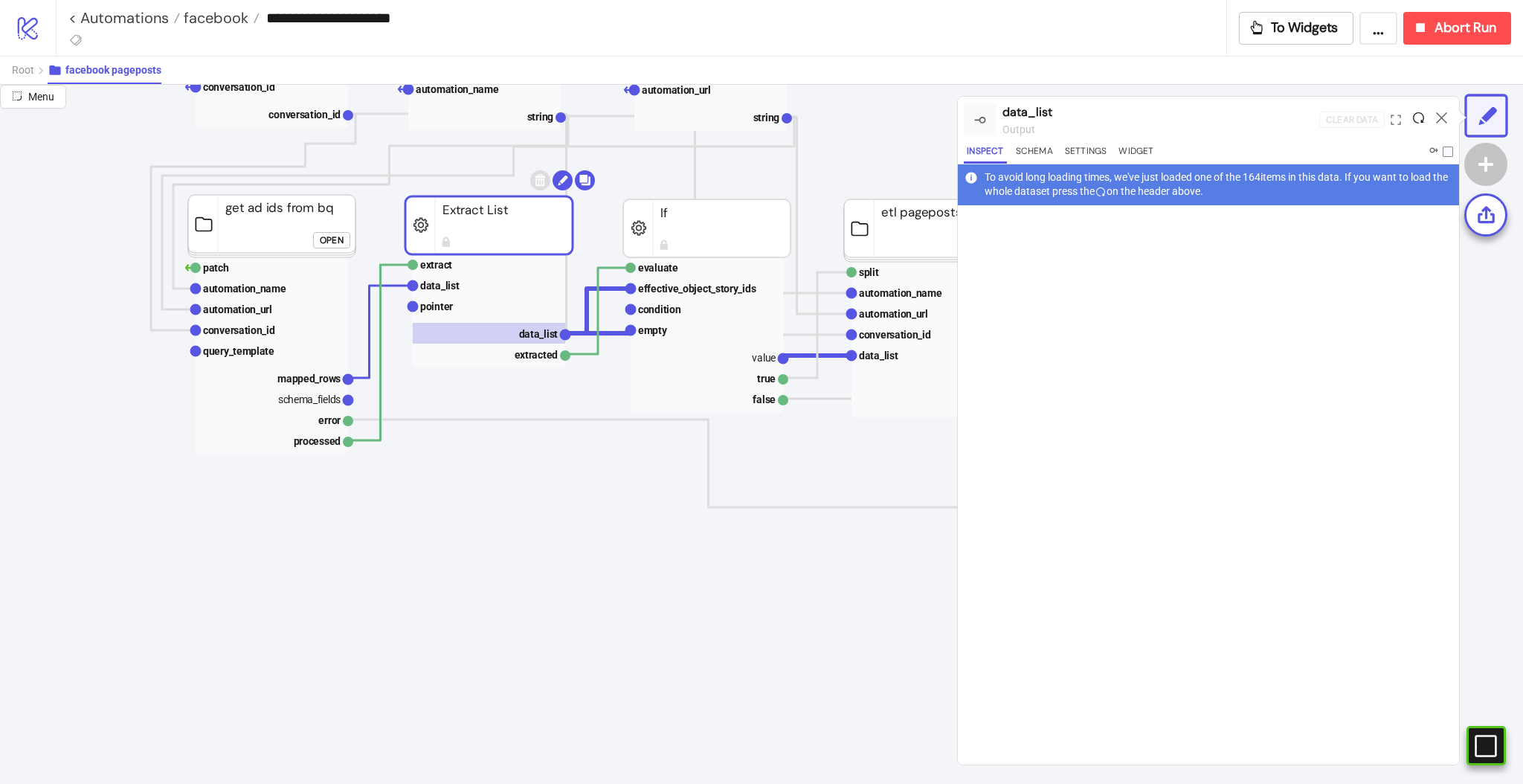
click at [1420, 113] on icon at bounding box center [1419, 118] width 11 height 11
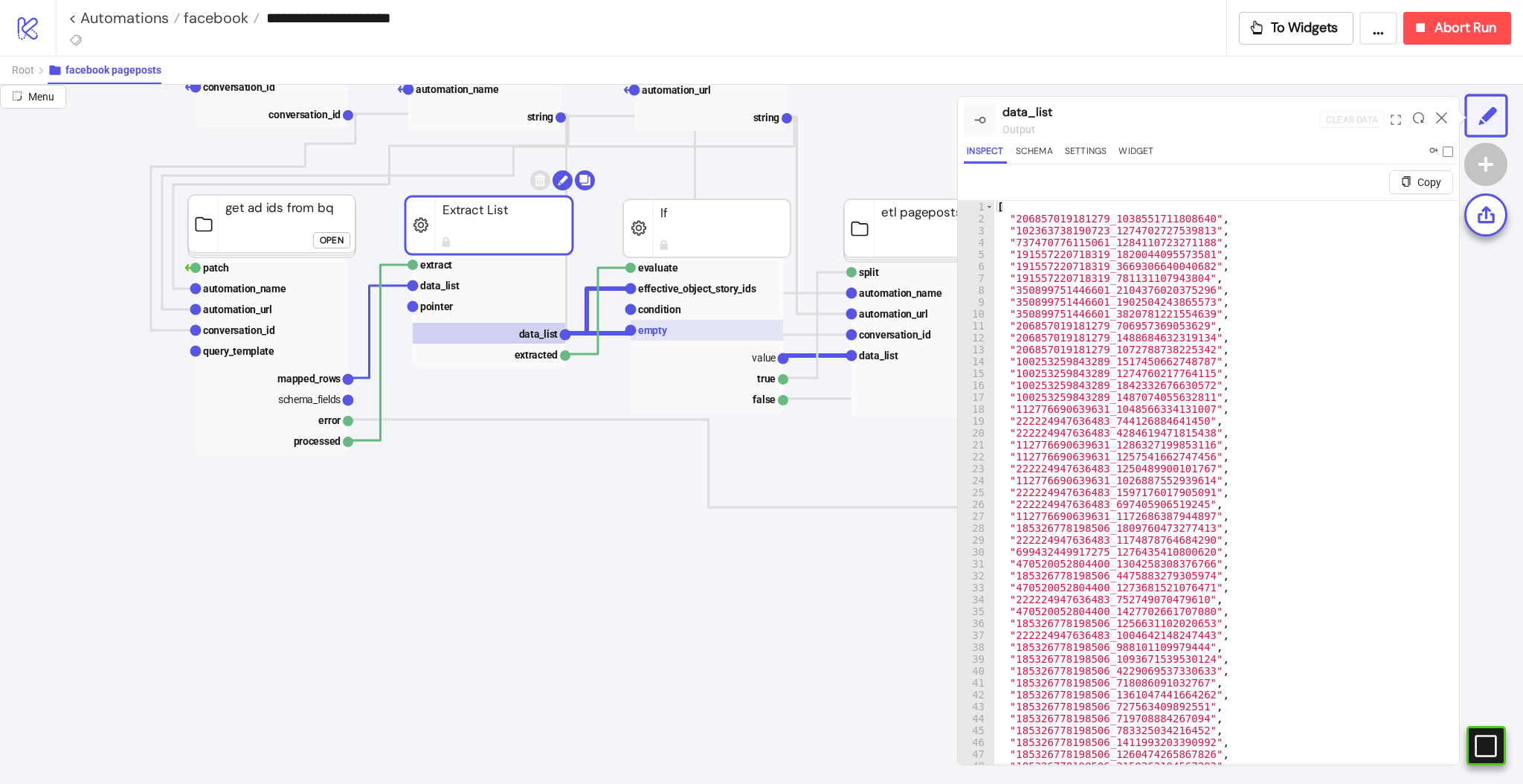
scroll to position [197, 99]
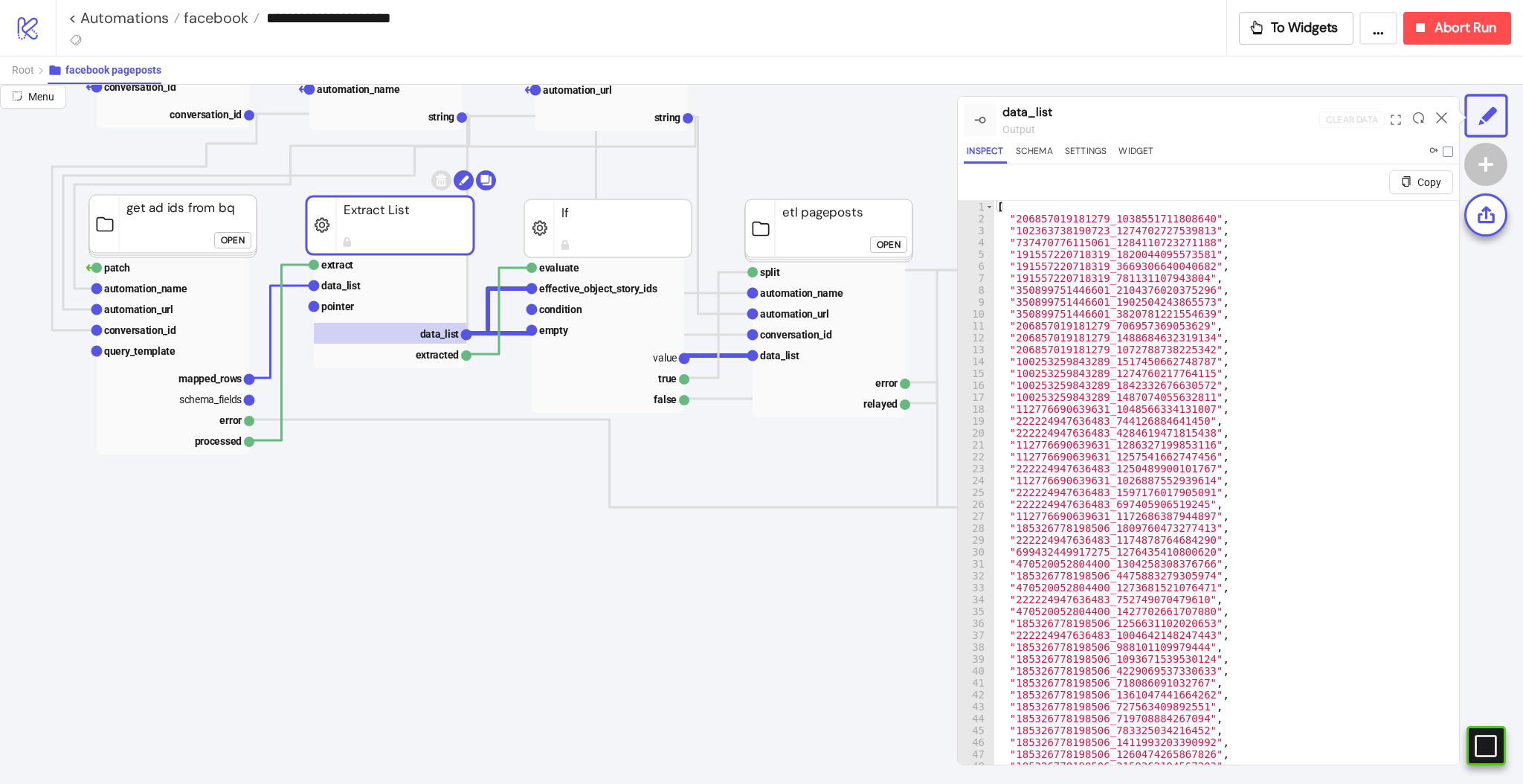
click at [889, 243] on div "Open" at bounding box center [888, 245] width 24 height 17
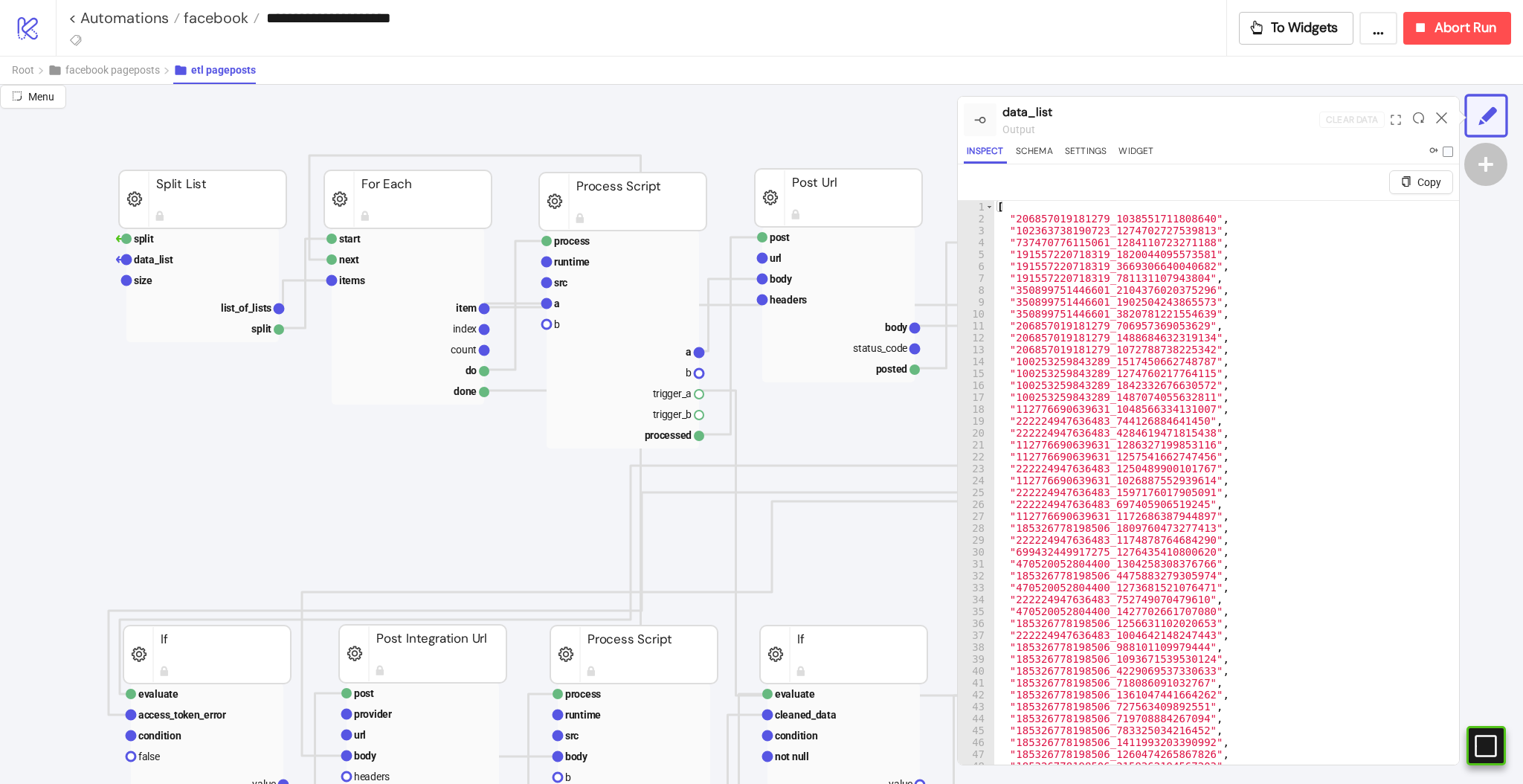
scroll to position [298, 99]
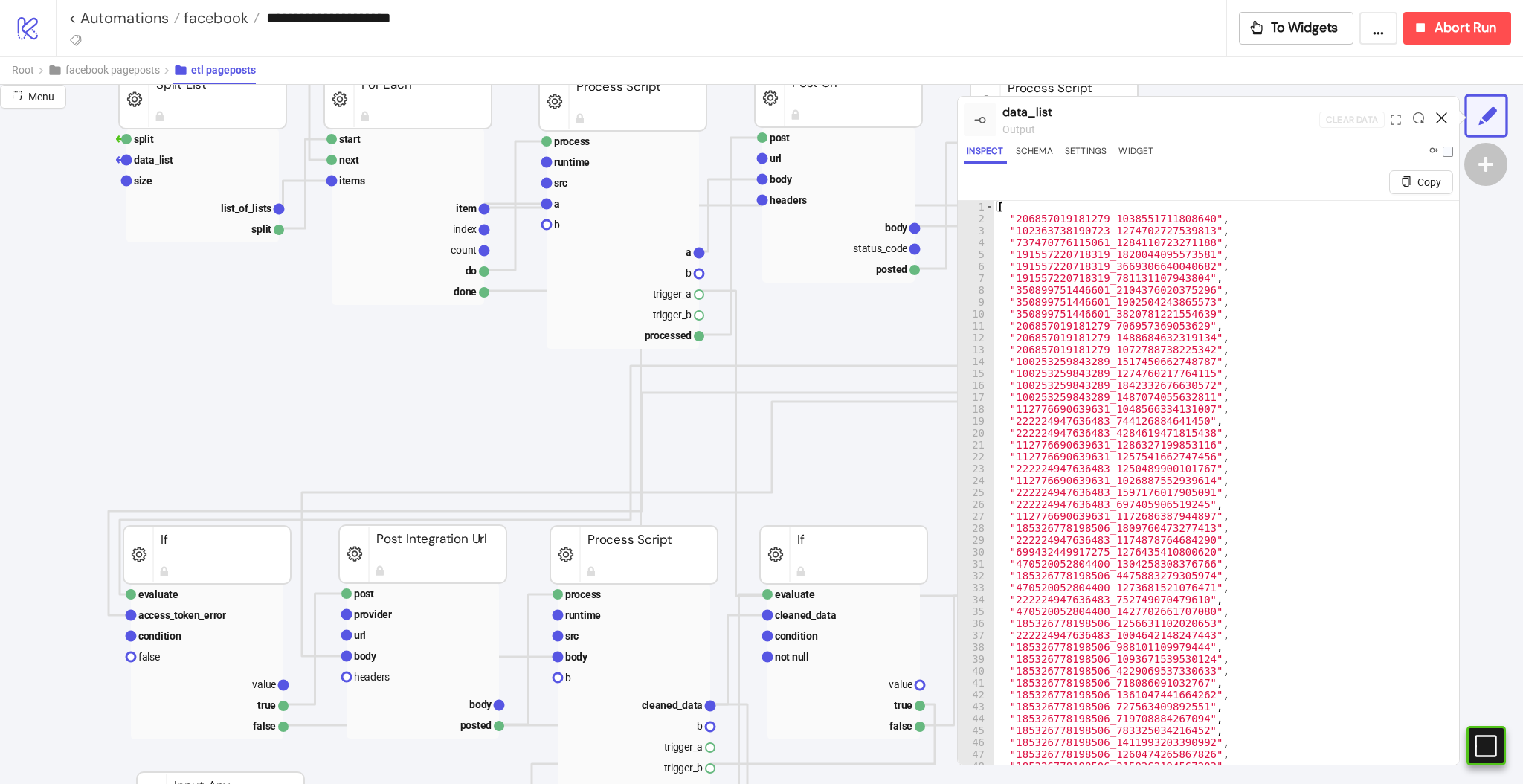
click at [1442, 118] on icon at bounding box center [1442, 118] width 11 height 11
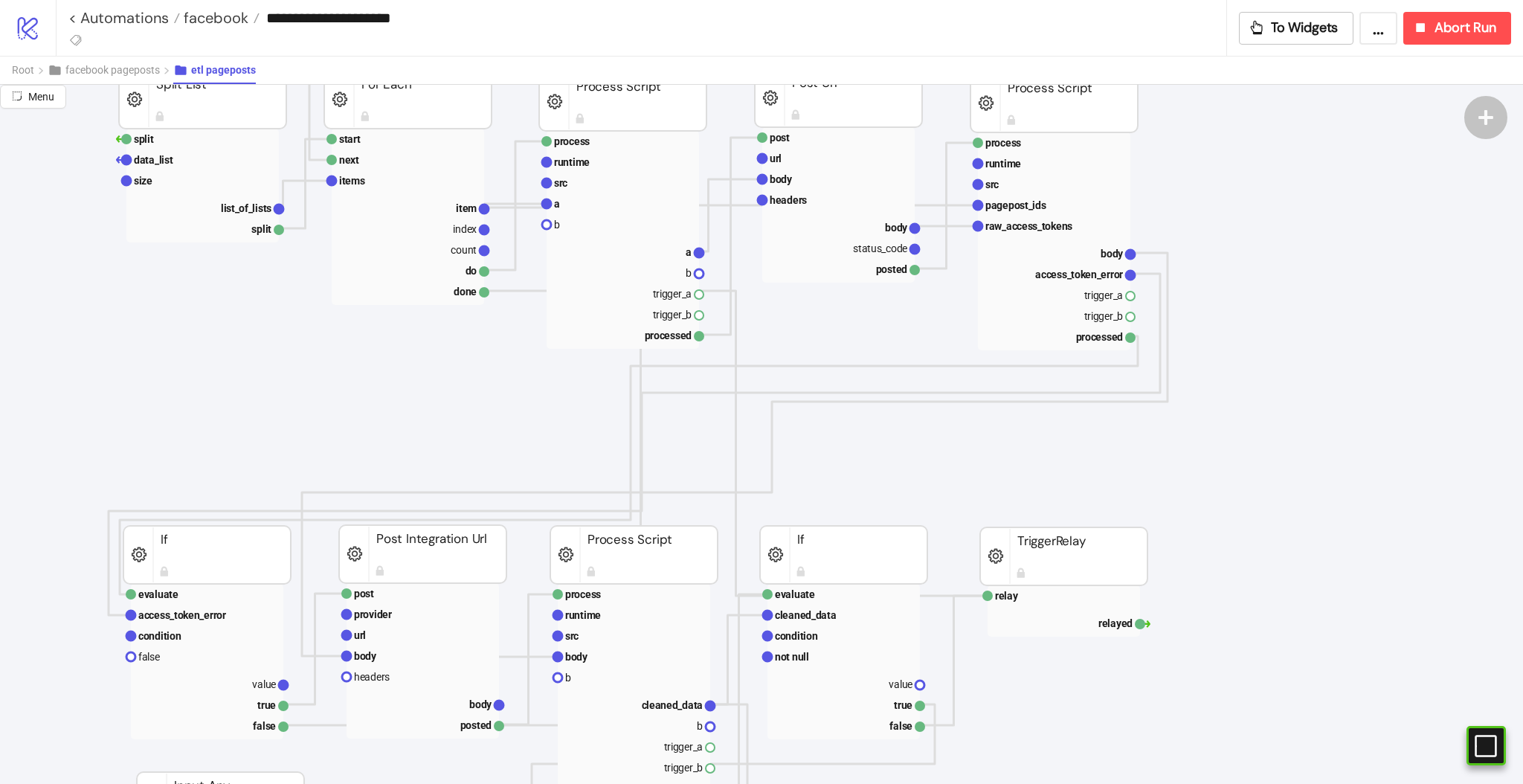
scroll to position [99, 99]
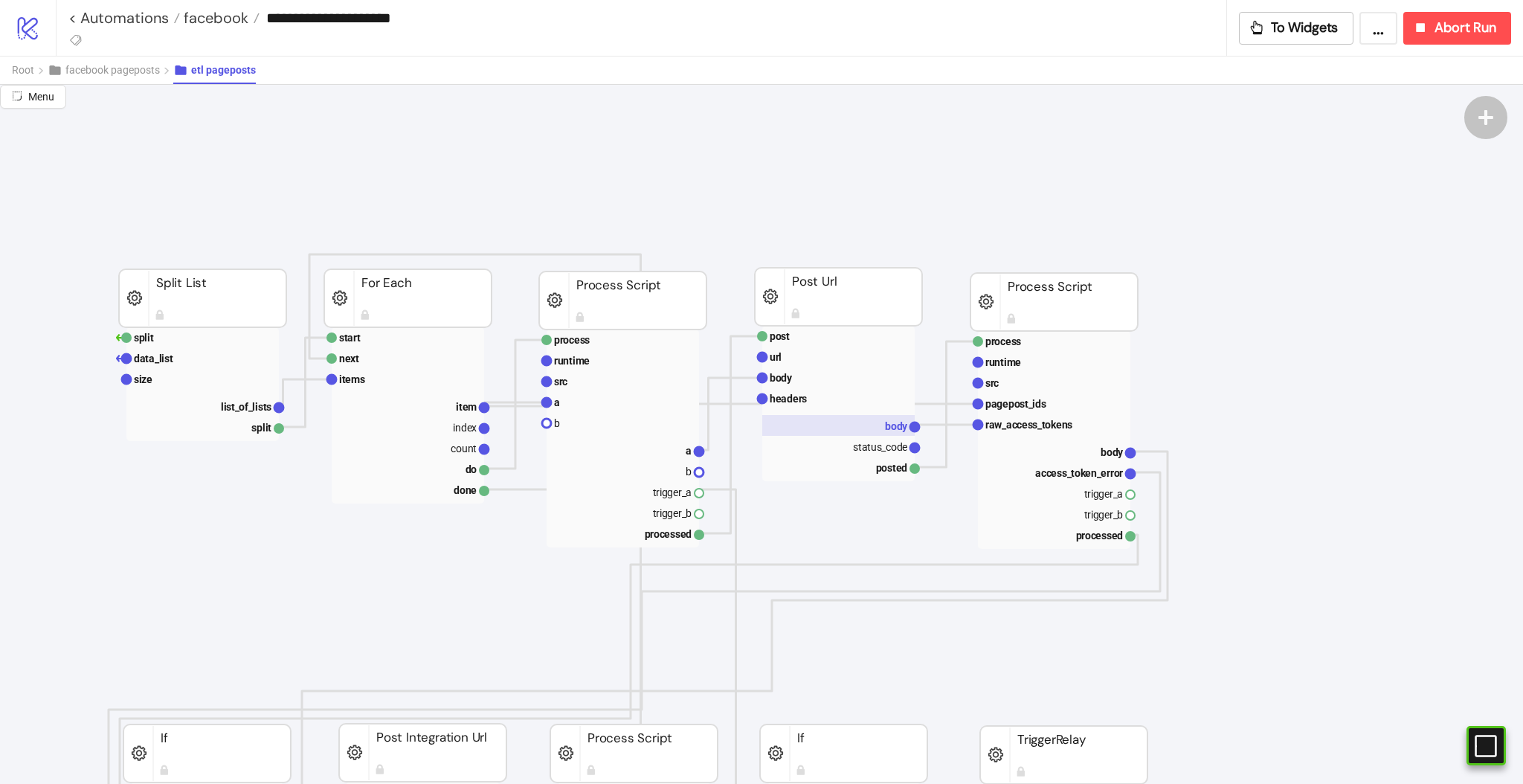
click at [869, 421] on rect at bounding box center [838, 425] width 152 height 21
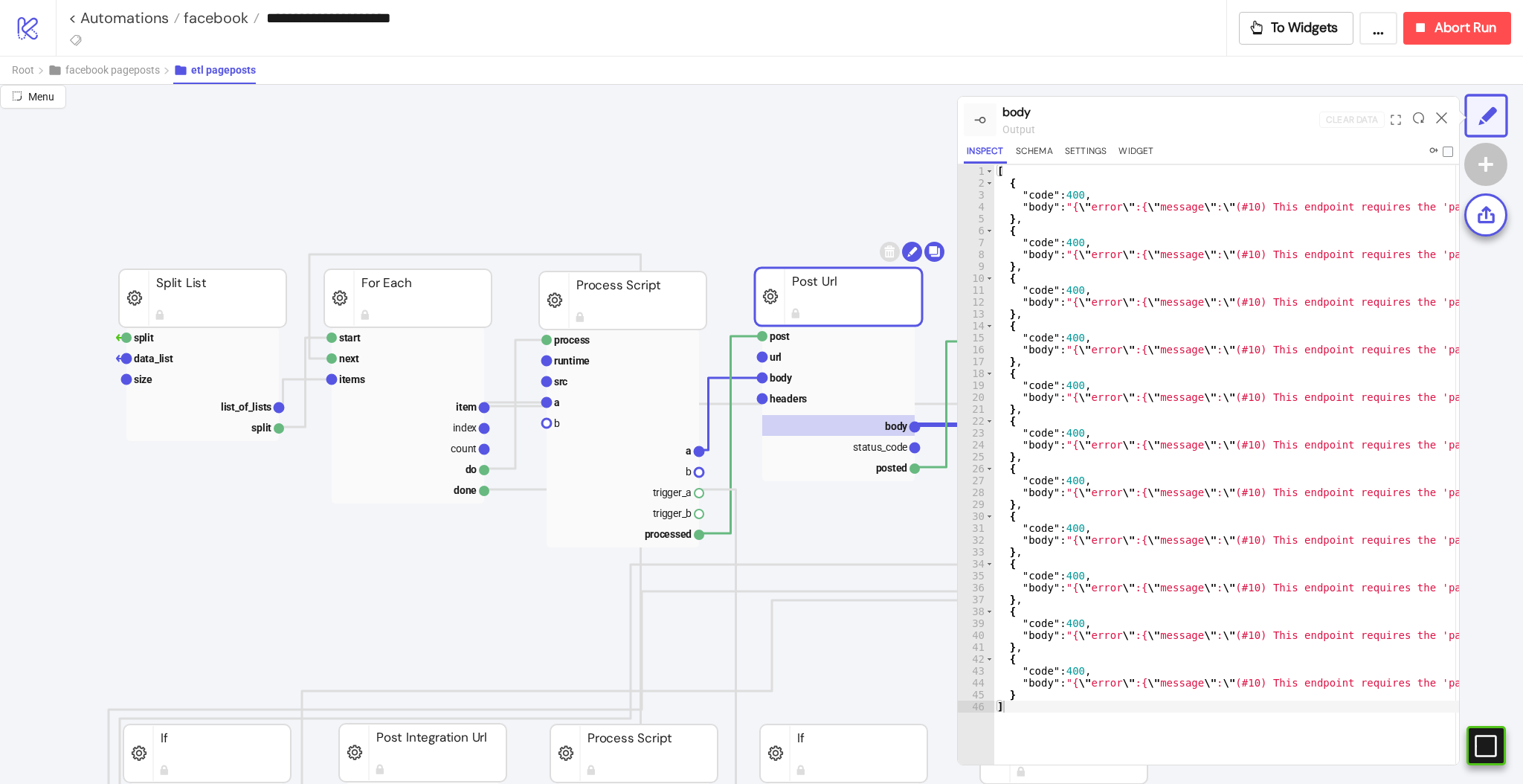
scroll to position [0, 0]
click at [642, 452] on rect at bounding box center [623, 450] width 152 height 21
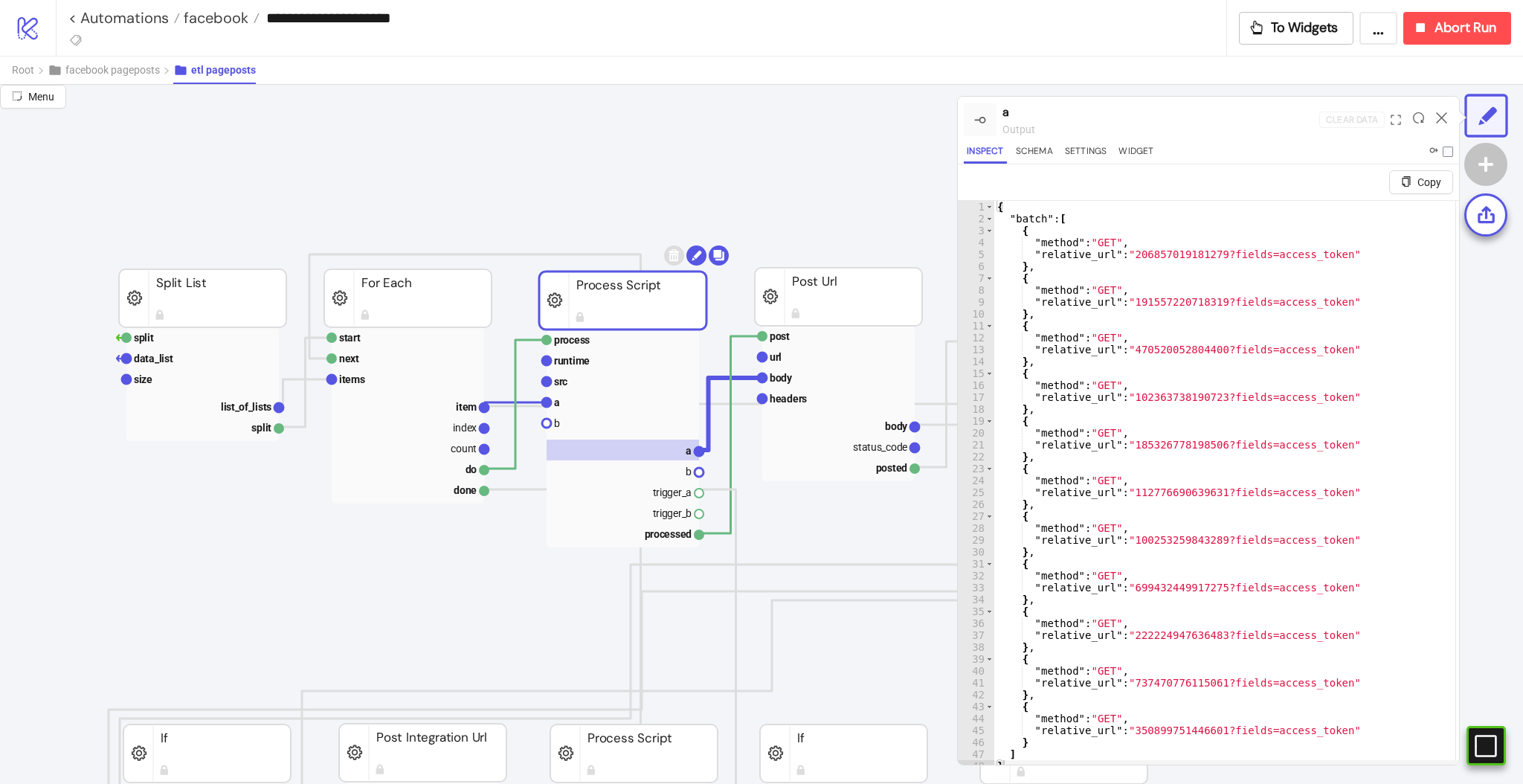
scroll to position [36, 0]
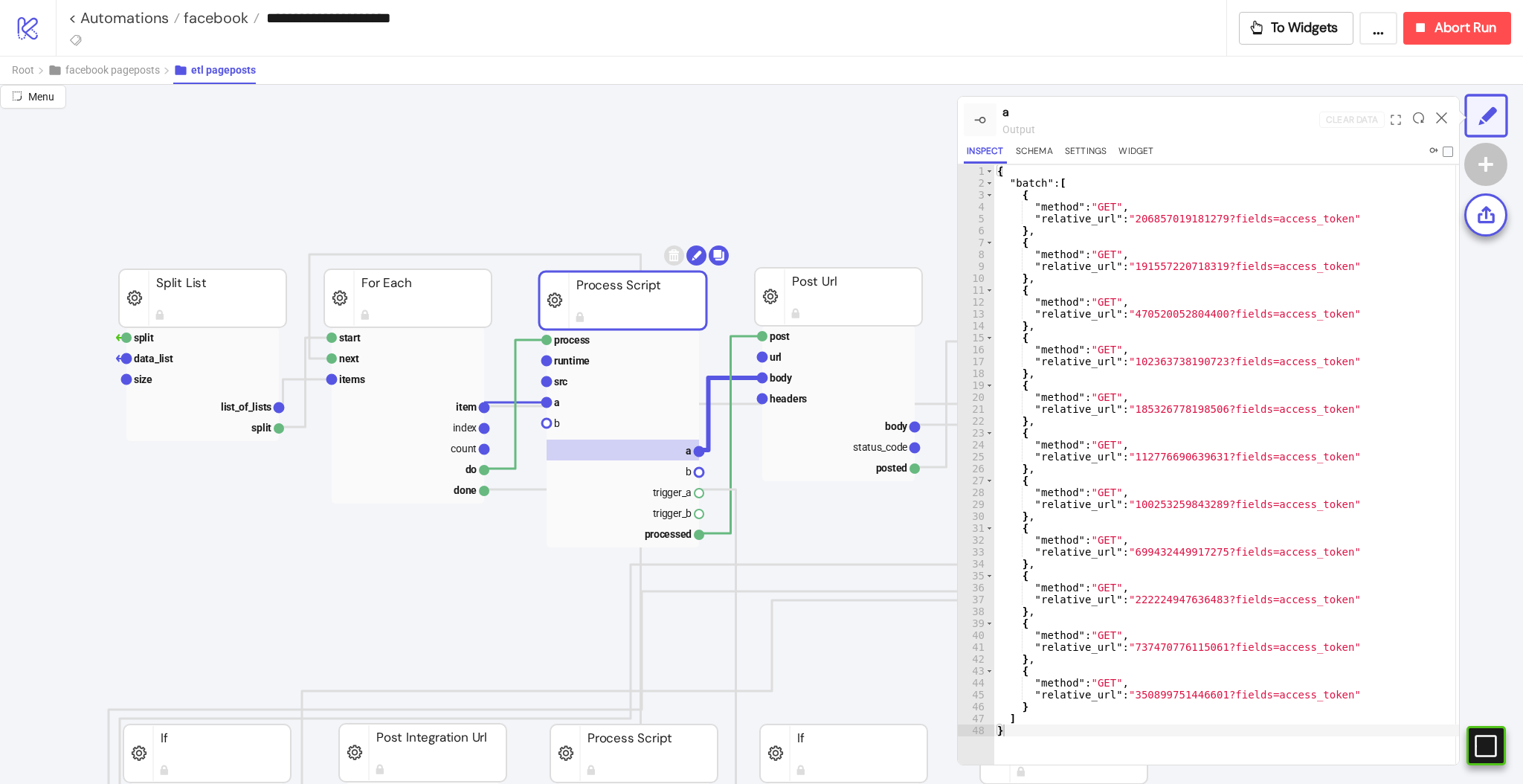
click at [1432, 113] on div at bounding box center [1442, 119] width 23 height 41
click at [1438, 122] on icon at bounding box center [1442, 118] width 11 height 11
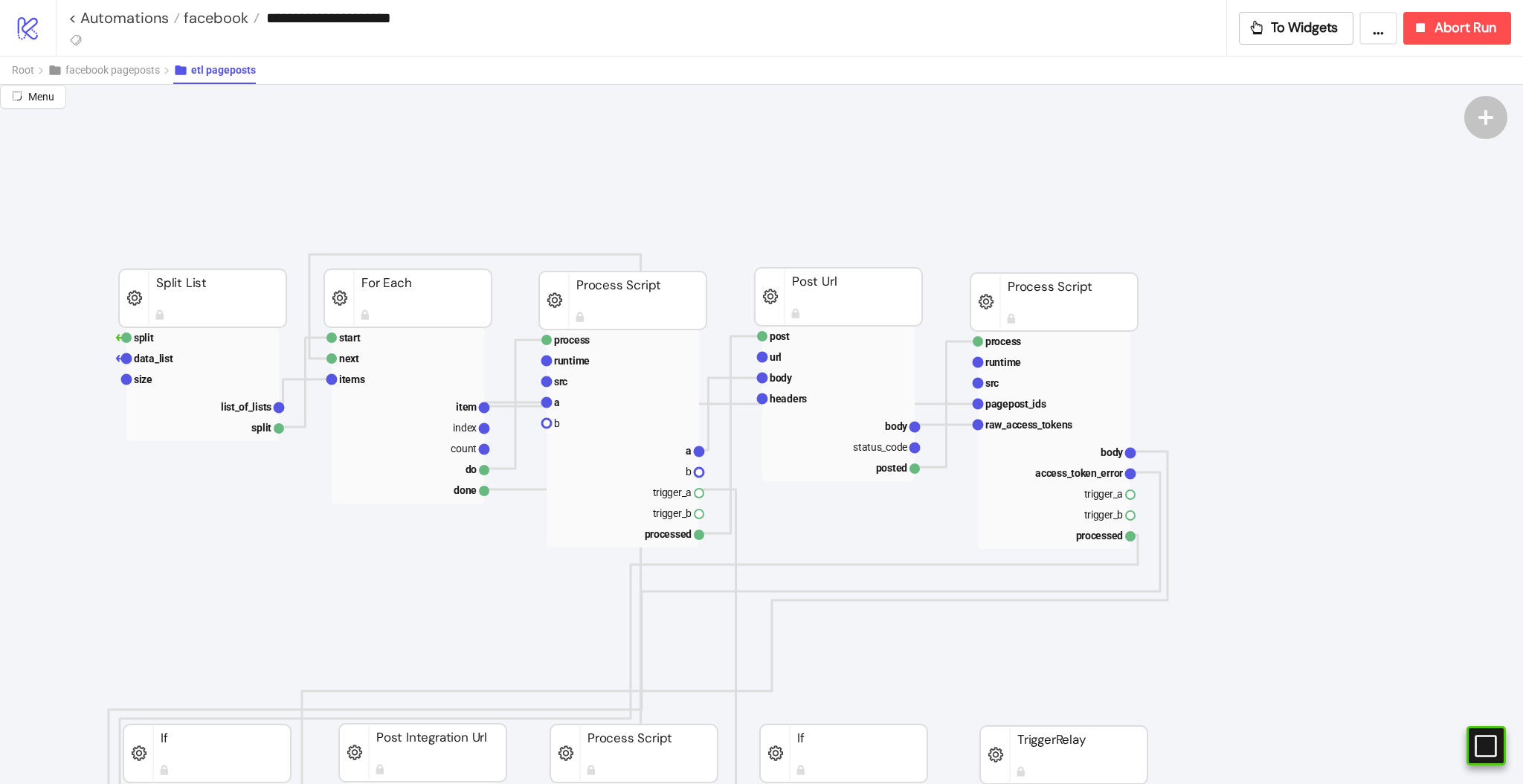
scroll to position [197, 99]
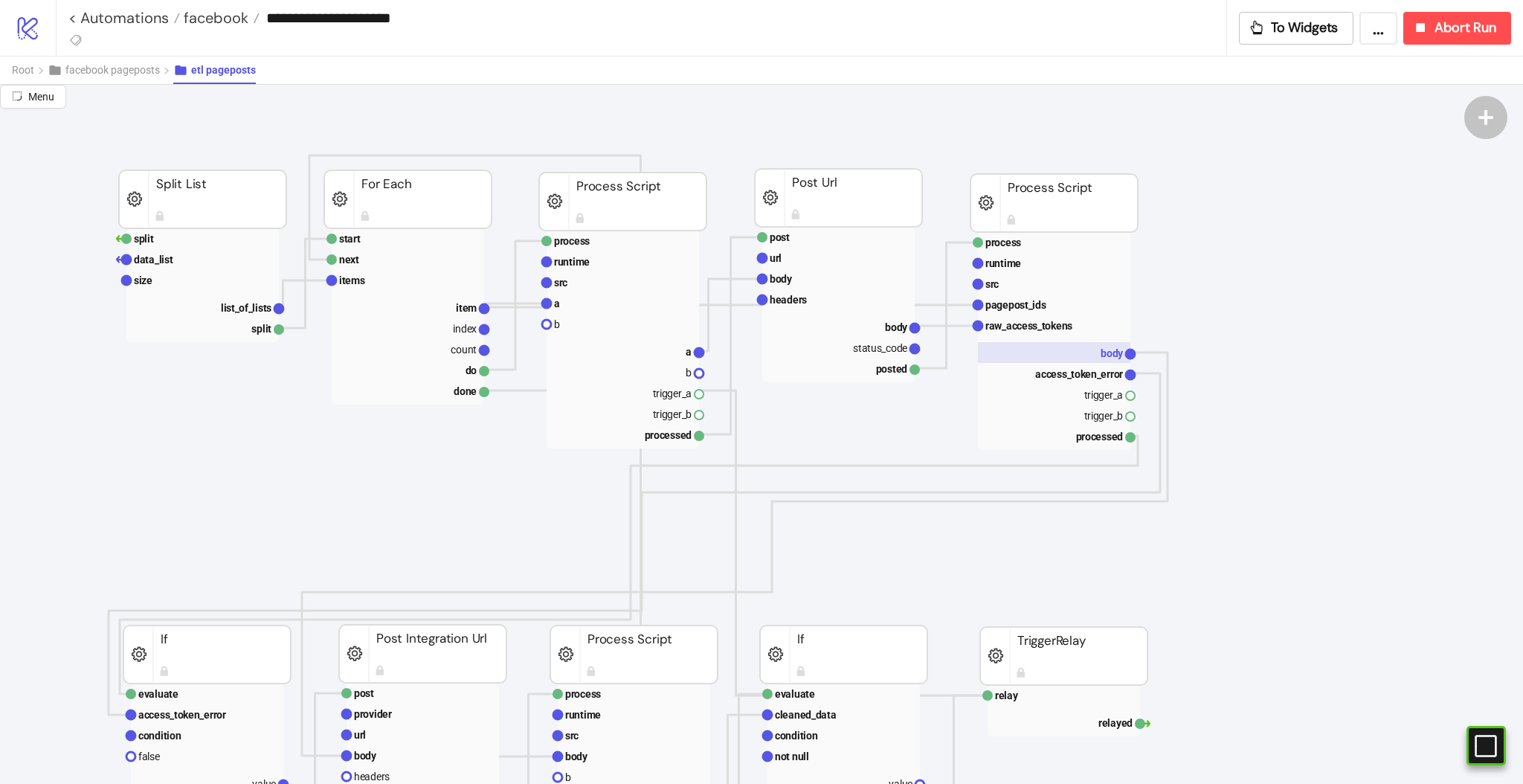
click at [1076, 356] on rect at bounding box center [1053, 352] width 152 height 21
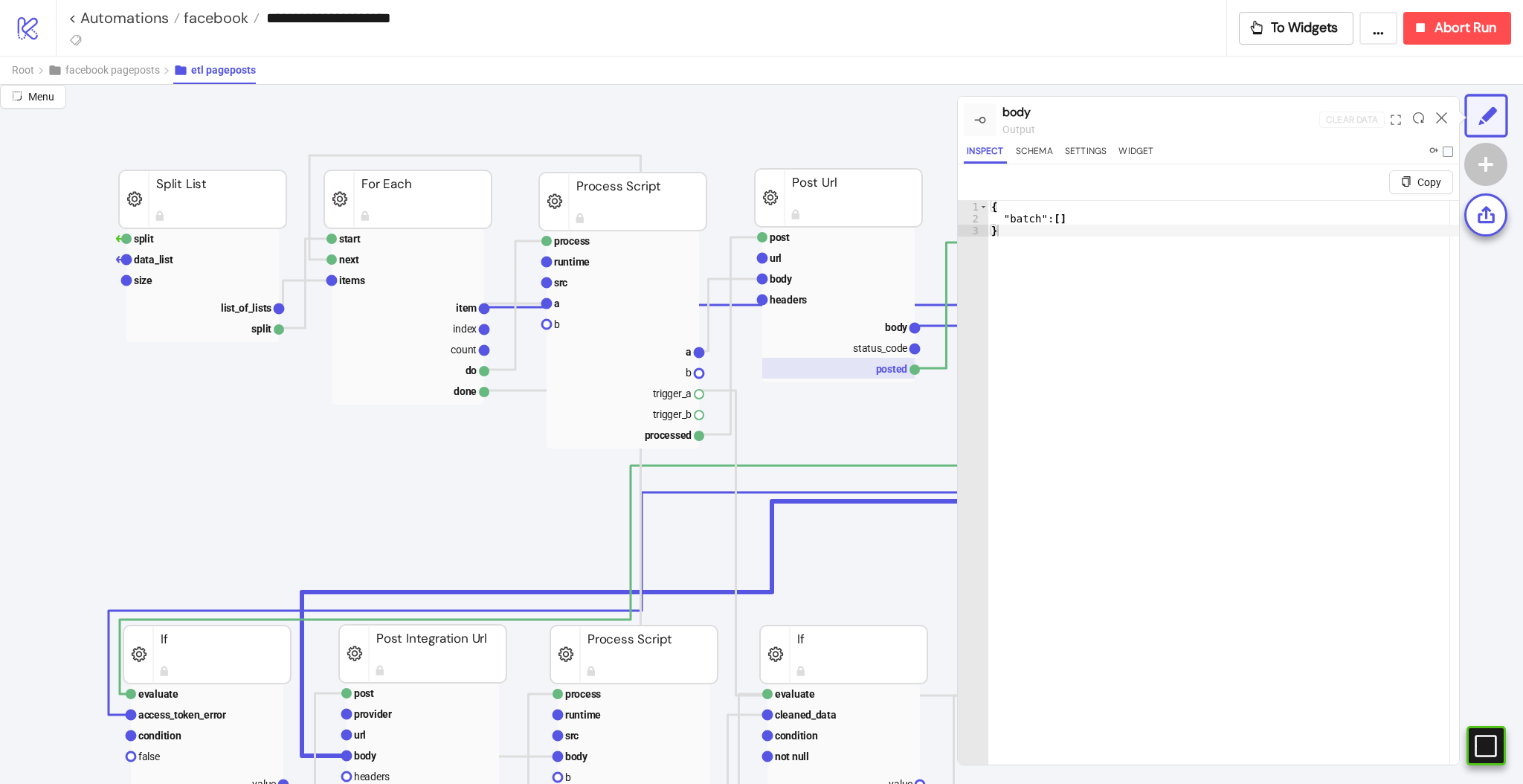
scroll to position [197, 495]
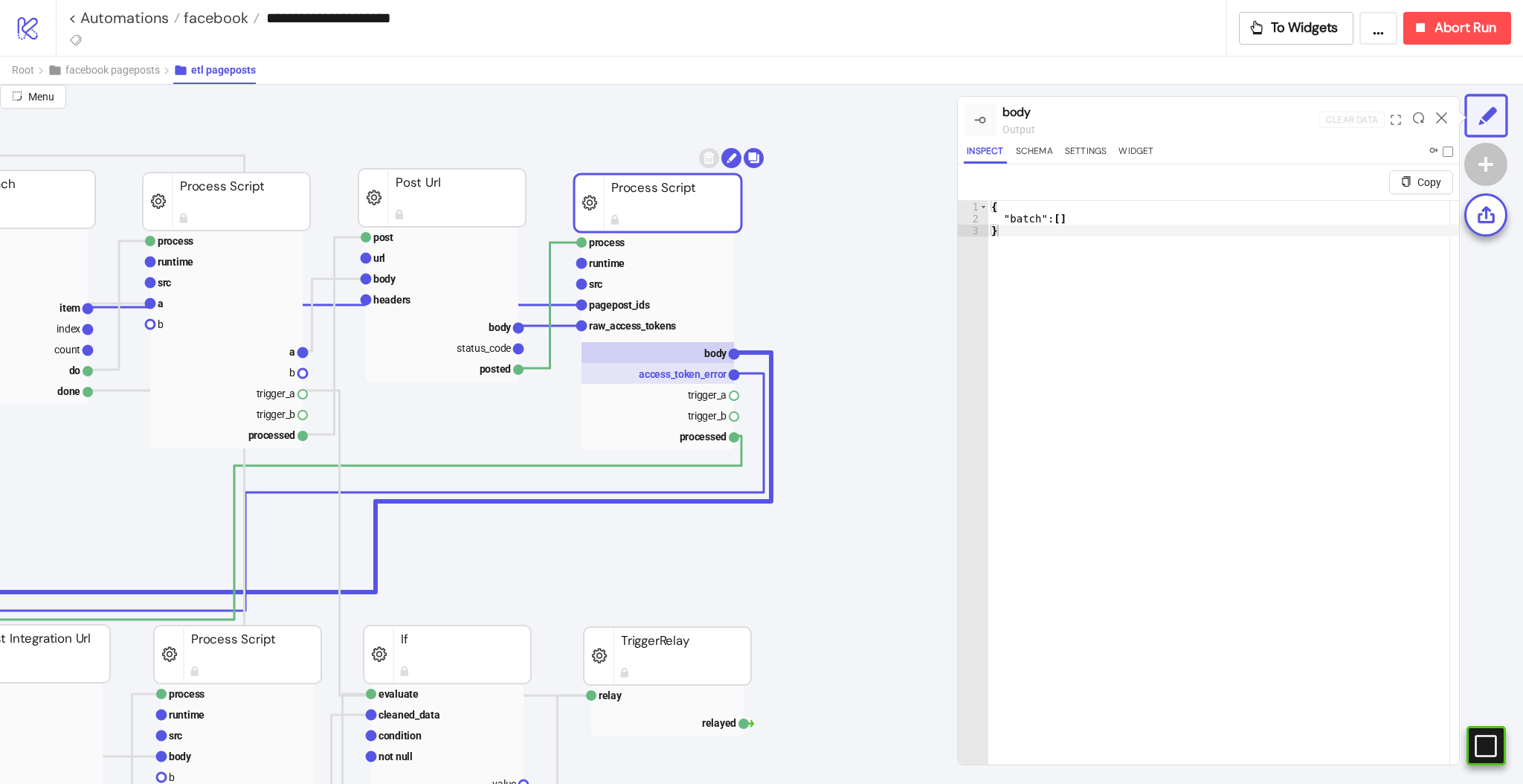
click at [676, 380] on rect at bounding box center [658, 373] width 152 height 21
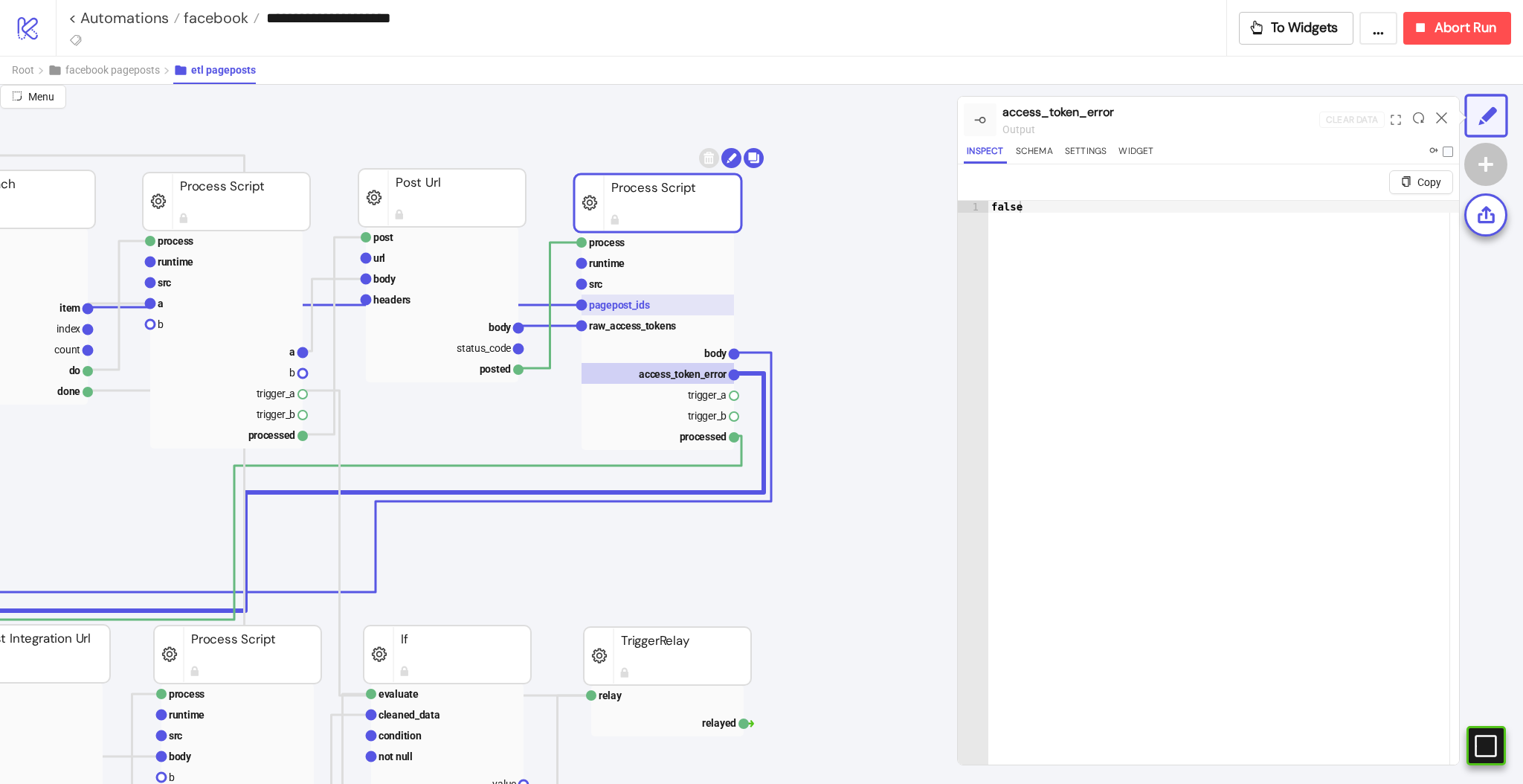
click at [636, 309] on text "pagepost_ids" at bounding box center [619, 304] width 61 height 12
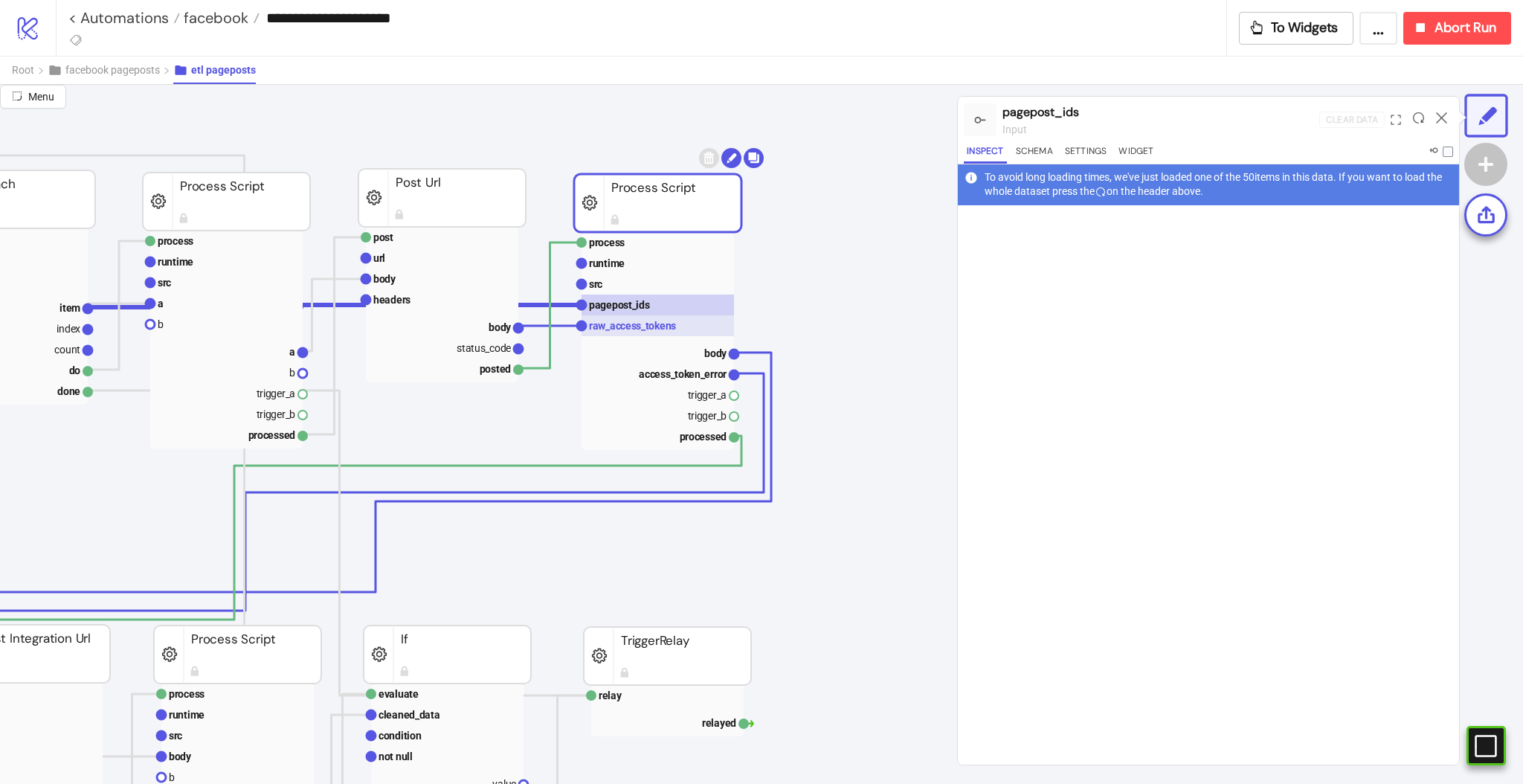
click at [624, 327] on text "raw_access_tokens" at bounding box center [632, 325] width 87 height 12
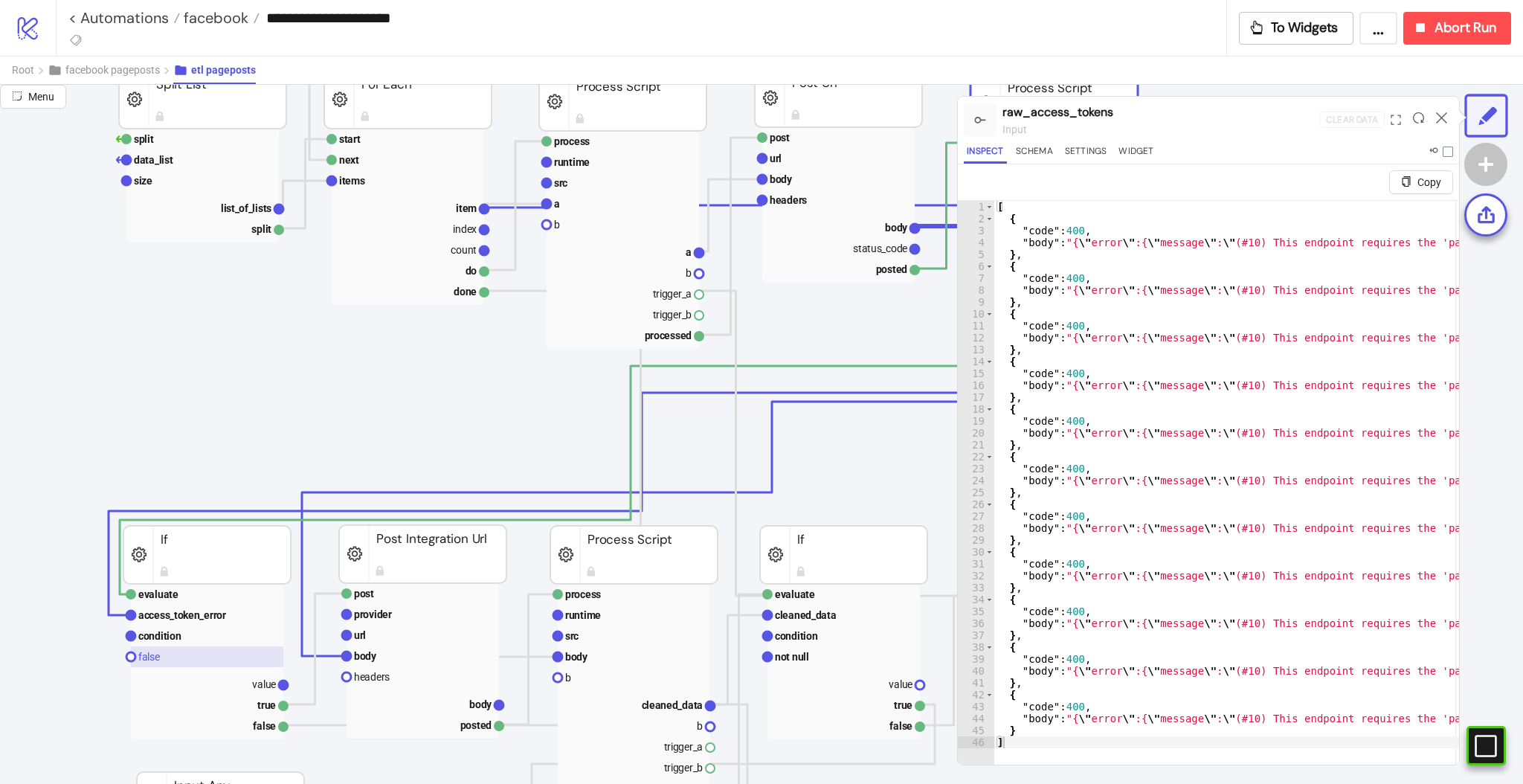
scroll to position [397, 99]
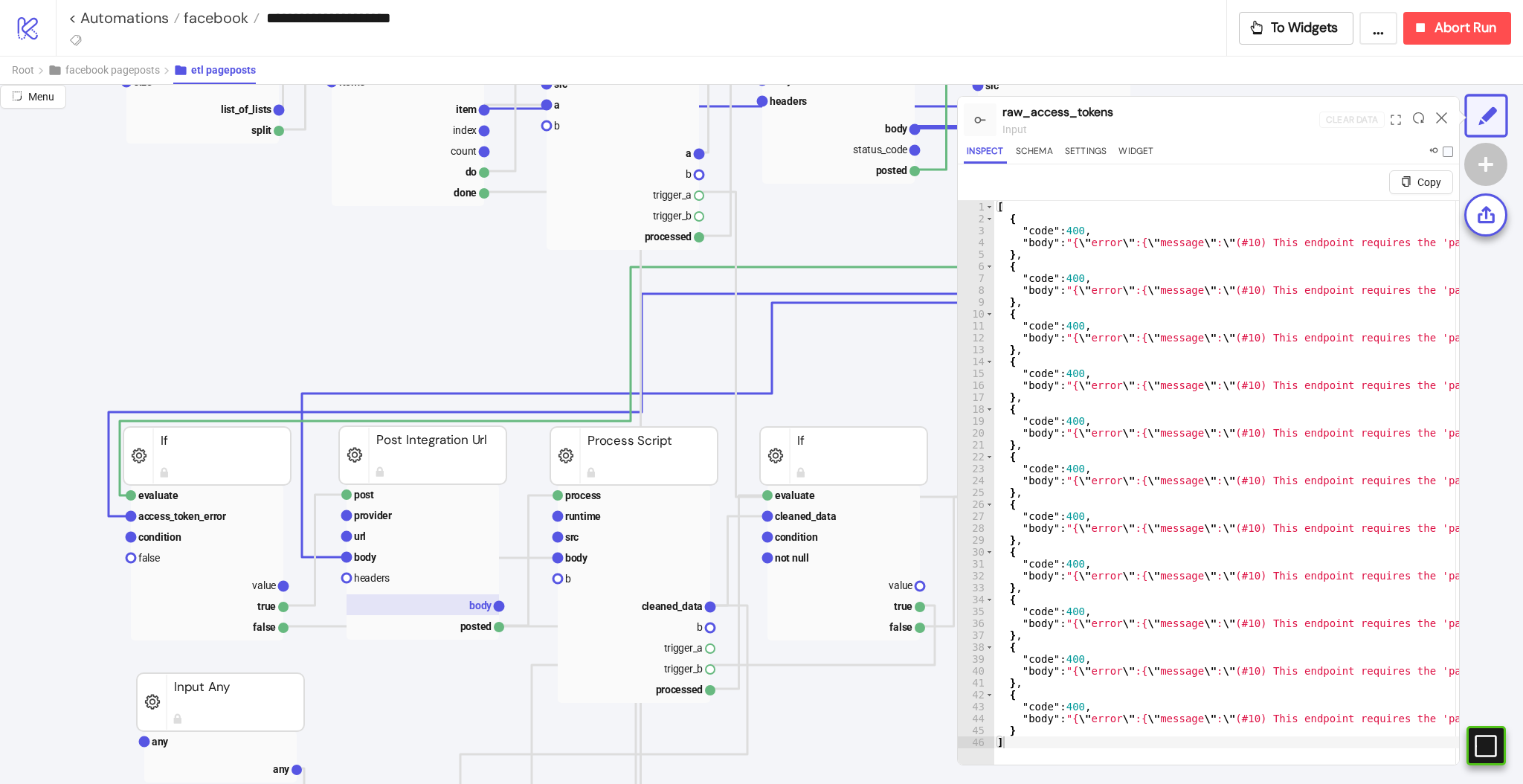
click at [466, 606] on rect at bounding box center [422, 605] width 152 height 21
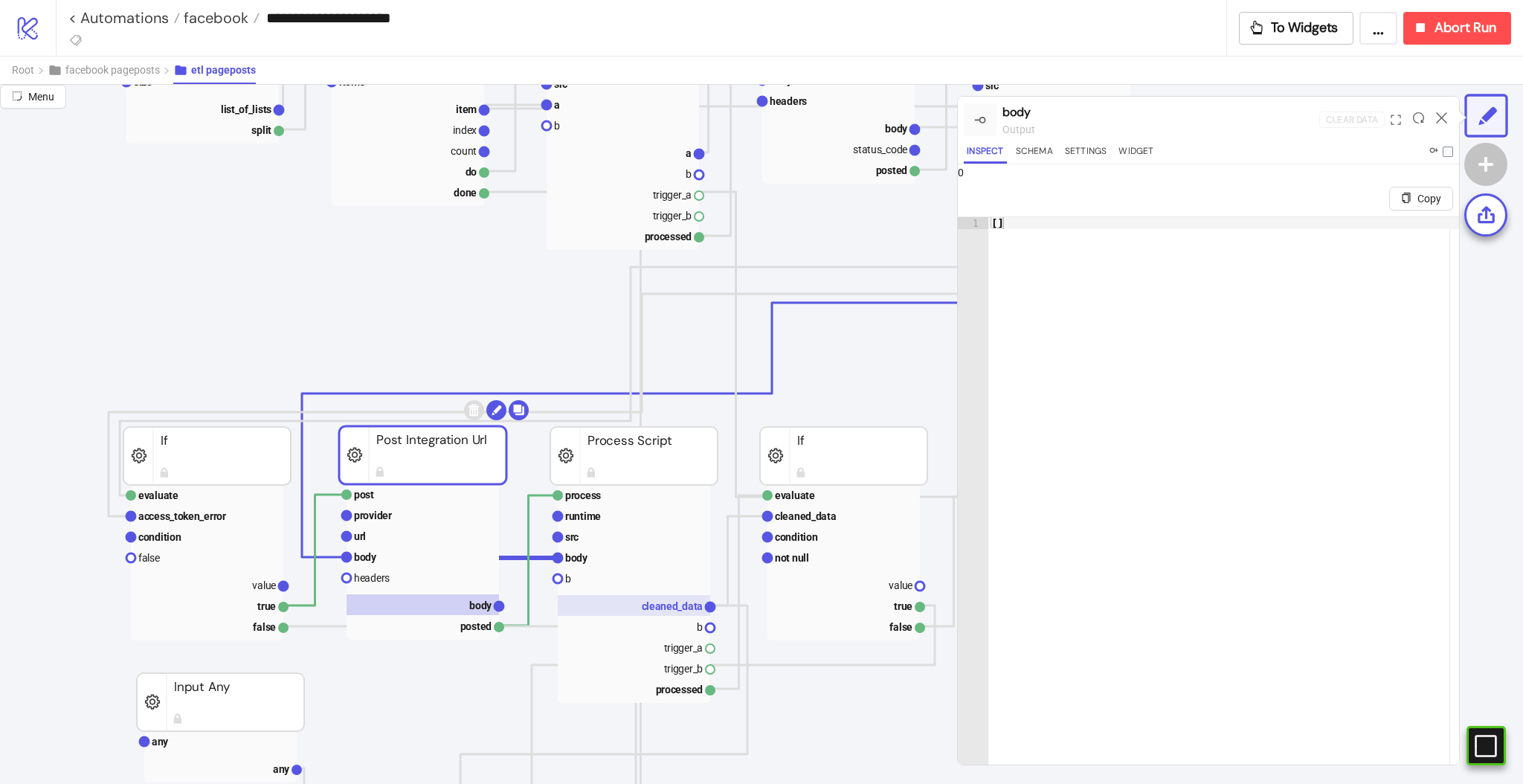
click at [662, 614] on rect at bounding box center [633, 605] width 152 height 21
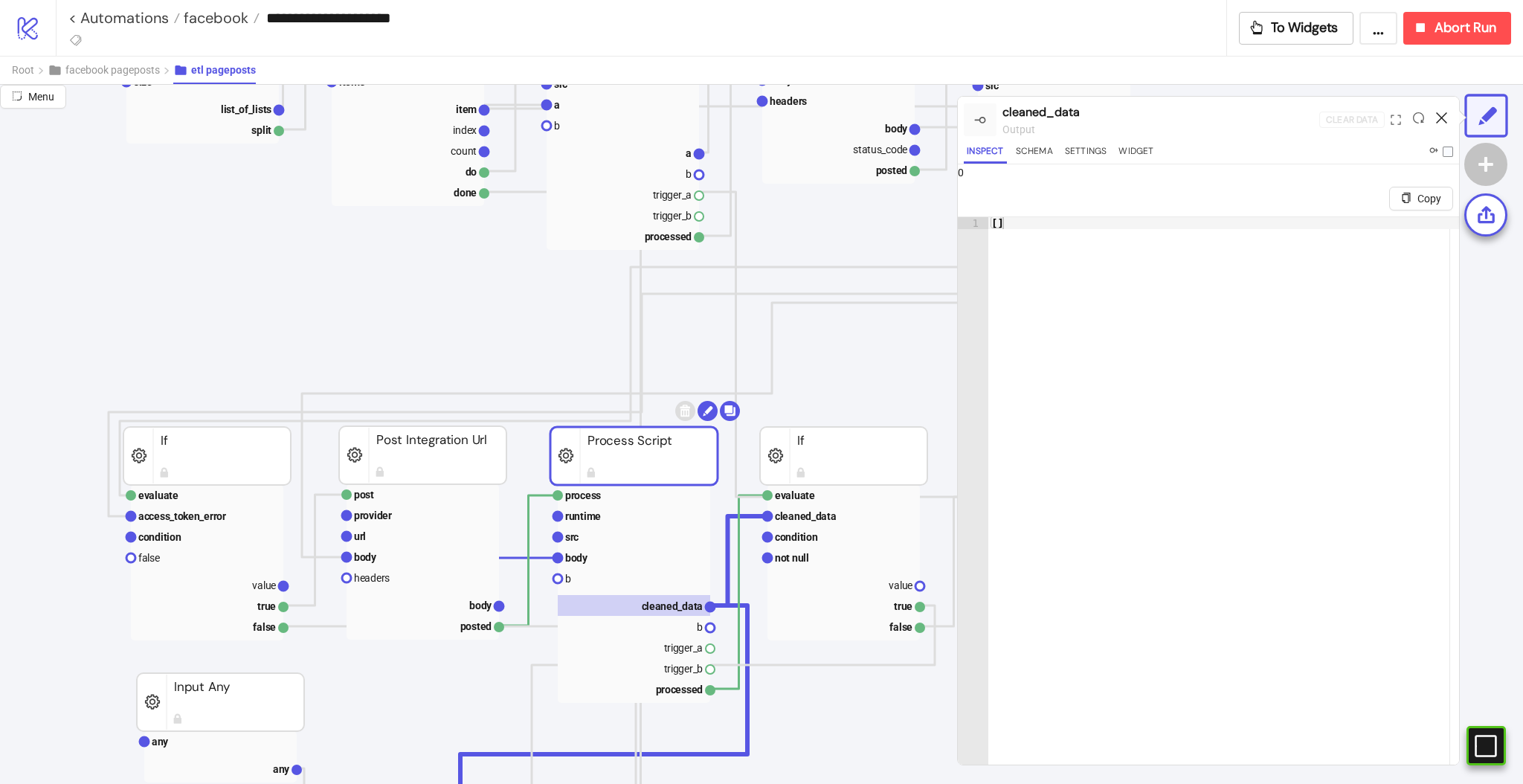
click at [1442, 118] on icon at bounding box center [1442, 118] width 11 height 11
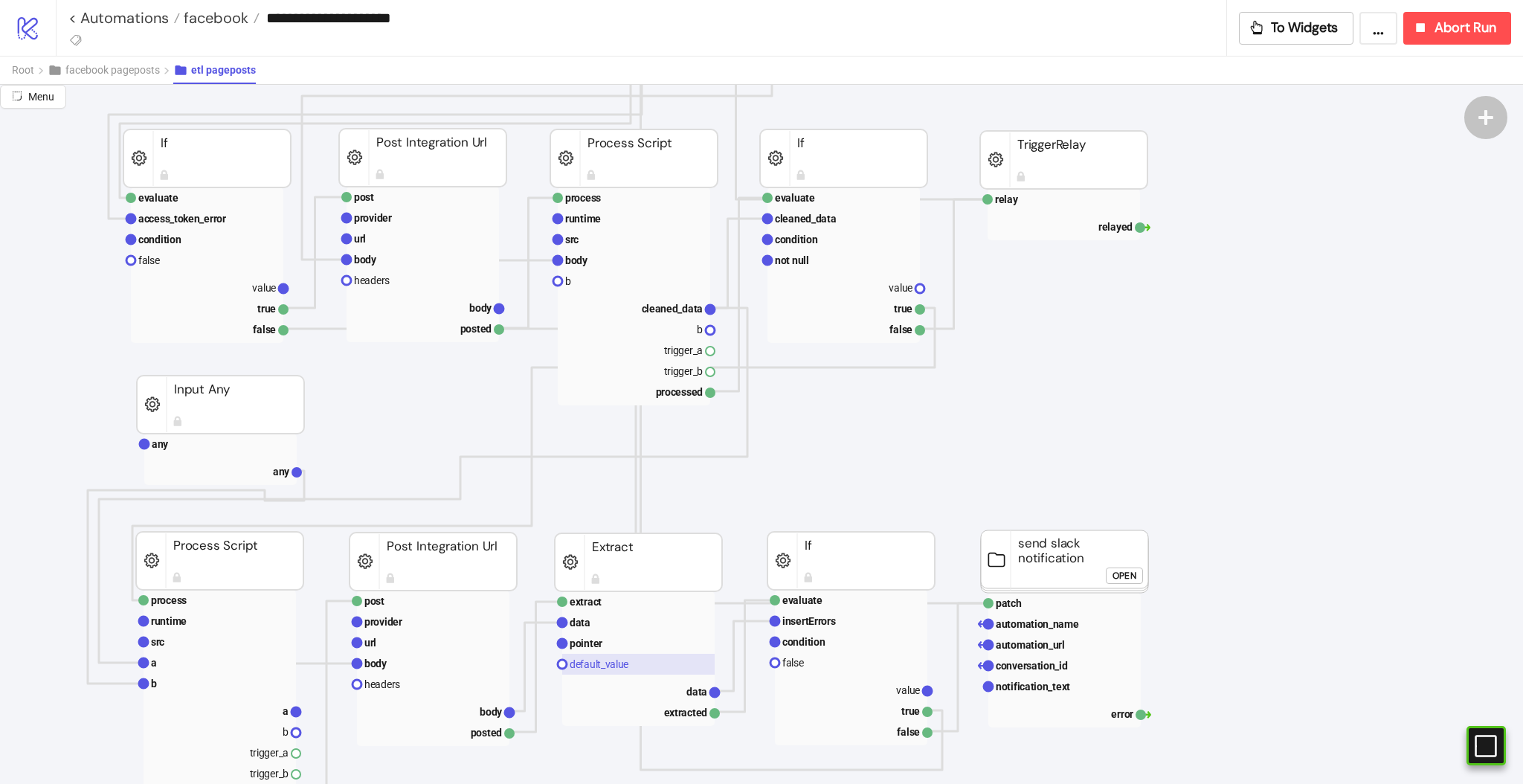
scroll to position [893, 99]
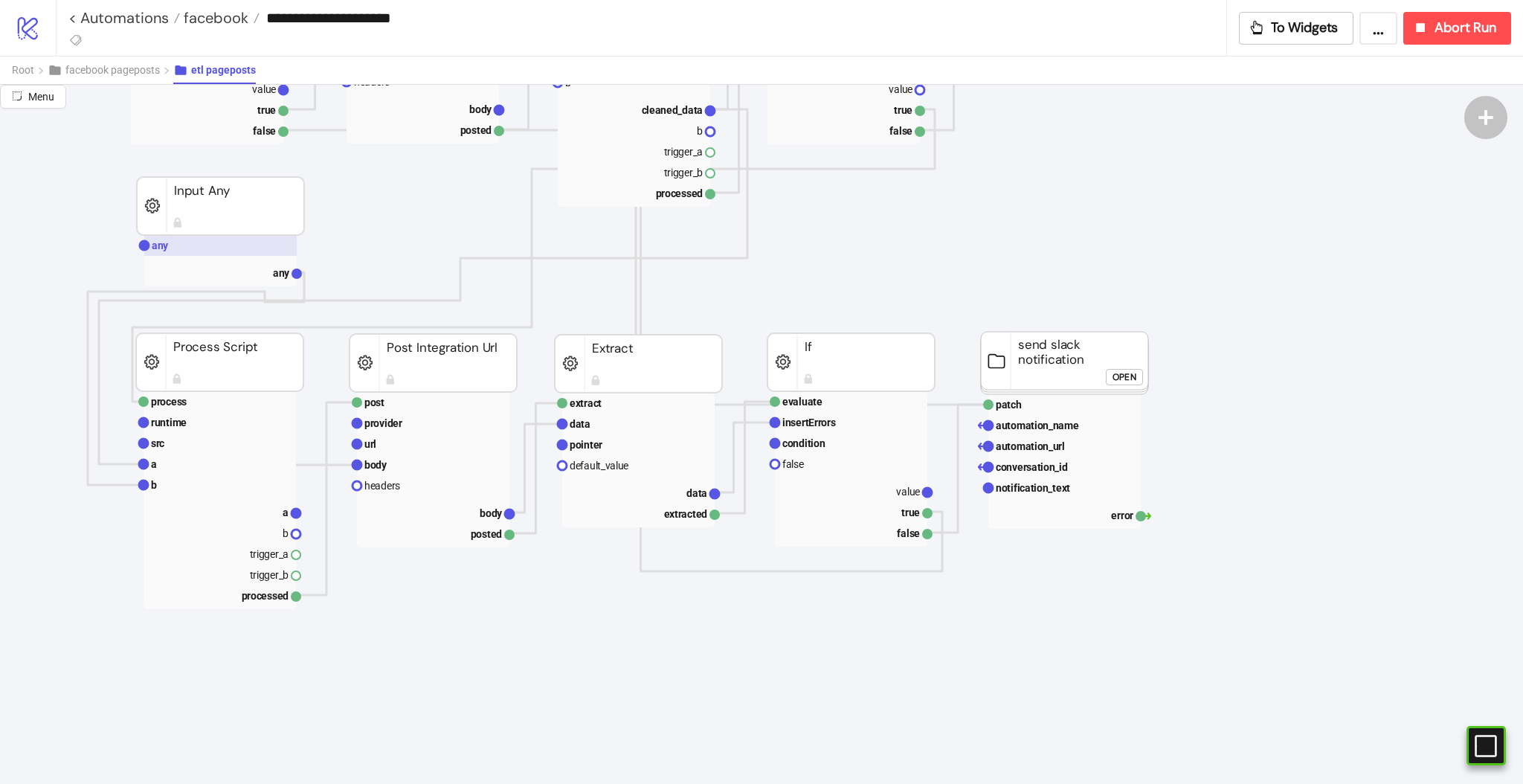
click at [177, 248] on rect at bounding box center [220, 246] width 152 height 21
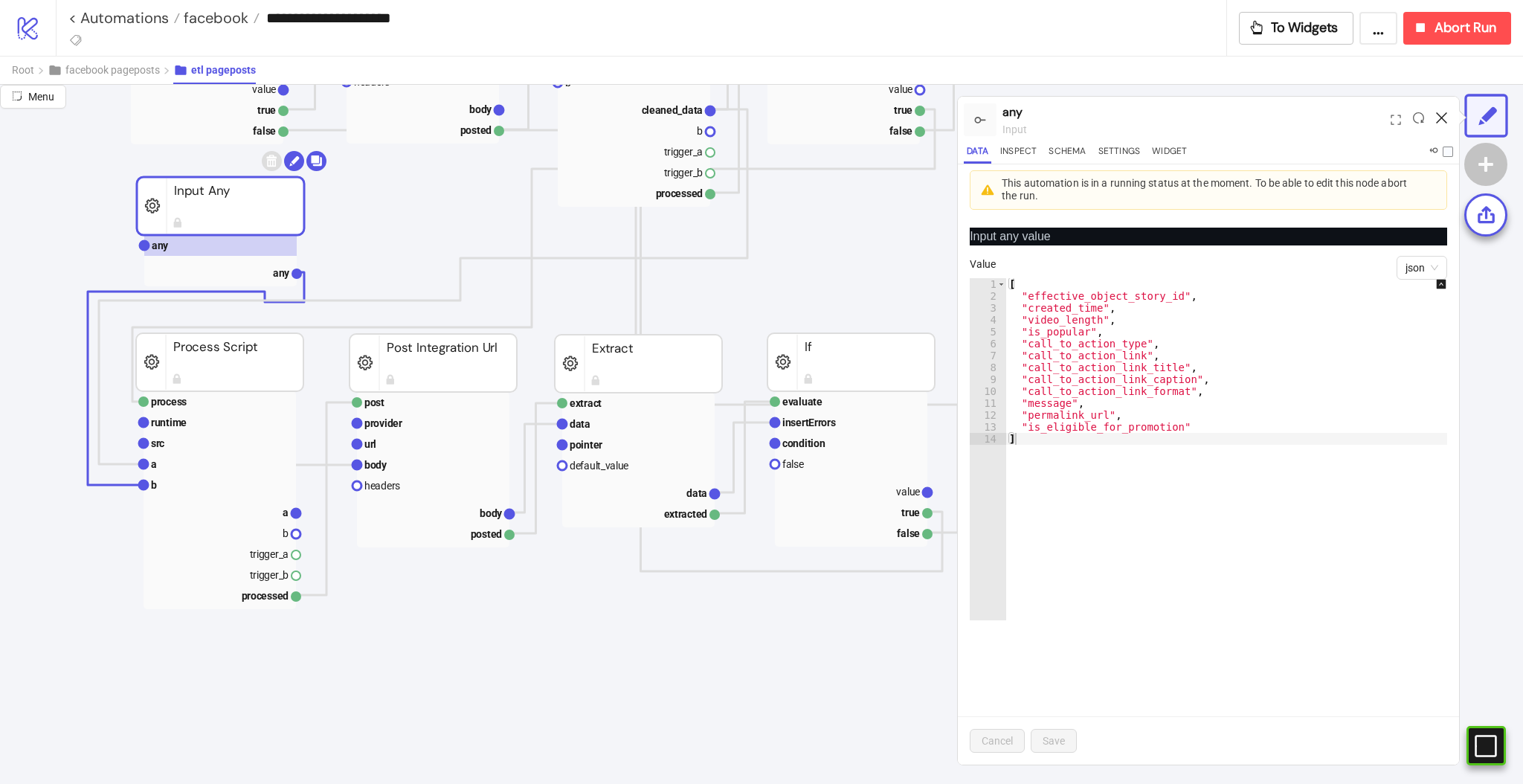
click at [1436, 118] on icon at bounding box center [1442, 118] width 11 height 11
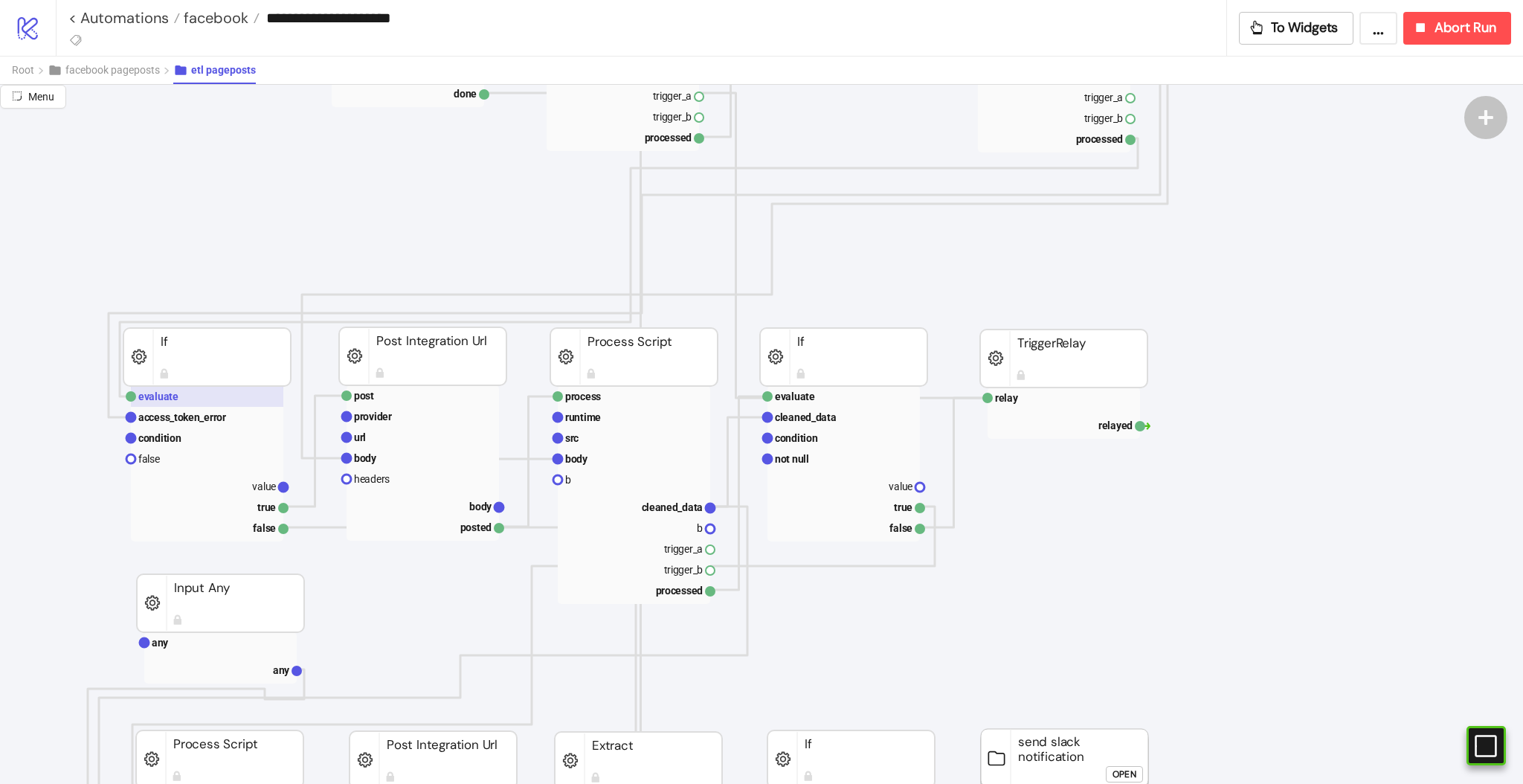
scroll to position [99, 99]
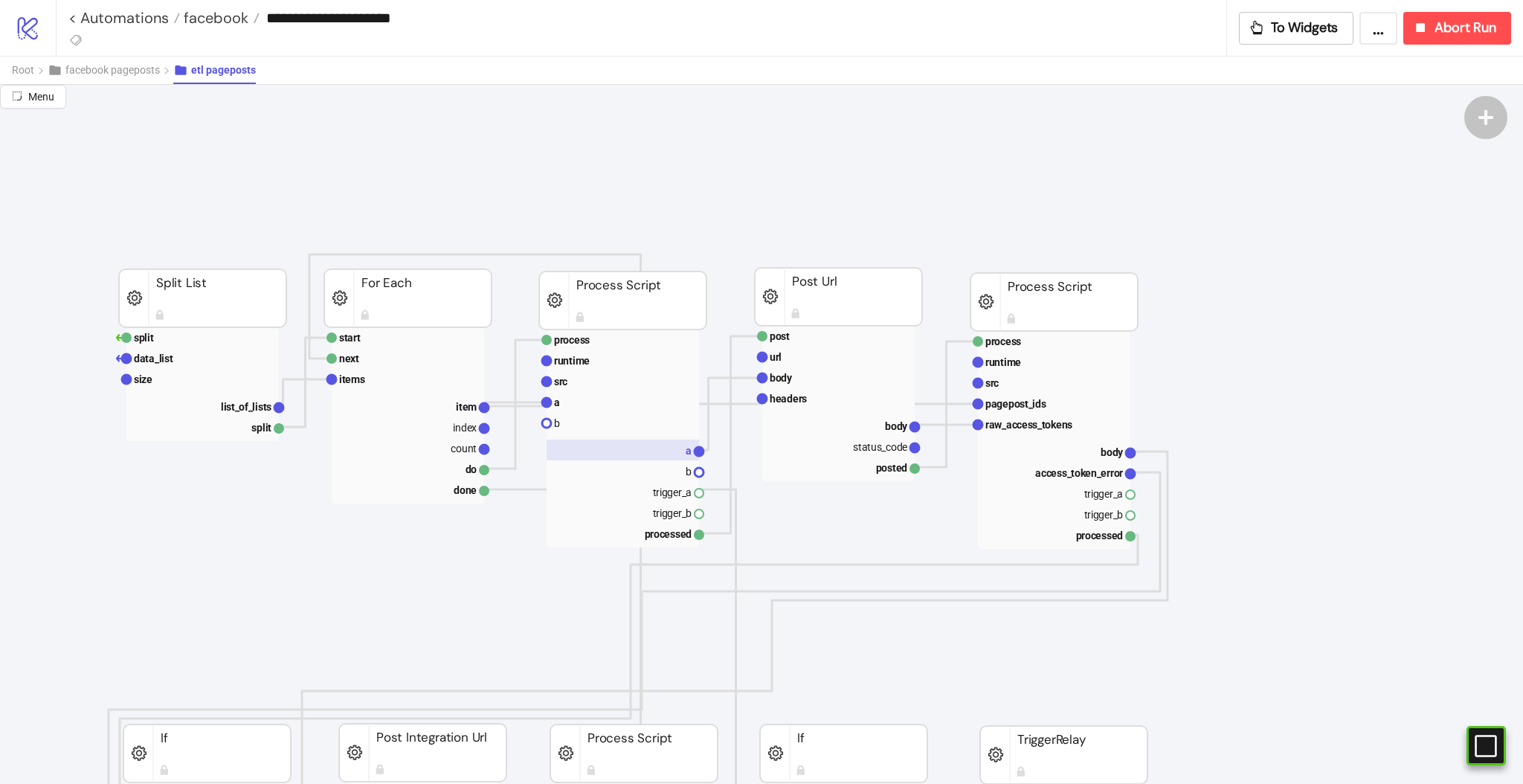
click at [666, 457] on rect at bounding box center [623, 450] width 152 height 21
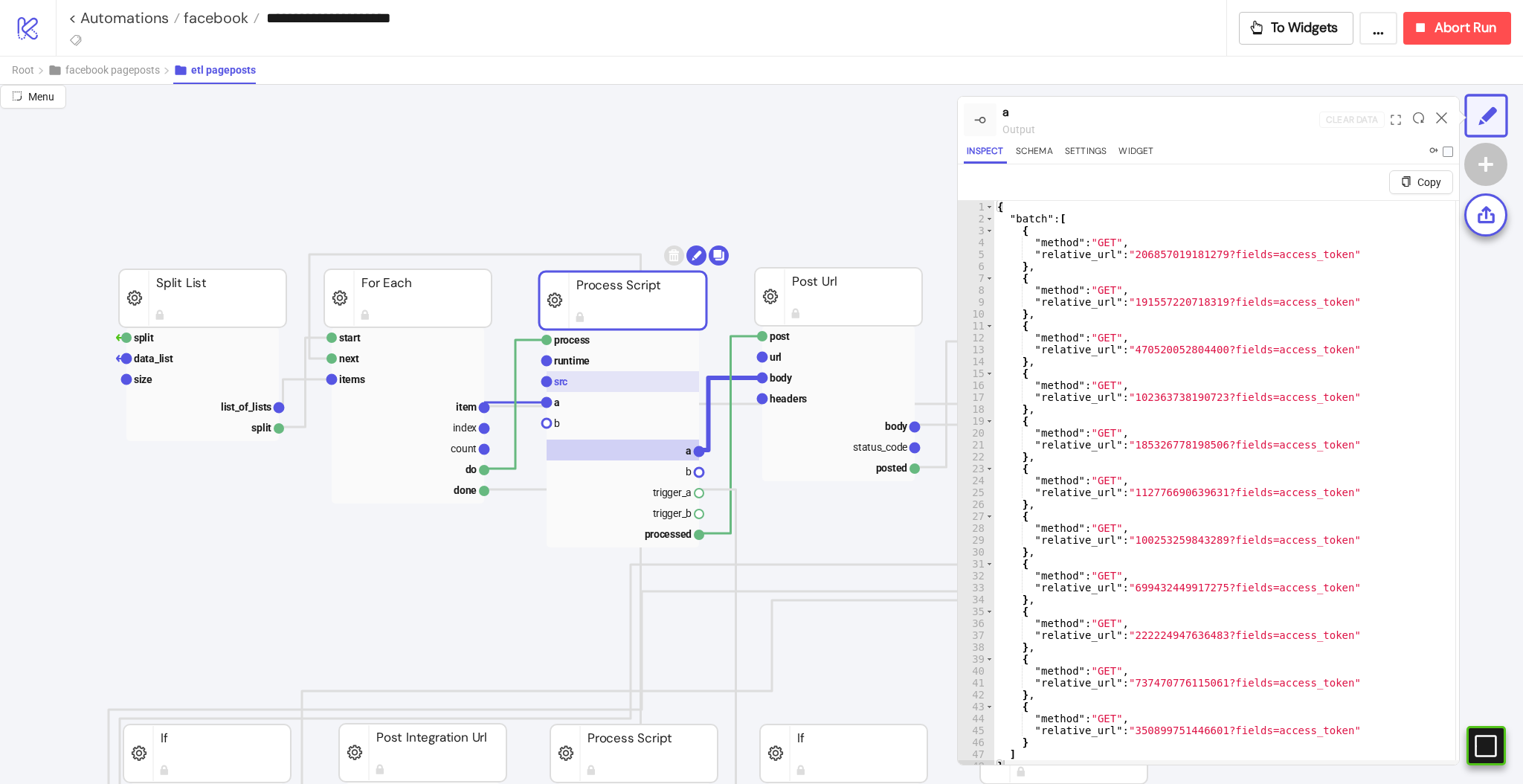
click at [606, 377] on rect at bounding box center [623, 382] width 152 height 21
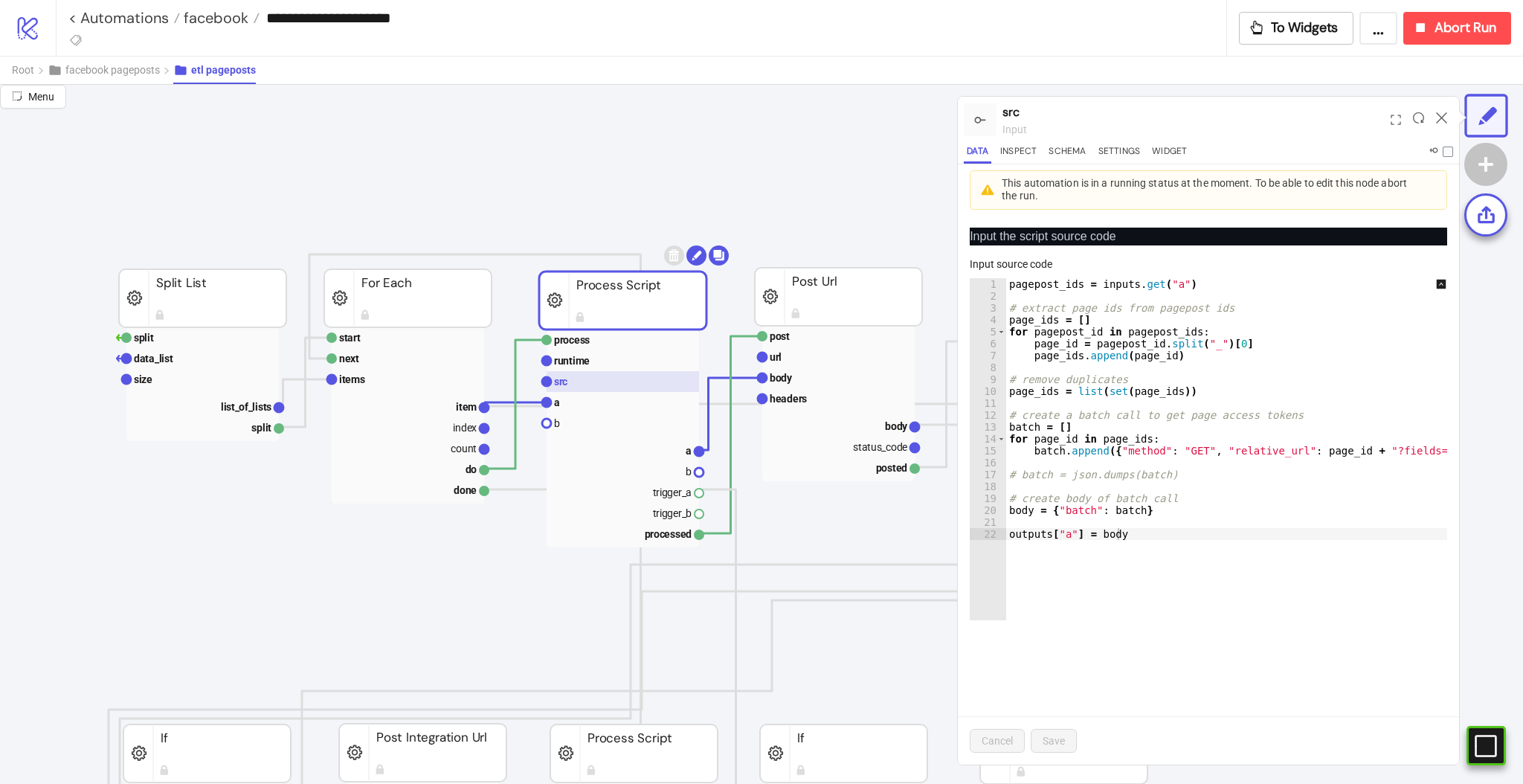
scroll to position [595, 99]
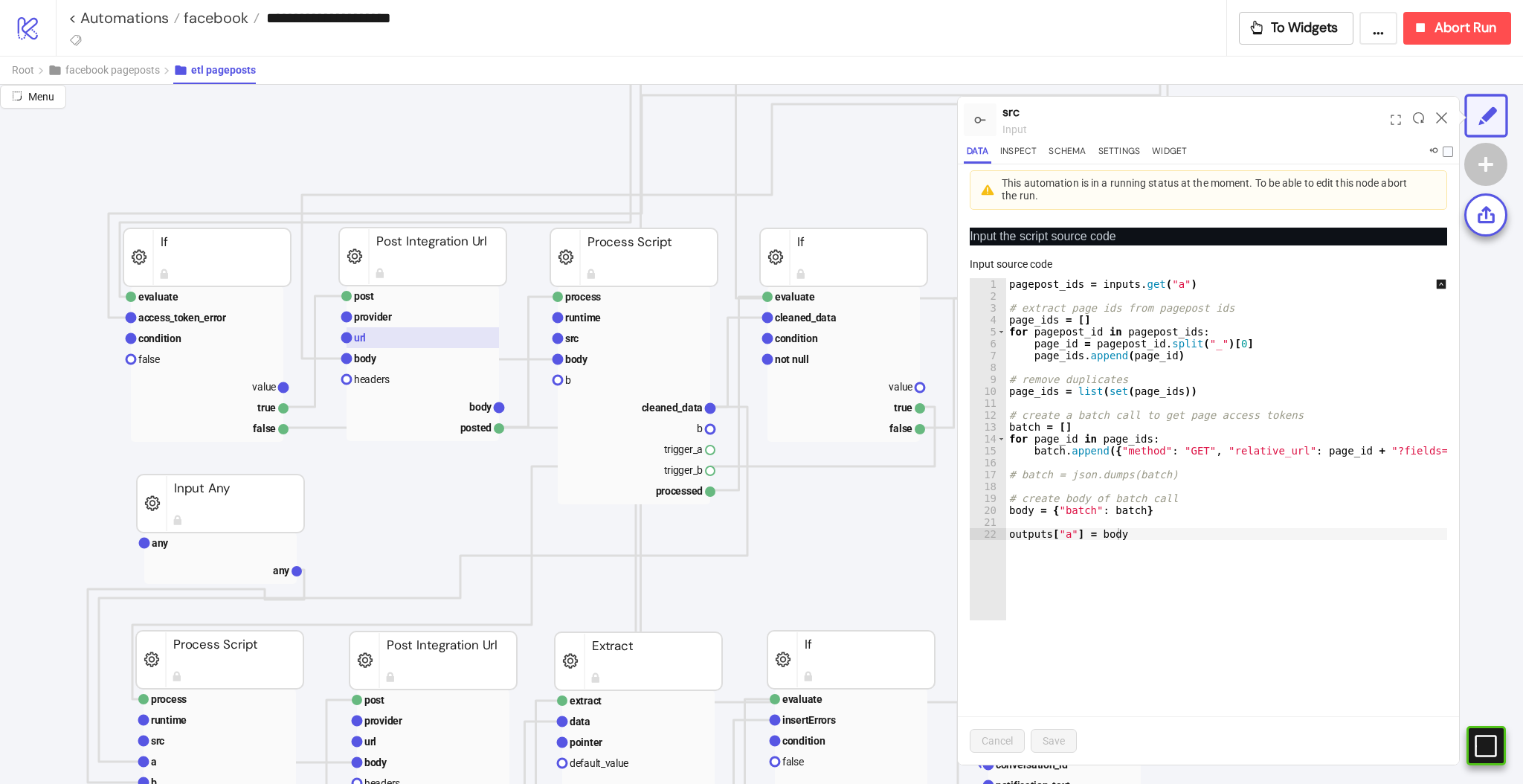
click at [421, 342] on rect at bounding box center [422, 337] width 152 height 21
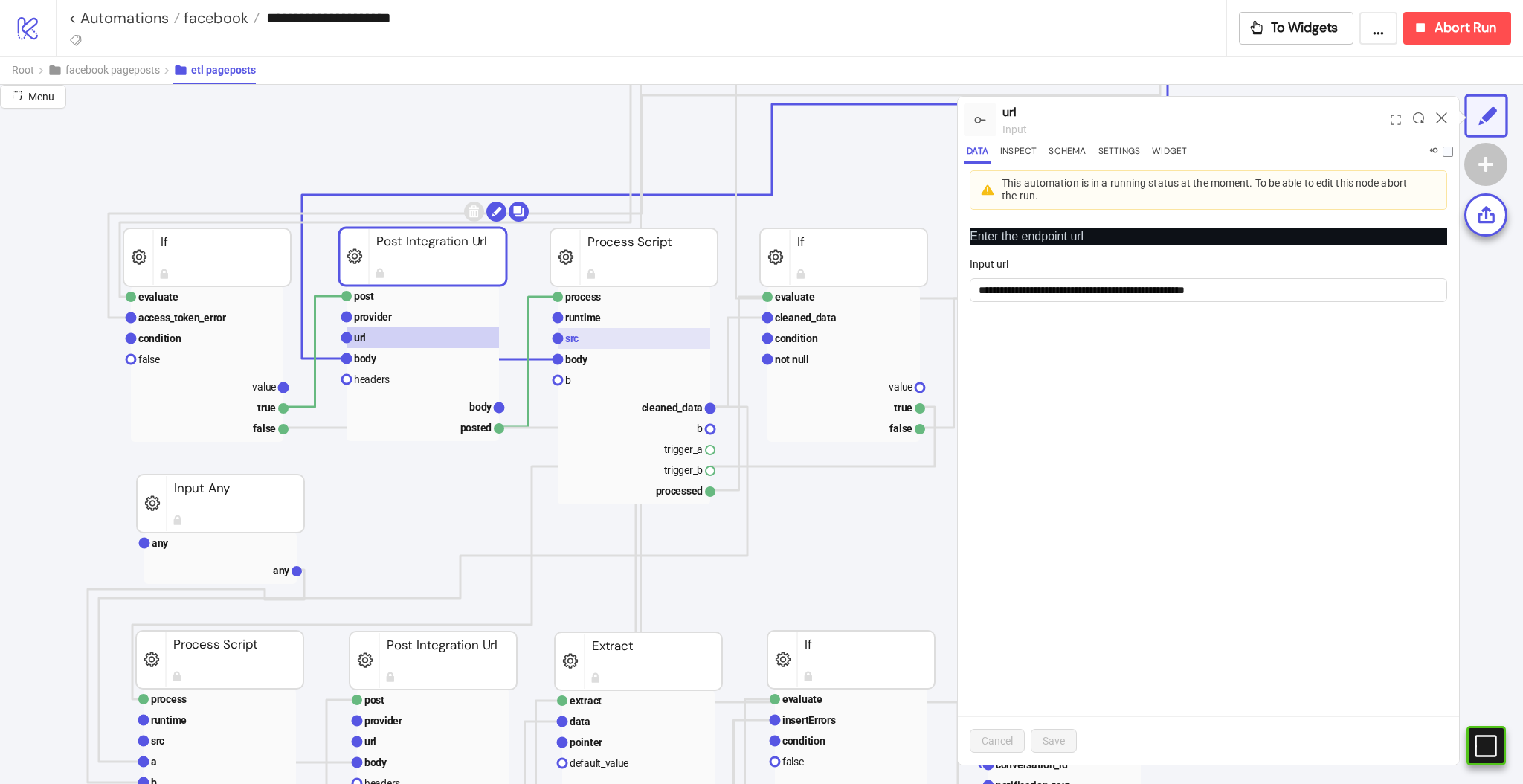
click at [608, 344] on rect at bounding box center [633, 338] width 152 height 21
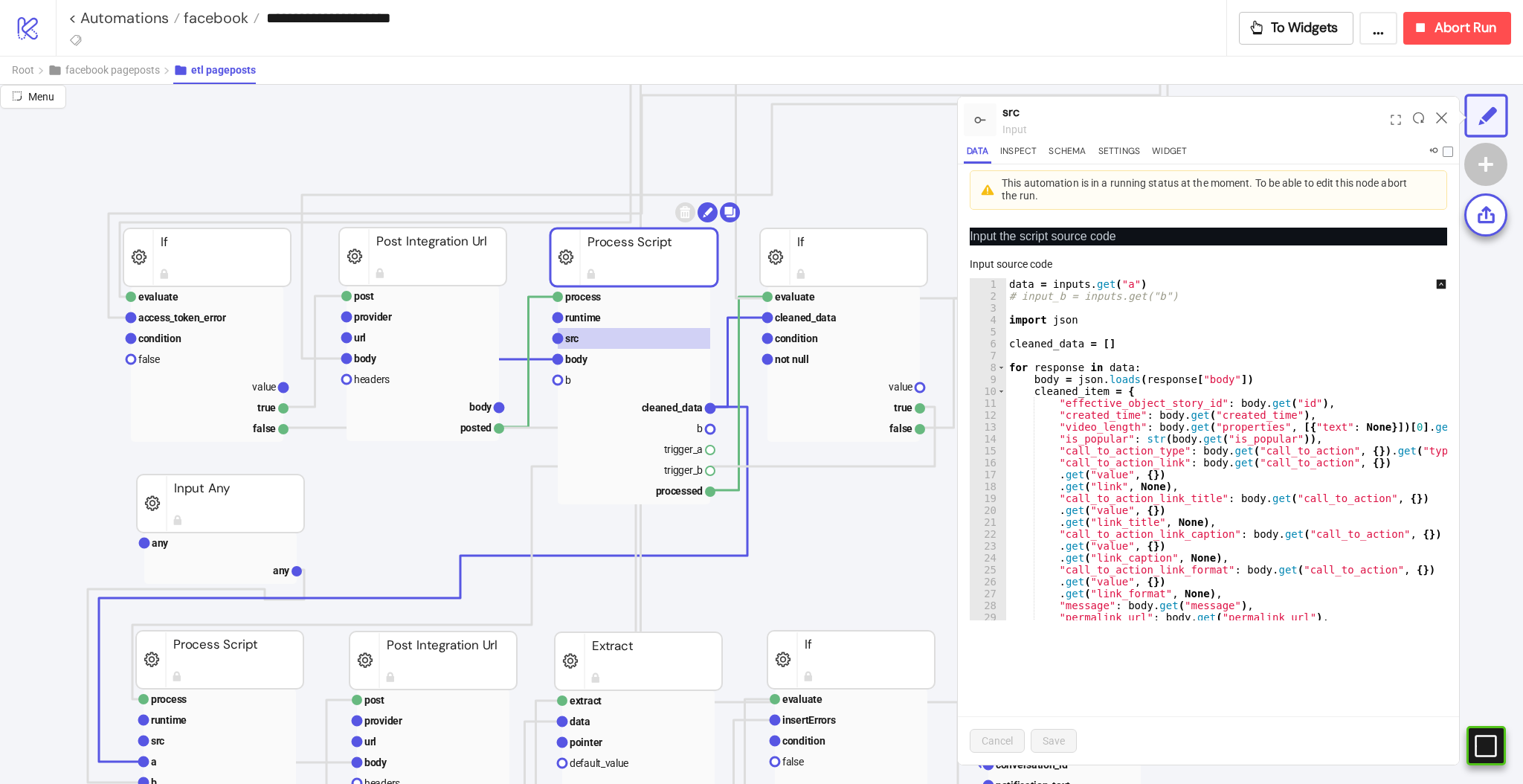
scroll to position [0, 0]
click at [600, 360] on rect at bounding box center [633, 359] width 152 height 21
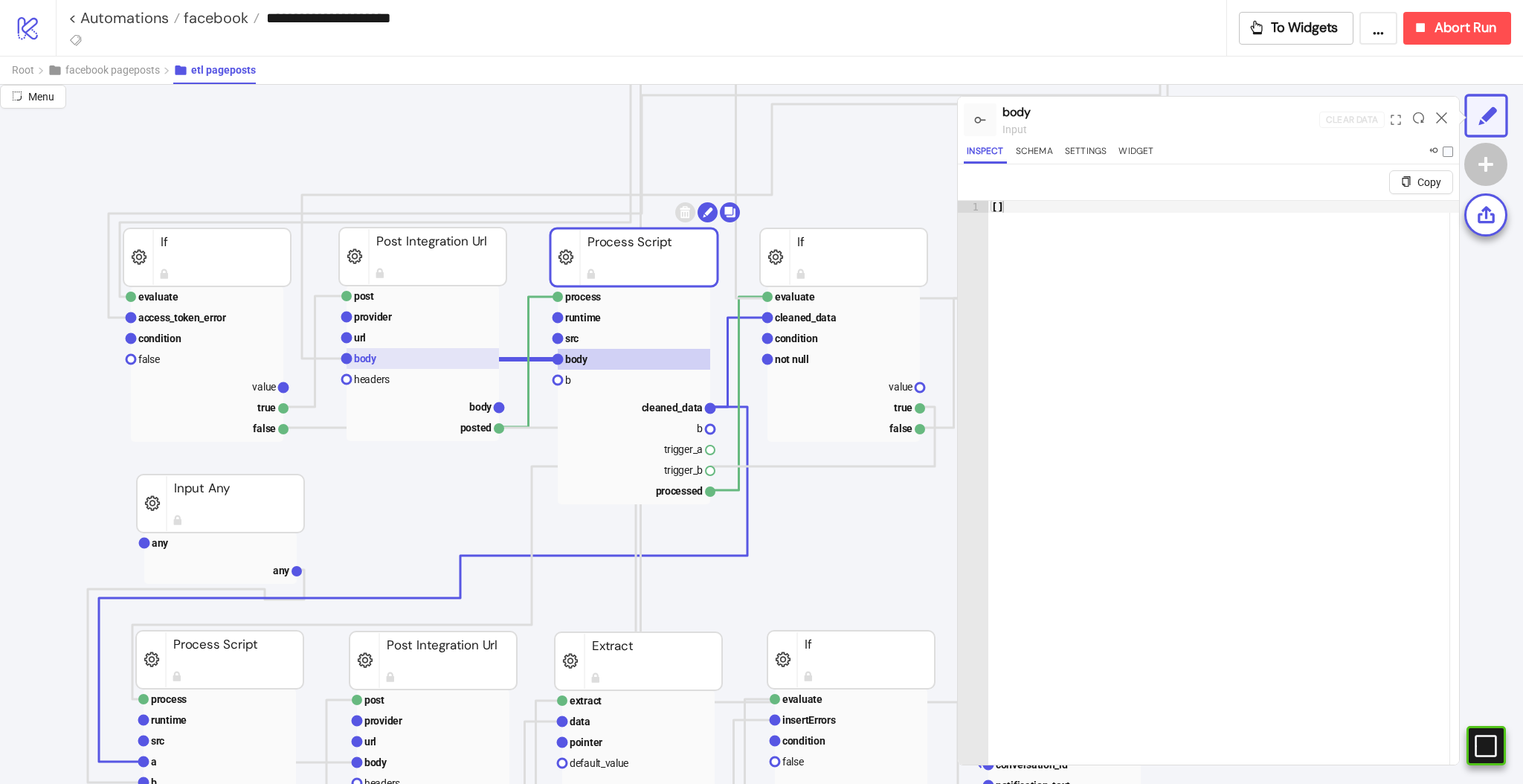
click at [431, 362] on rect at bounding box center [422, 358] width 152 height 21
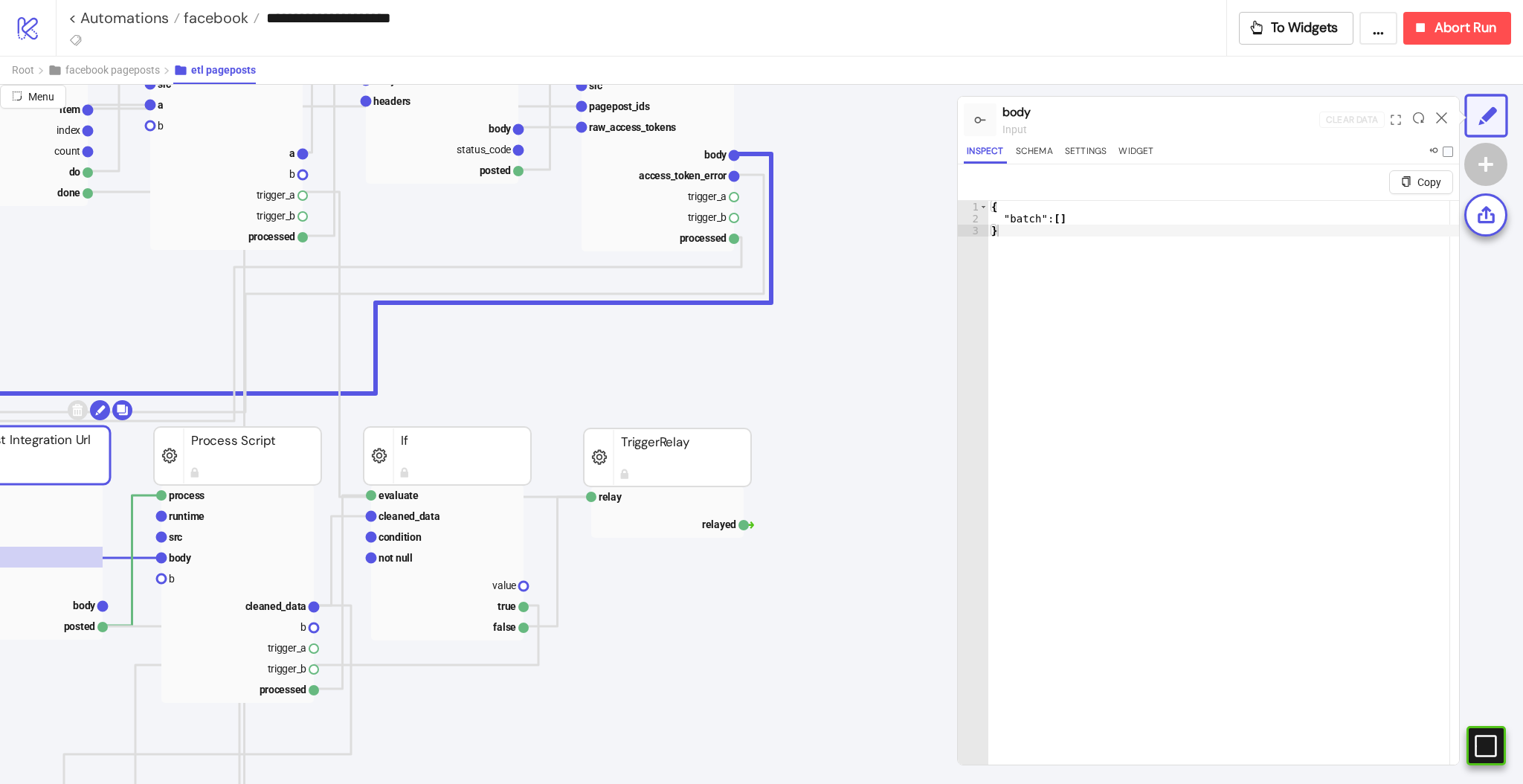
scroll to position [298, 495]
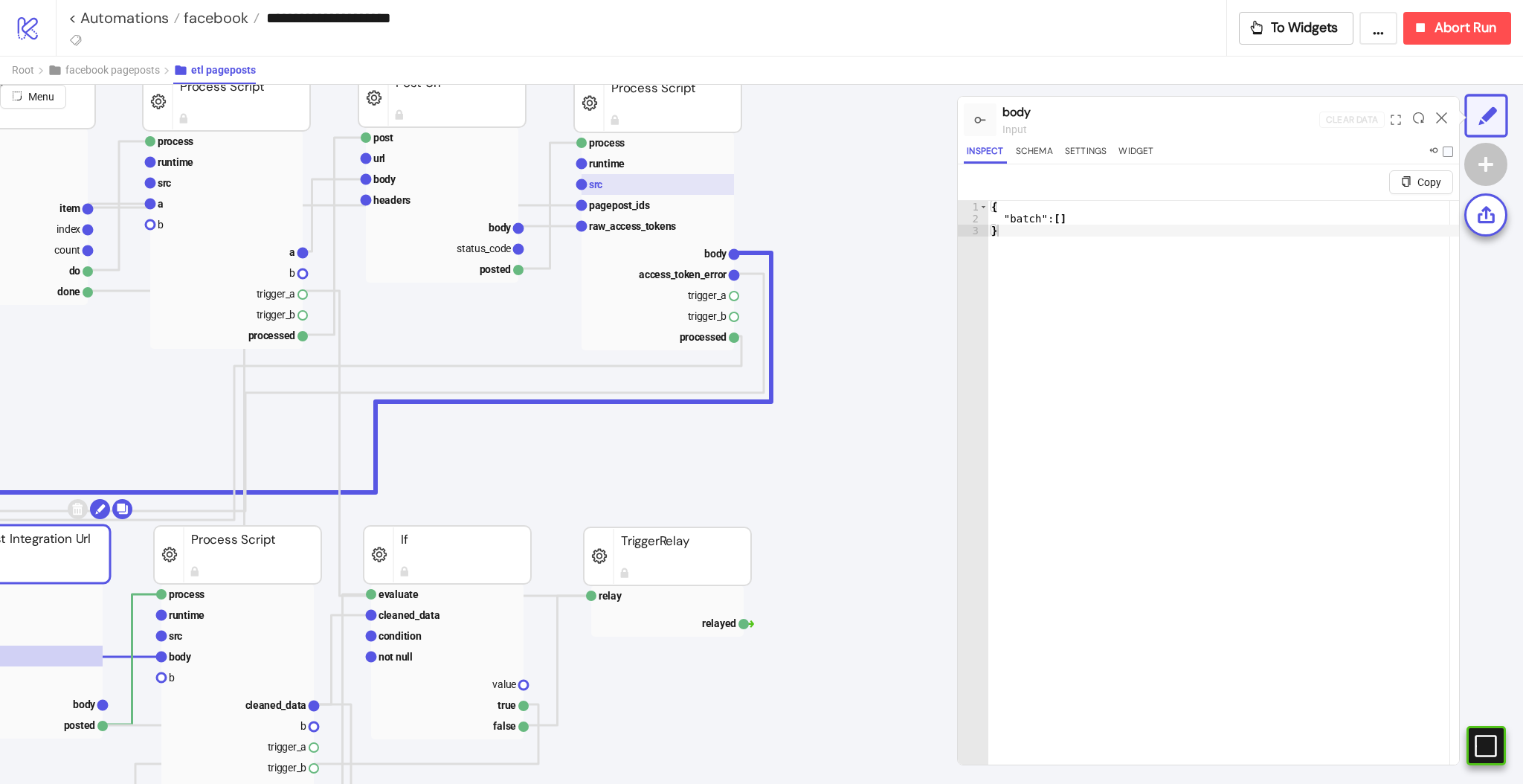
click at [652, 178] on rect at bounding box center [658, 184] width 152 height 21
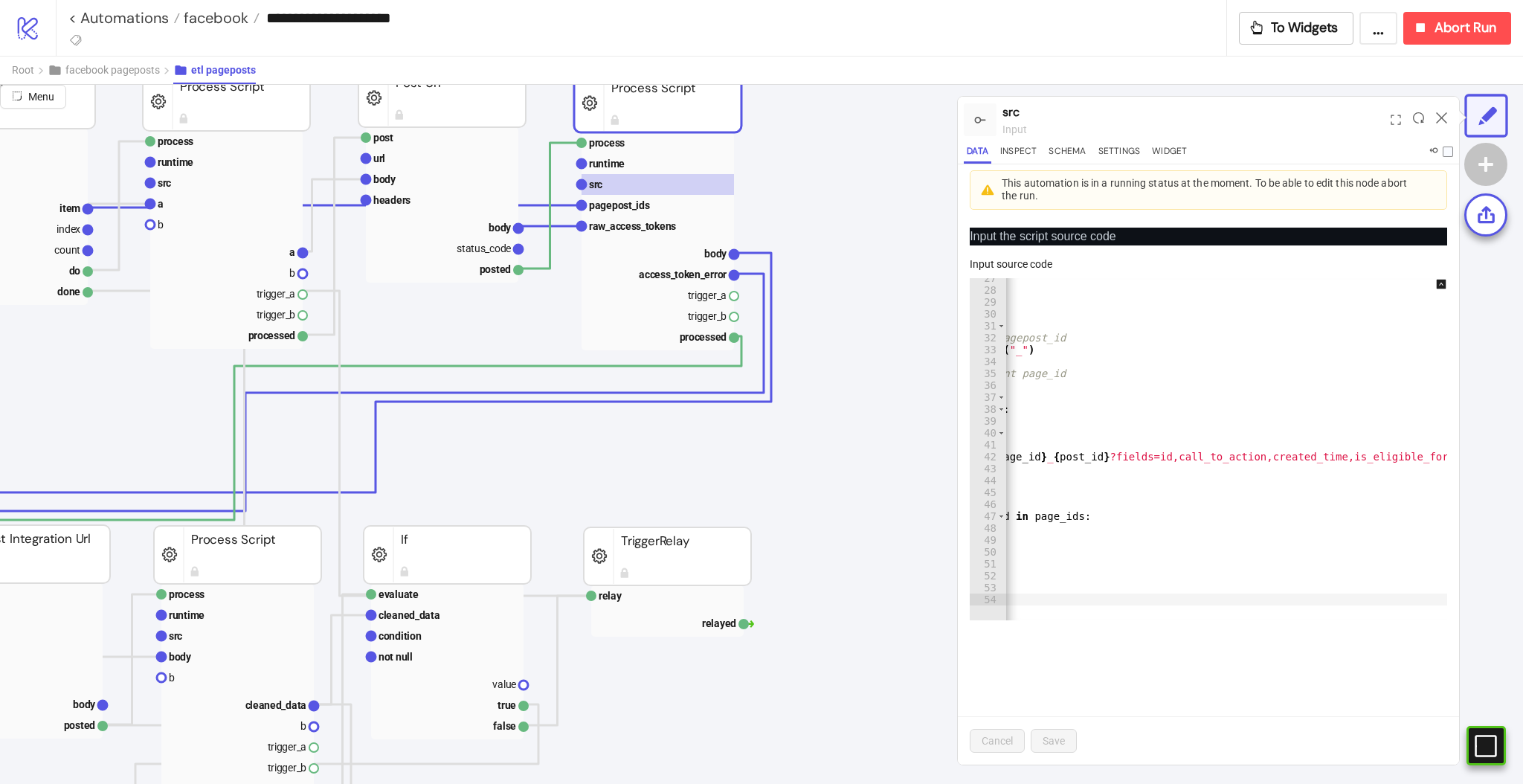
scroll to position [0, 256]
type textarea "**********"
drag, startPoint x: 1085, startPoint y: 451, endPoint x: 1168, endPoint y: 459, distance: 83.4
click at [1168, 459] on div "# generate batch call batch = [ ] access_token_error = False for pagepost_id in…" at bounding box center [826, 448] width 1214 height 351
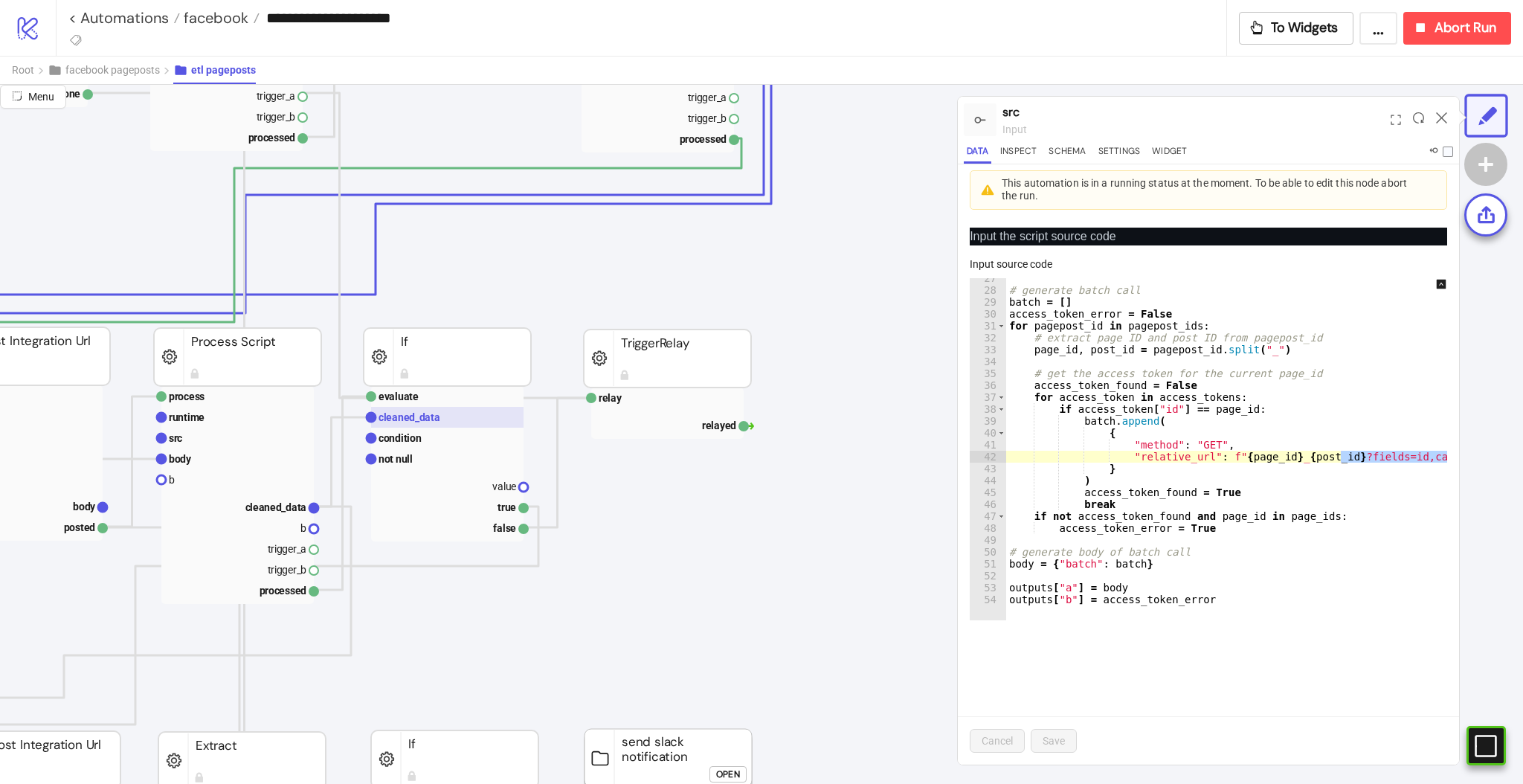
scroll to position [495, 197]
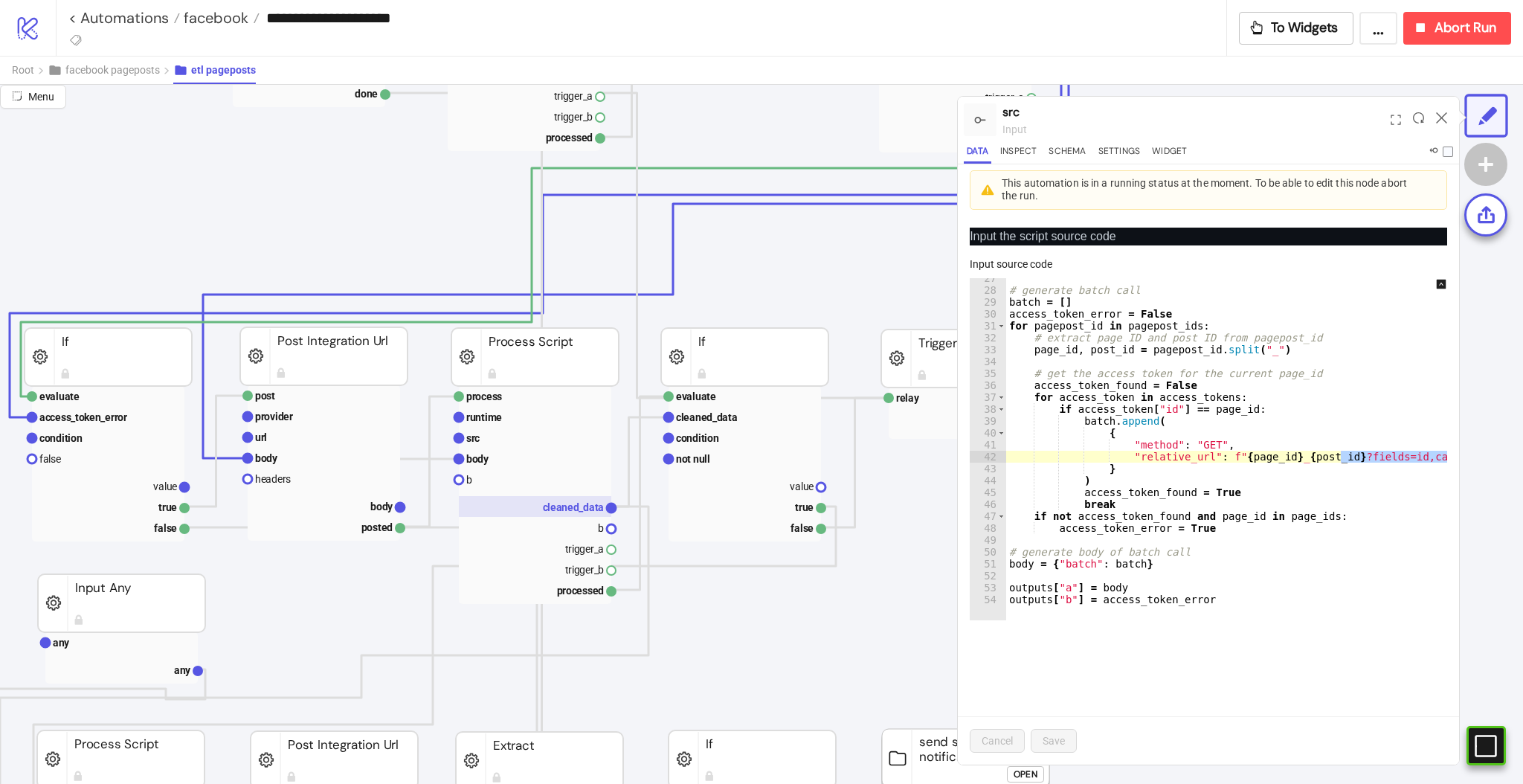
click at [345, 509] on rect at bounding box center [323, 505] width 152 height 21
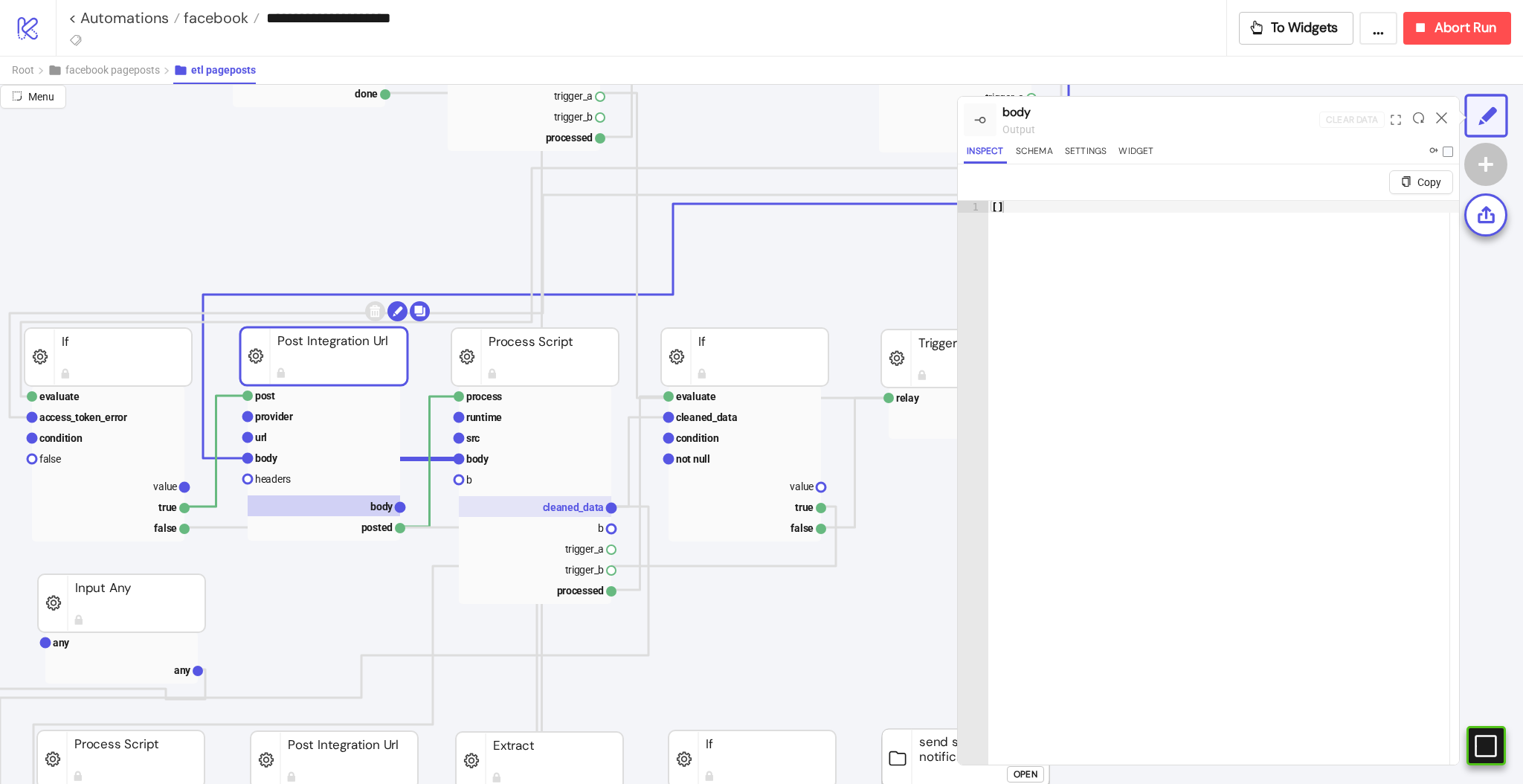
click at [552, 508] on text "cleaned_data" at bounding box center [573, 507] width 61 height 12
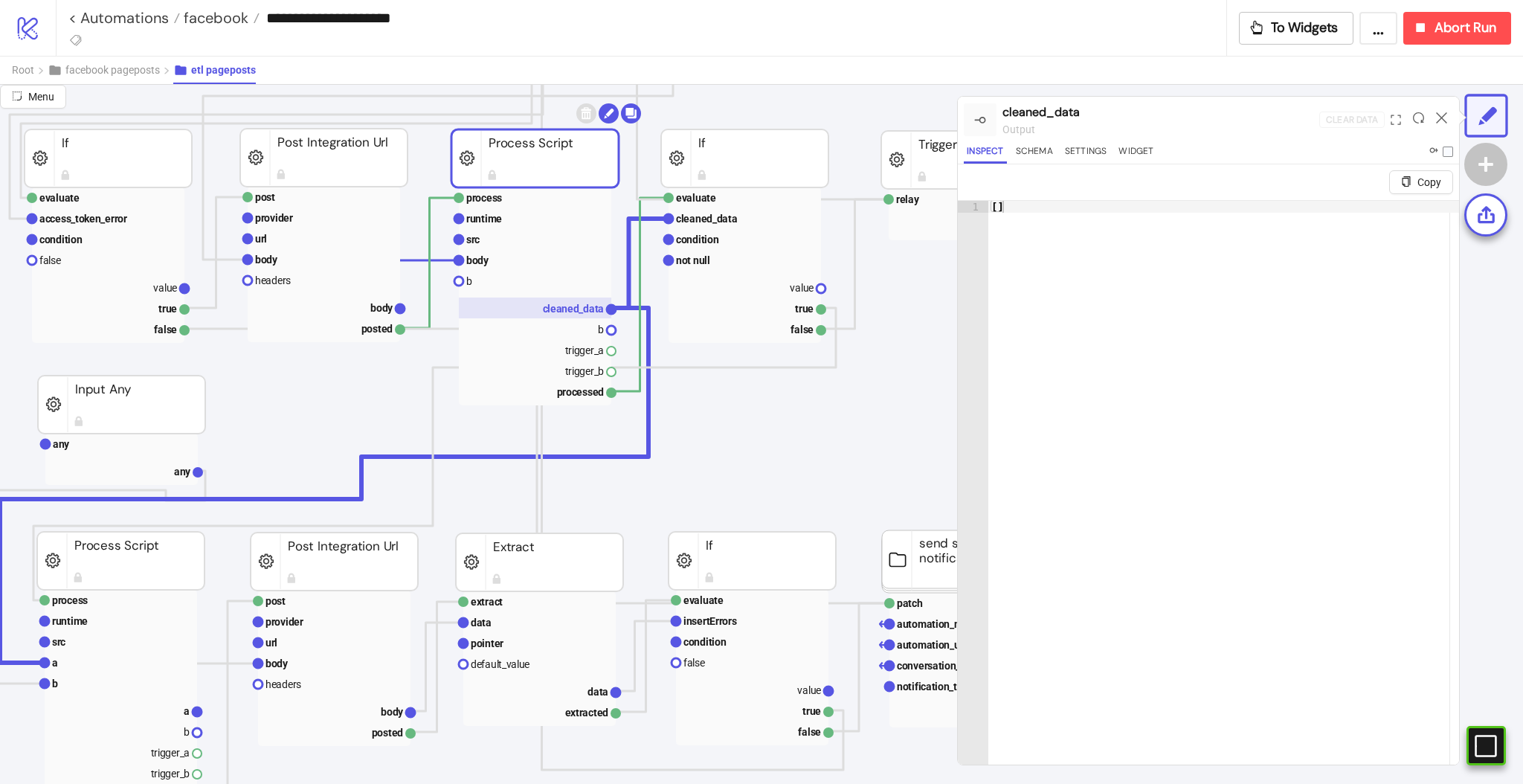
scroll to position [793, 197]
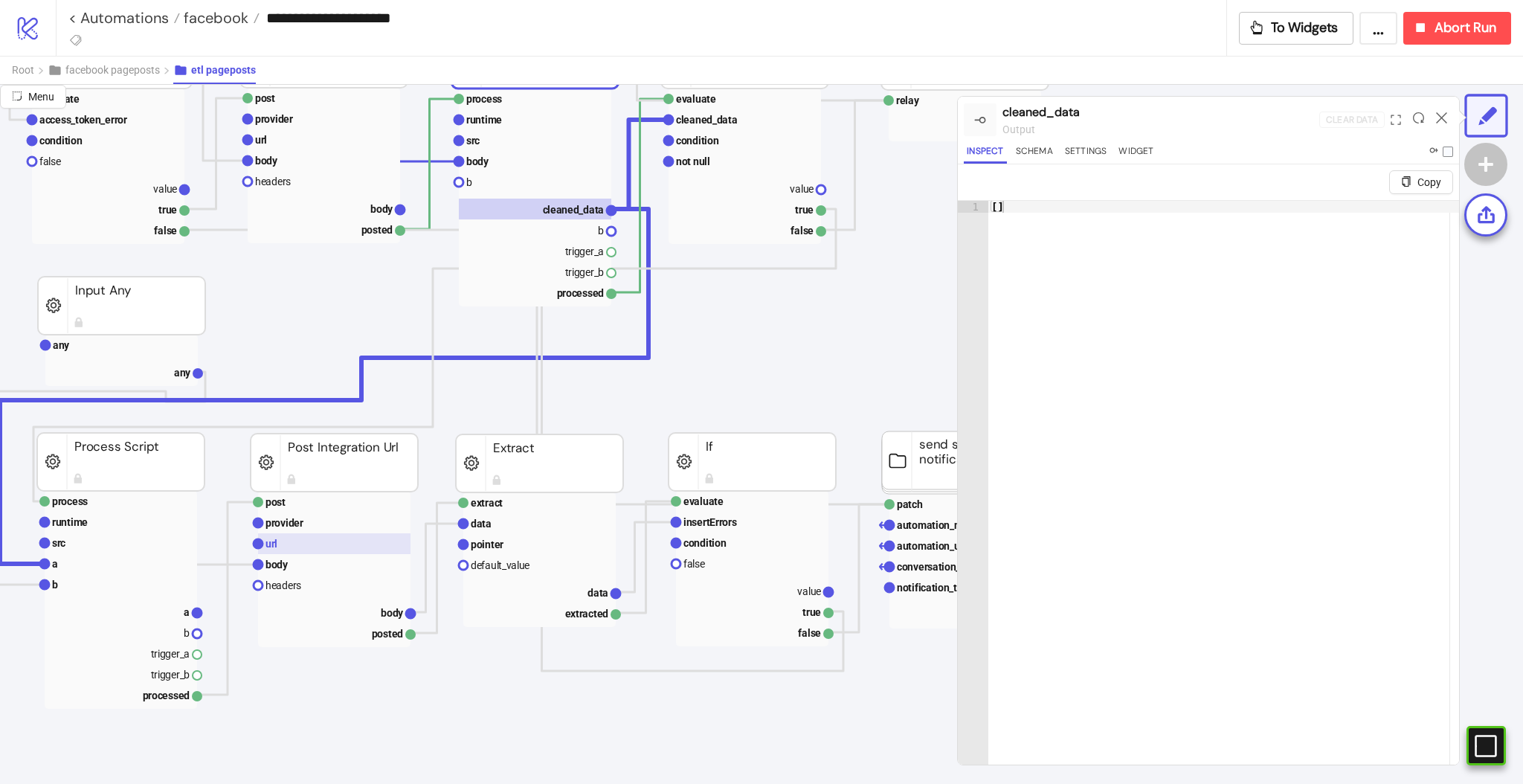
click at [317, 535] on rect at bounding box center [334, 543] width 152 height 21
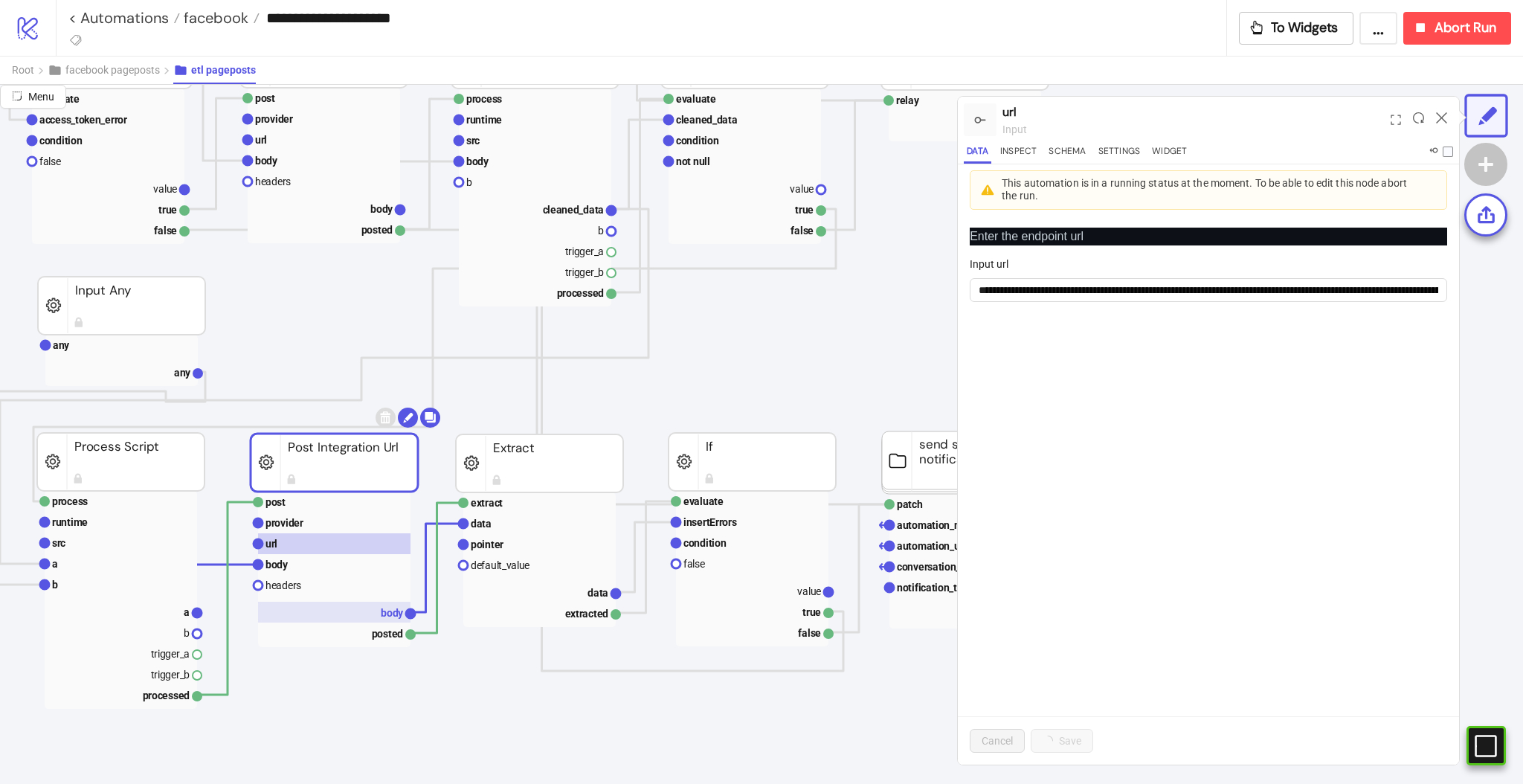
click at [374, 607] on rect at bounding box center [334, 612] width 152 height 21
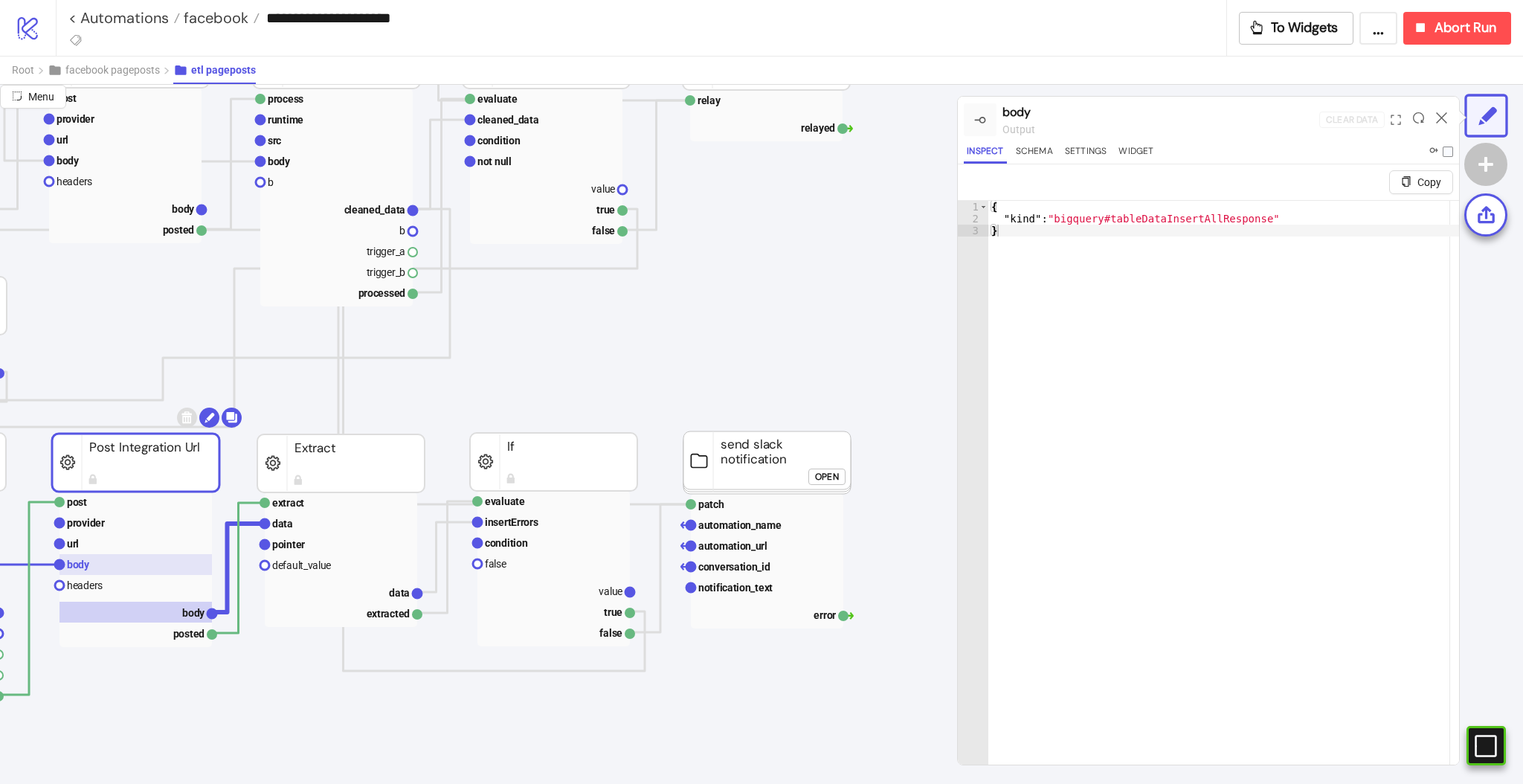
scroll to position [793, 99]
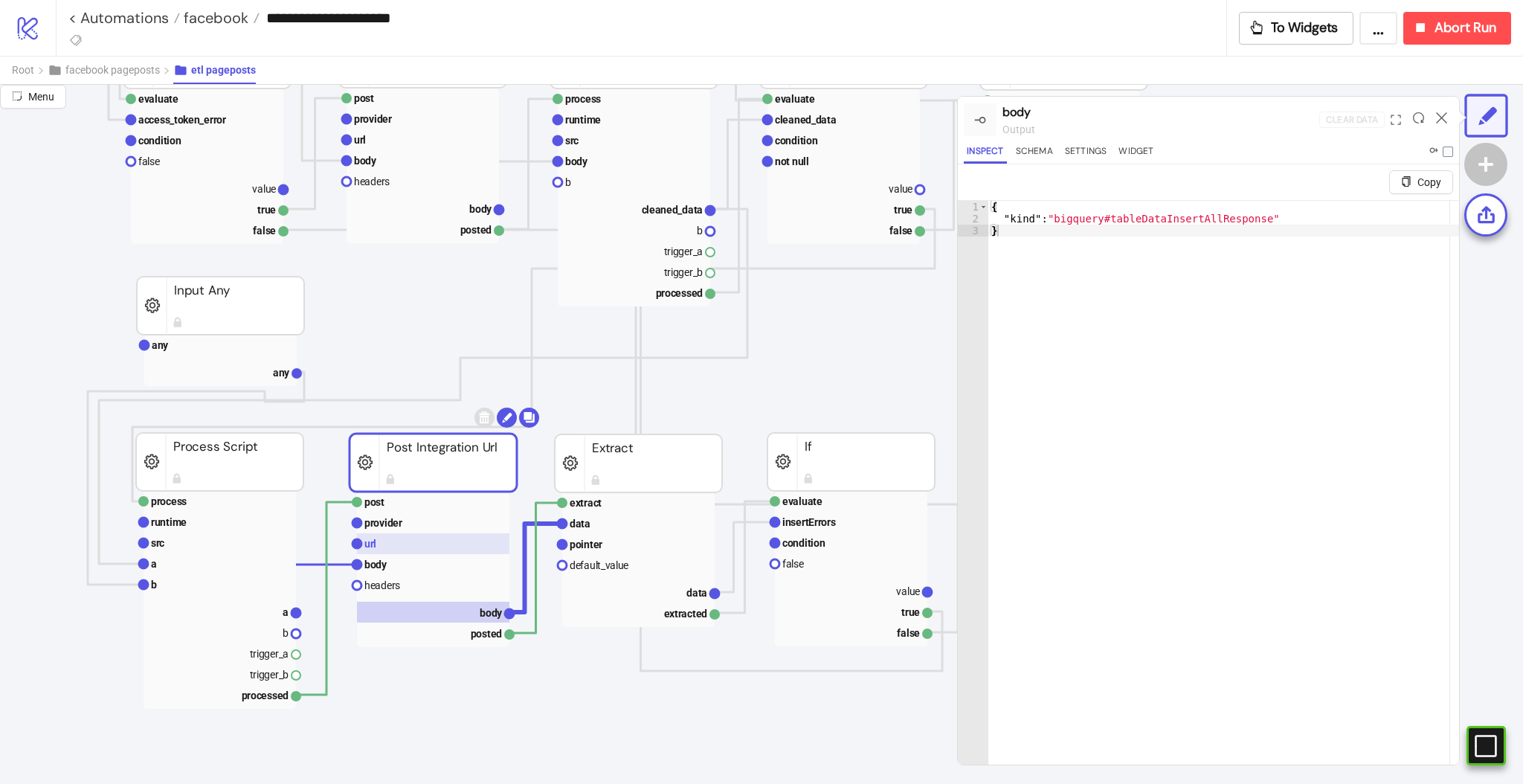
click at [385, 550] on rect at bounding box center [433, 543] width 152 height 21
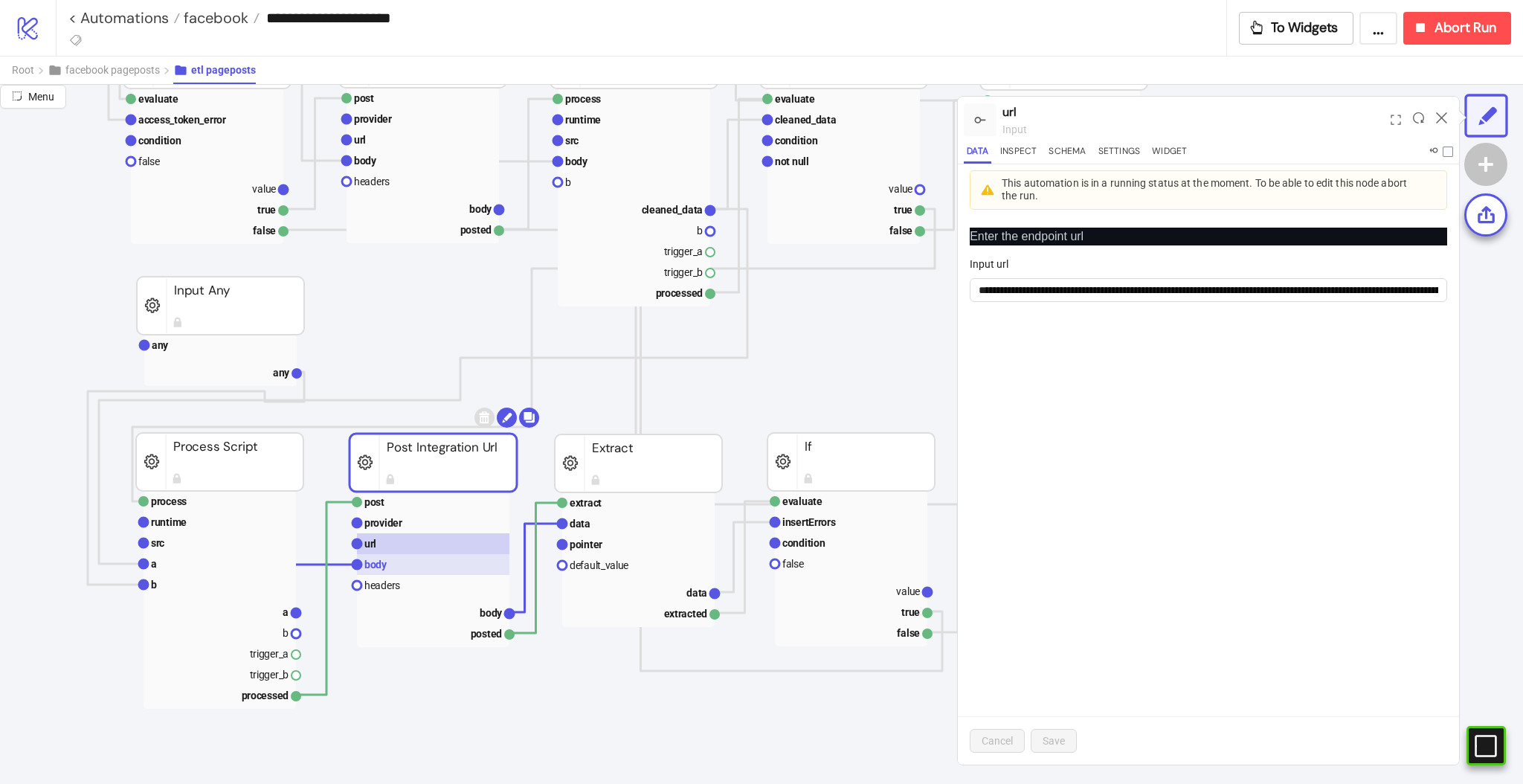
click at [389, 563] on rect at bounding box center [433, 564] width 152 height 21
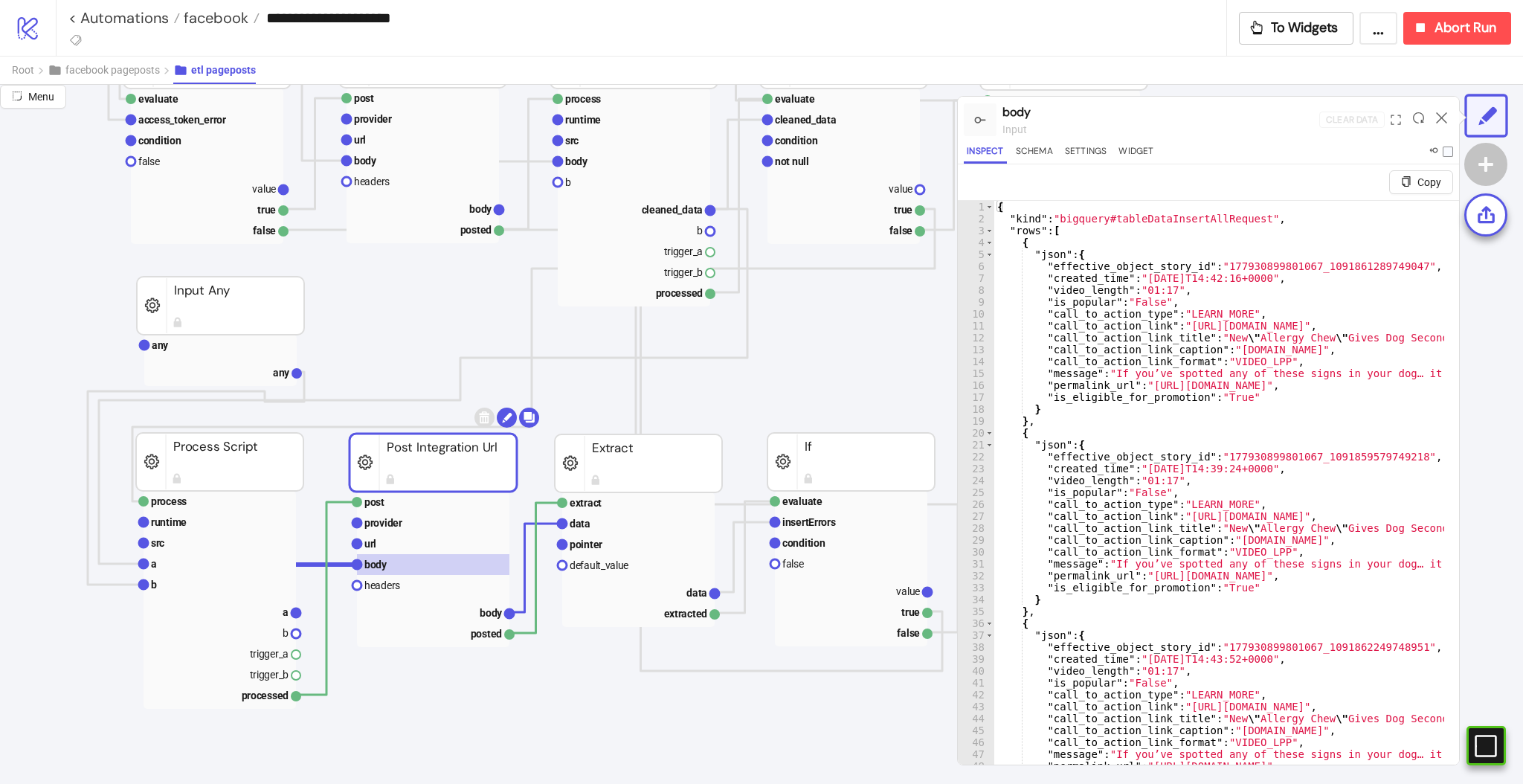
scroll to position [0, 0]
type textarea "**********"
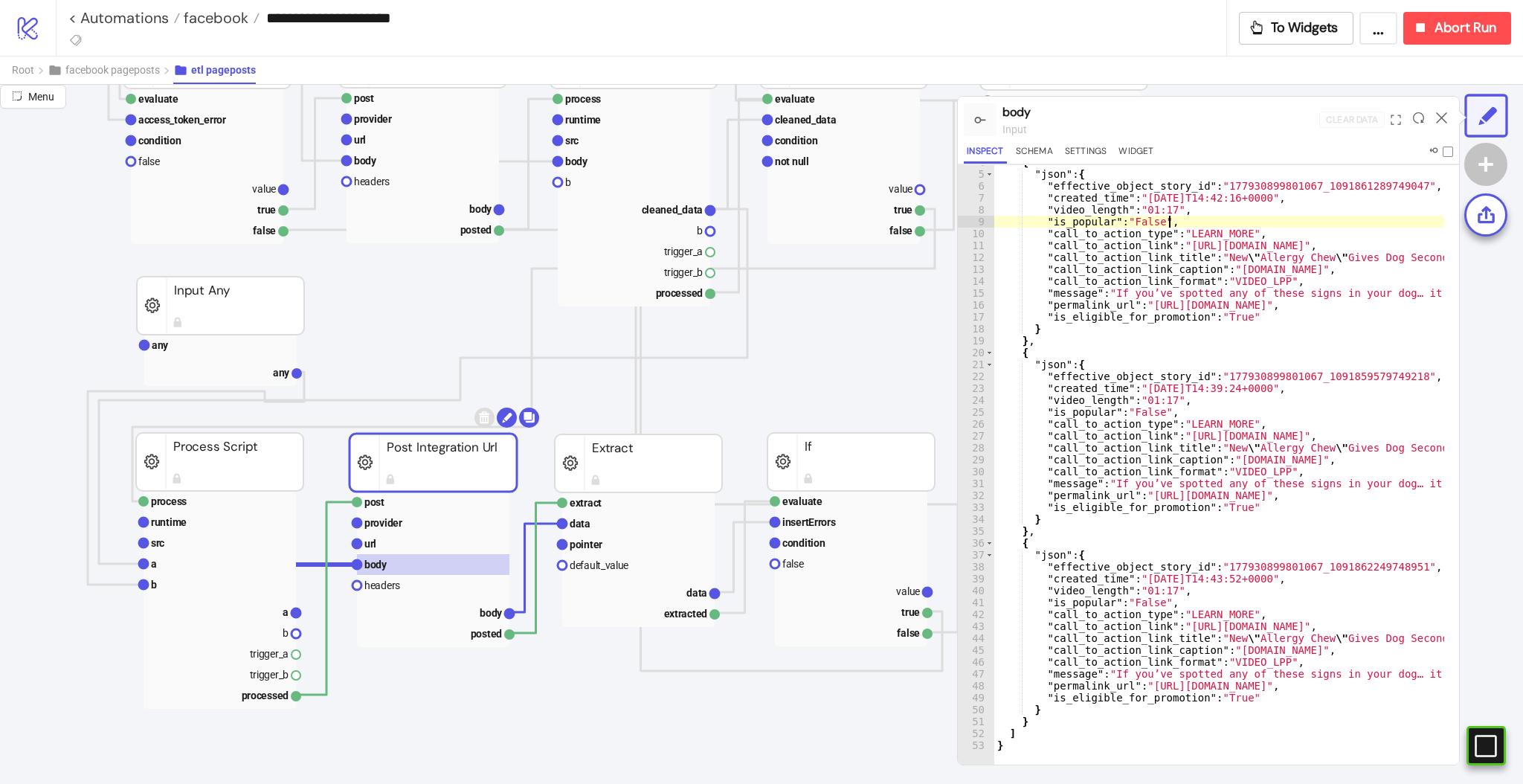
scroll to position [43, 0]
click at [1440, 116] on icon at bounding box center [1442, 118] width 11 height 11
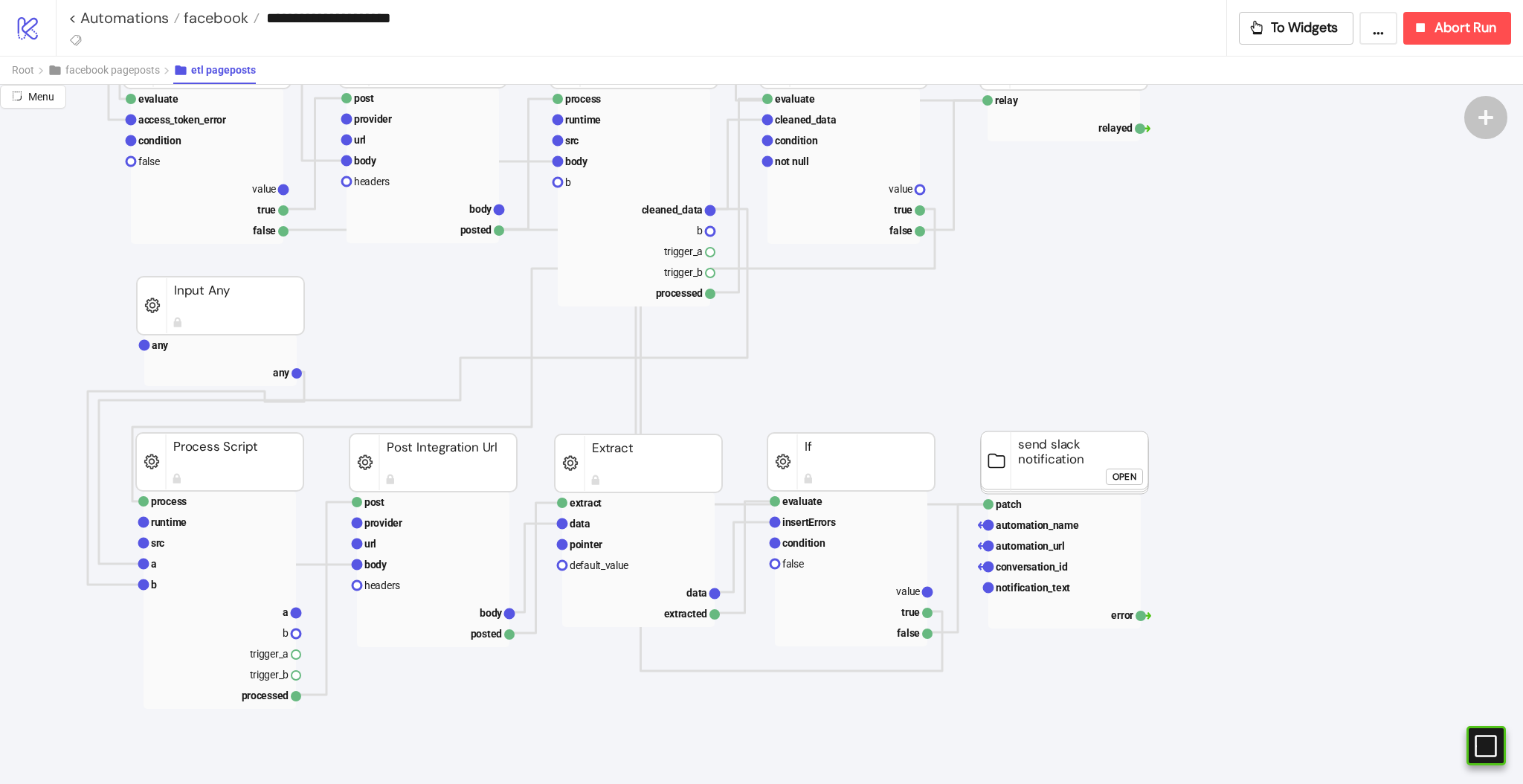
click at [229, 23] on span "facebook" at bounding box center [214, 18] width 68 height 19
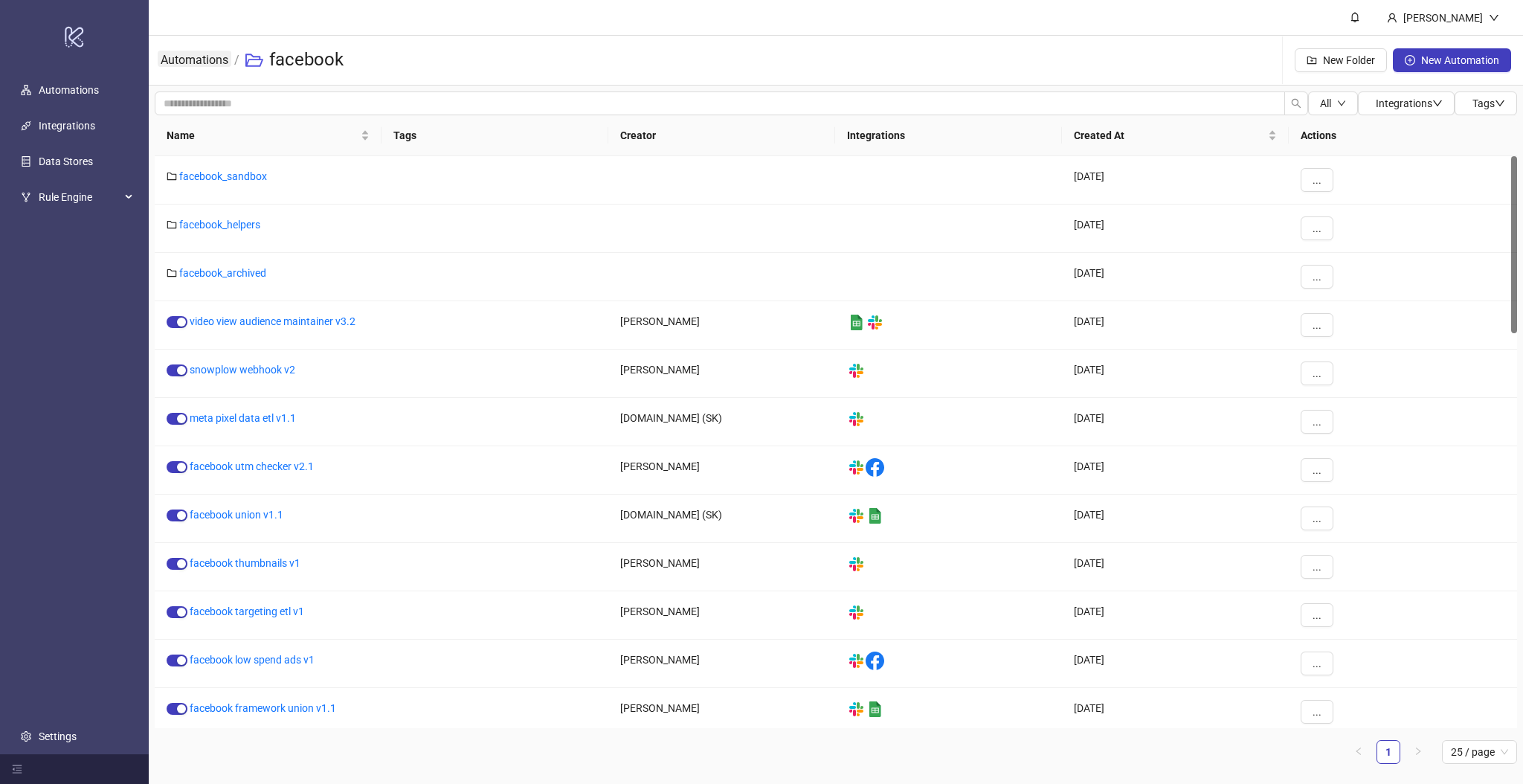
click at [180, 65] on link "Automations" at bounding box center [195, 59] width 74 height 16
